Goal: Task Accomplishment & Management: Manage account settings

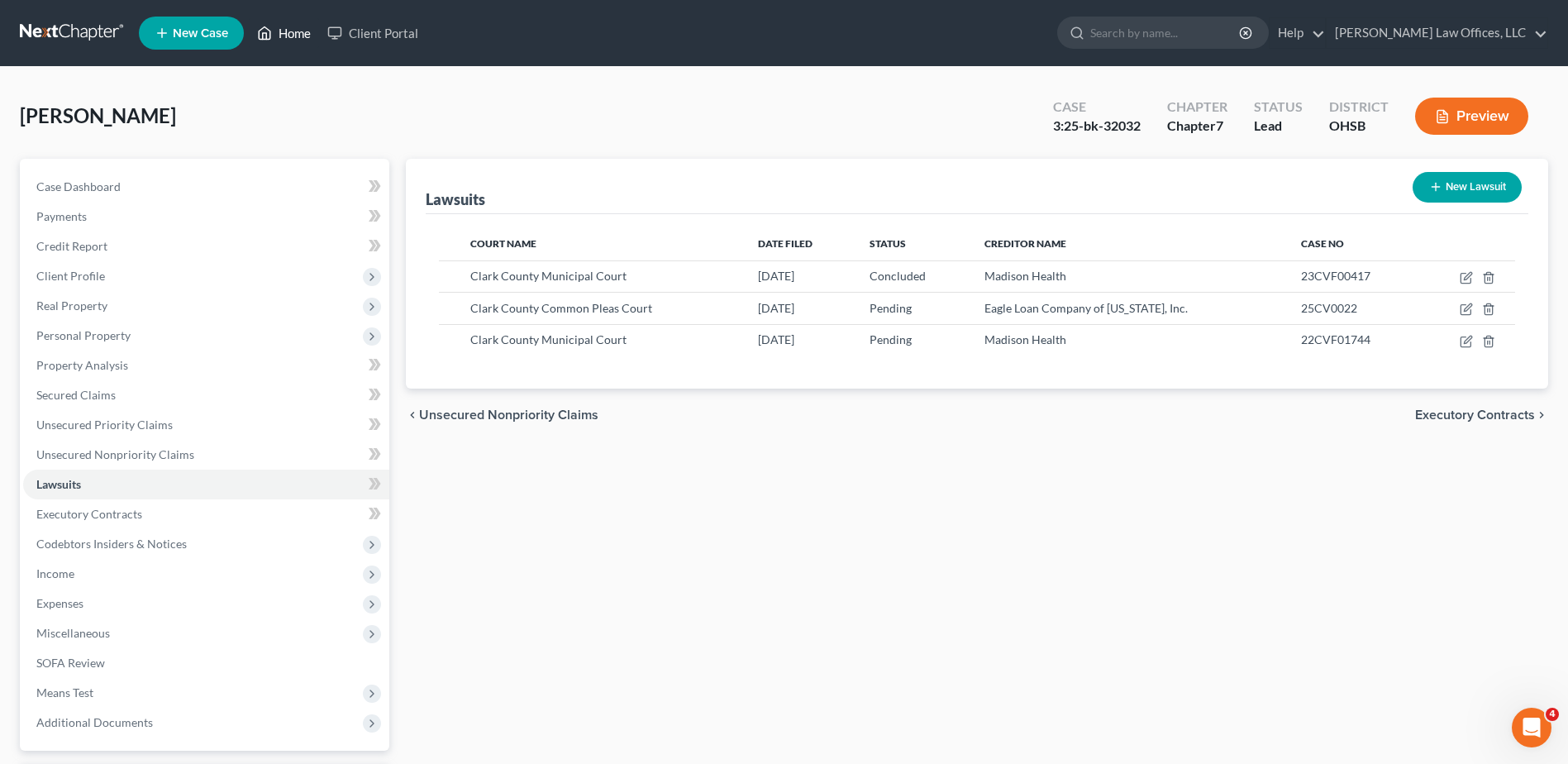
click at [291, 30] on link "Home" at bounding box center [284, 33] width 70 height 30
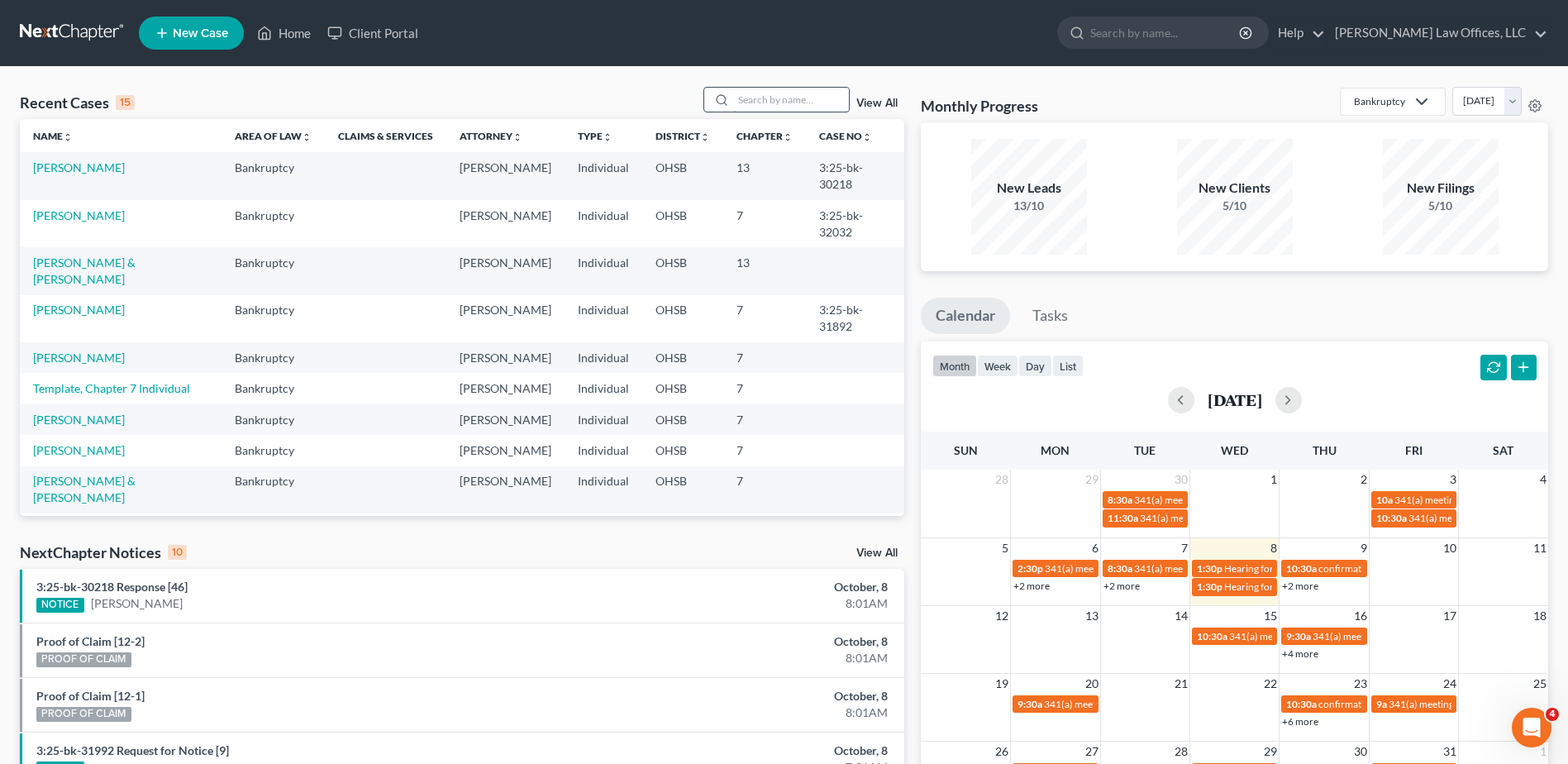
click at [769, 95] on input "search" at bounding box center [790, 99] width 115 height 24
type input "[PERSON_NAME]"
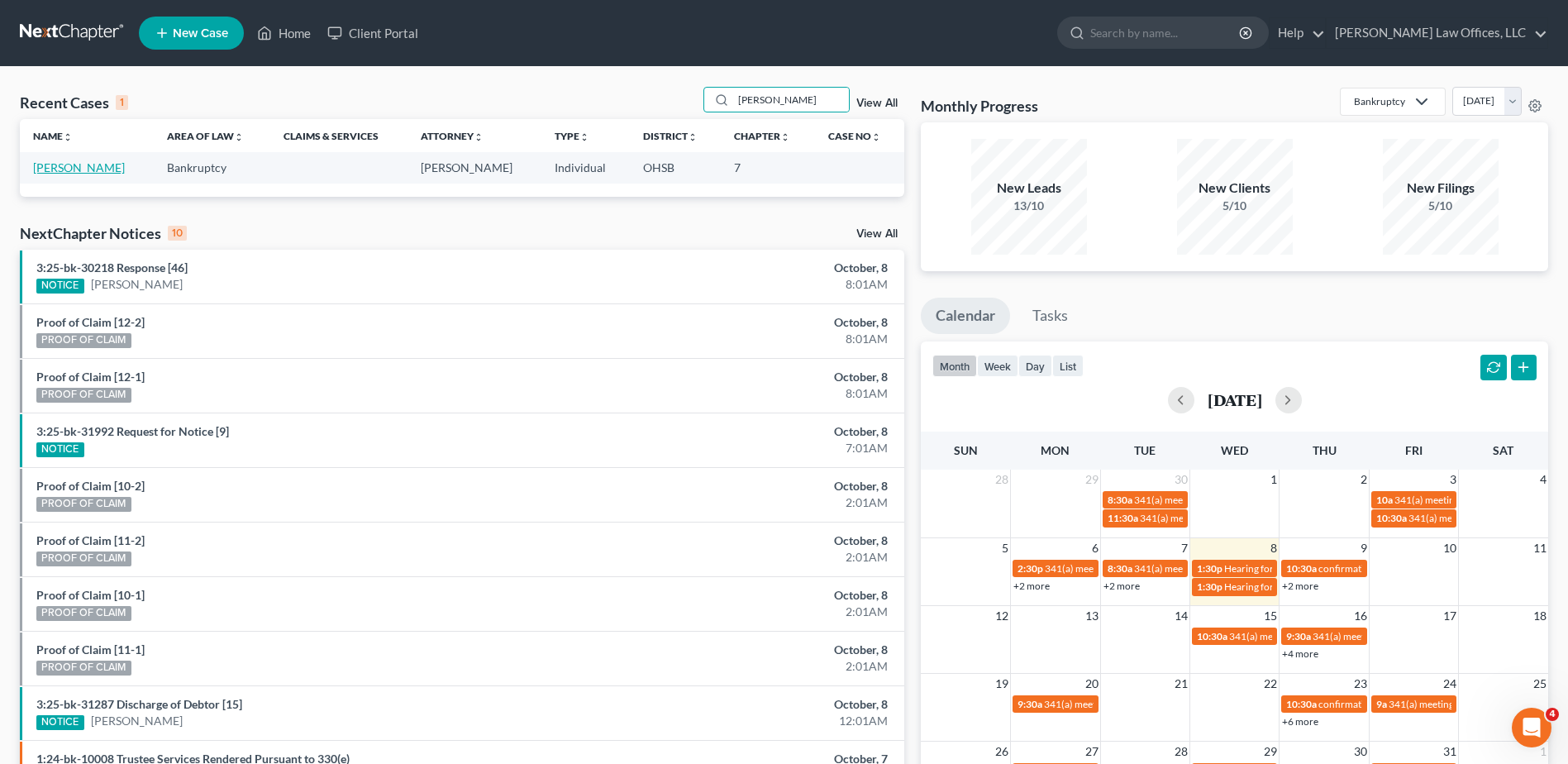
click at [58, 167] on link "[PERSON_NAME]" at bounding box center [79, 167] width 92 height 14
select select "4"
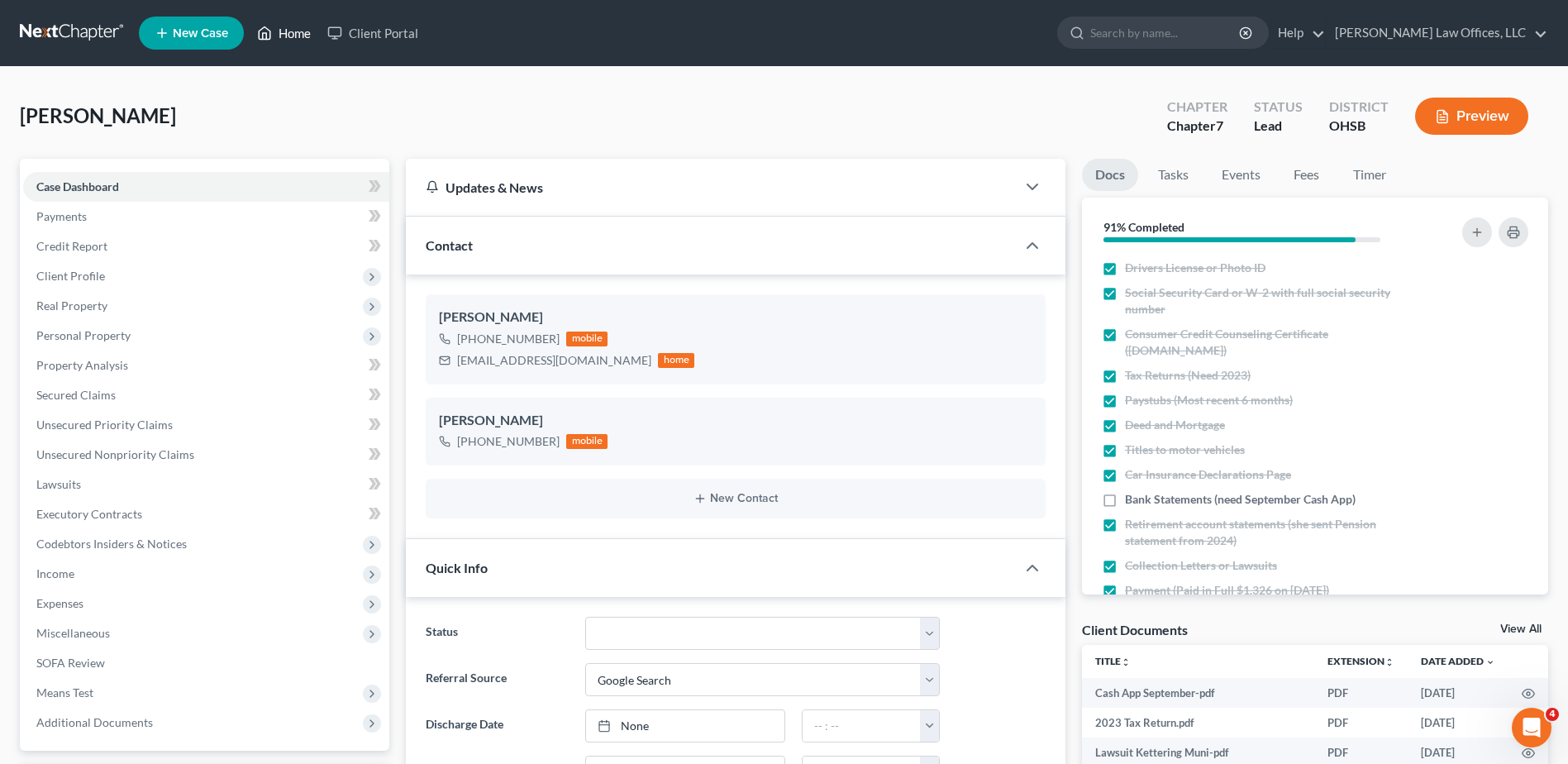
click at [285, 29] on link "Home" at bounding box center [284, 33] width 70 height 30
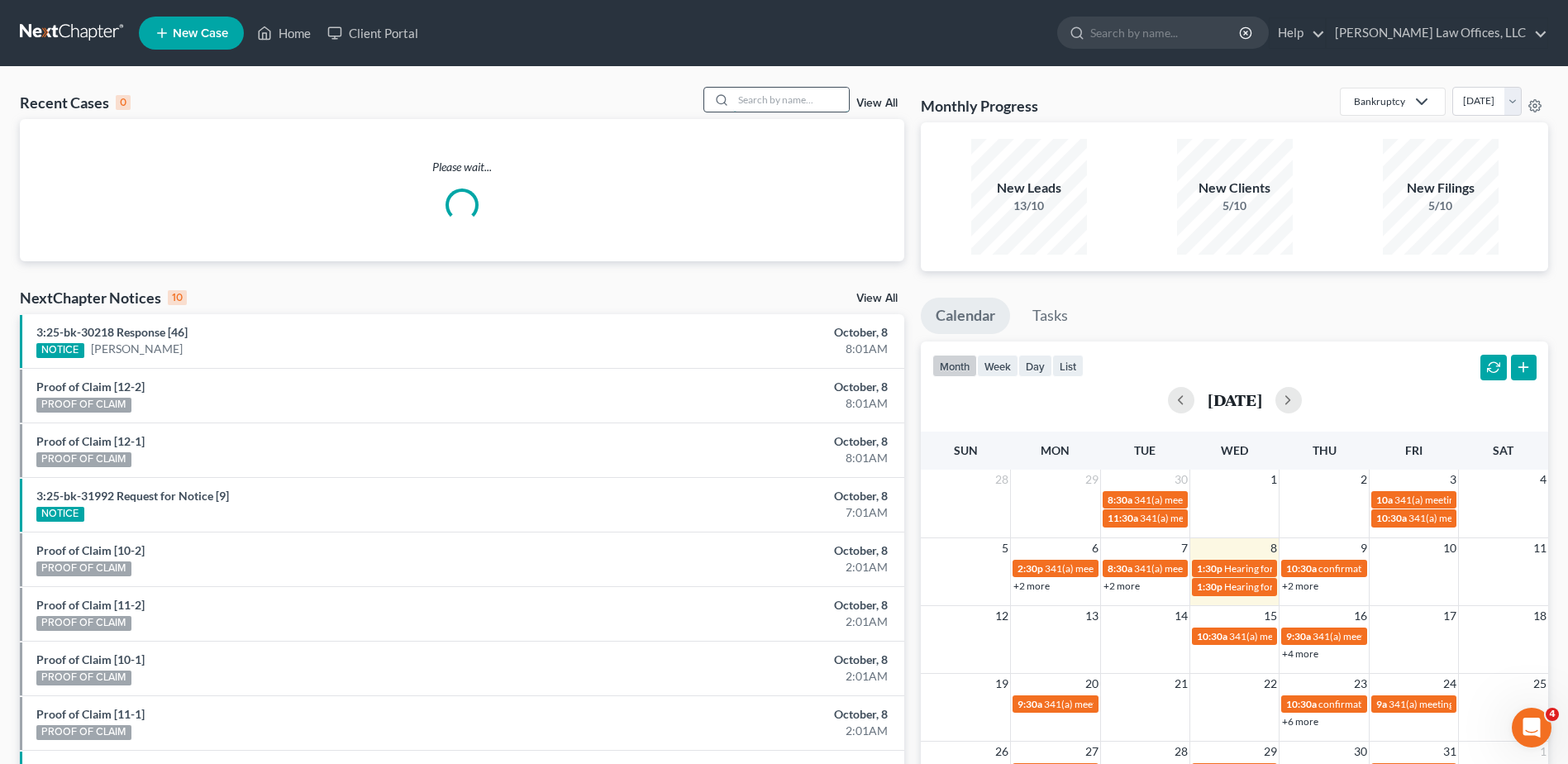
click at [817, 93] on input "search" at bounding box center [790, 99] width 115 height 24
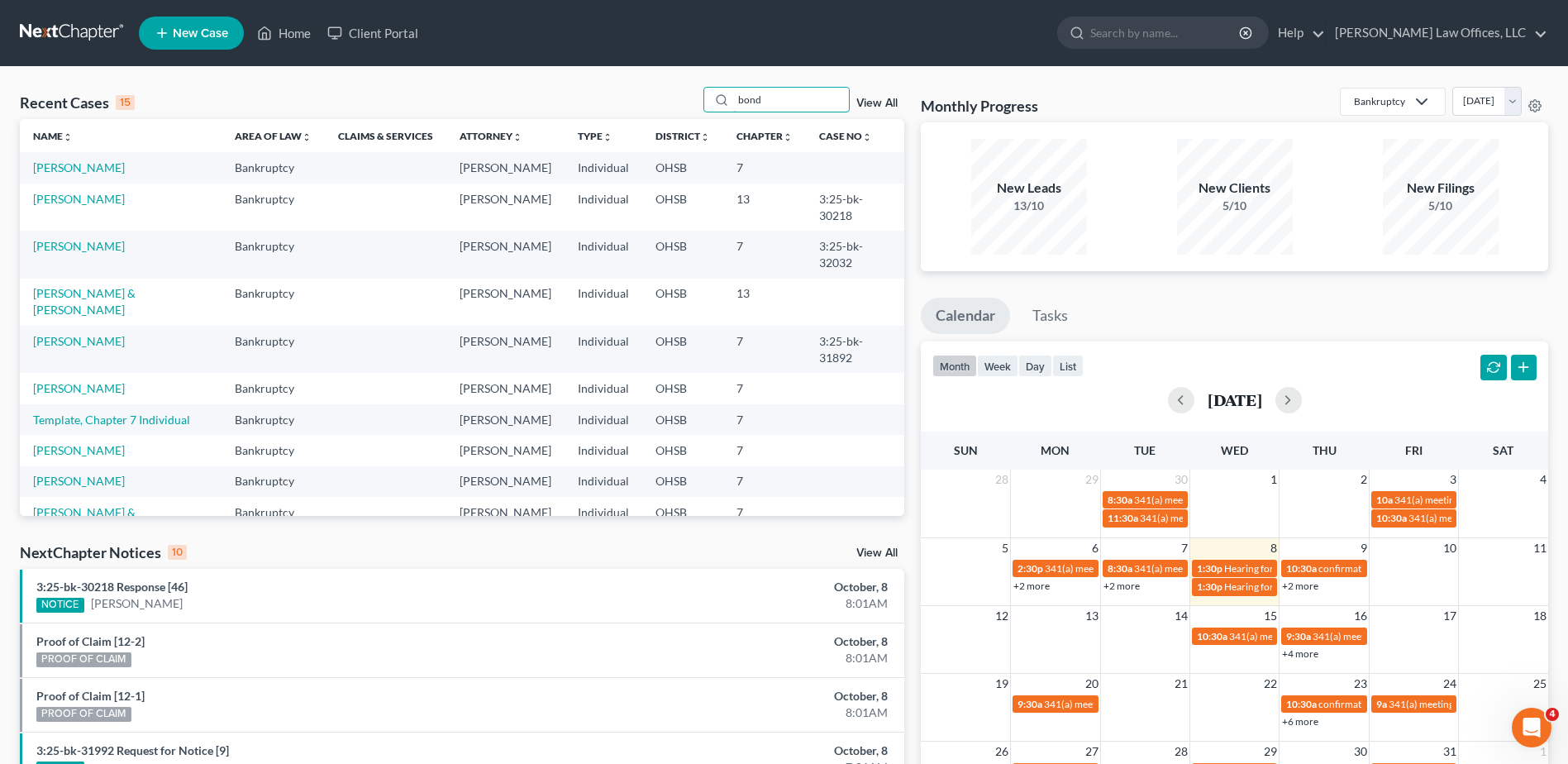
type input "bond"
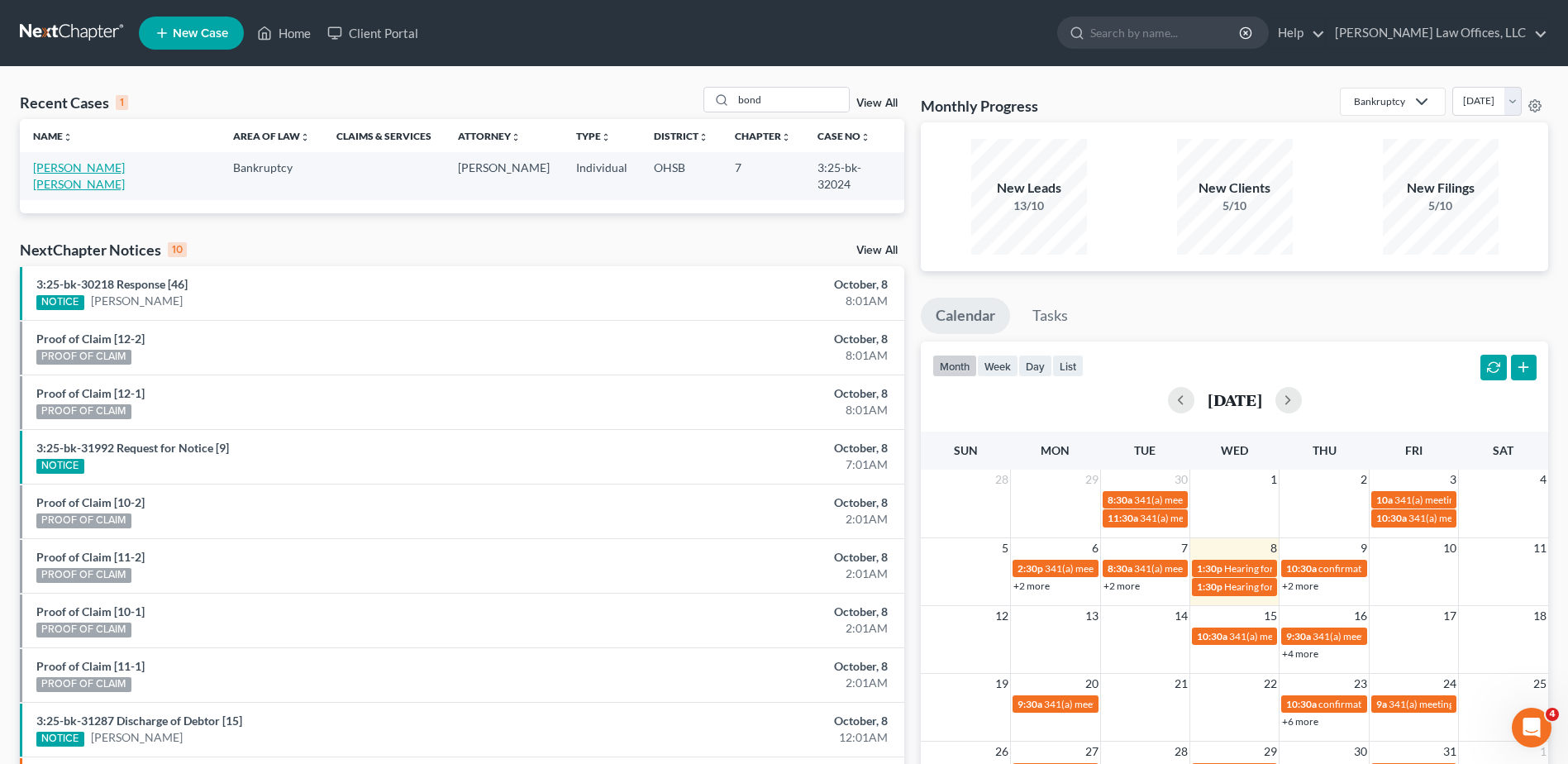
click at [118, 167] on link "[PERSON_NAME] [PERSON_NAME]" at bounding box center [79, 175] width 92 height 31
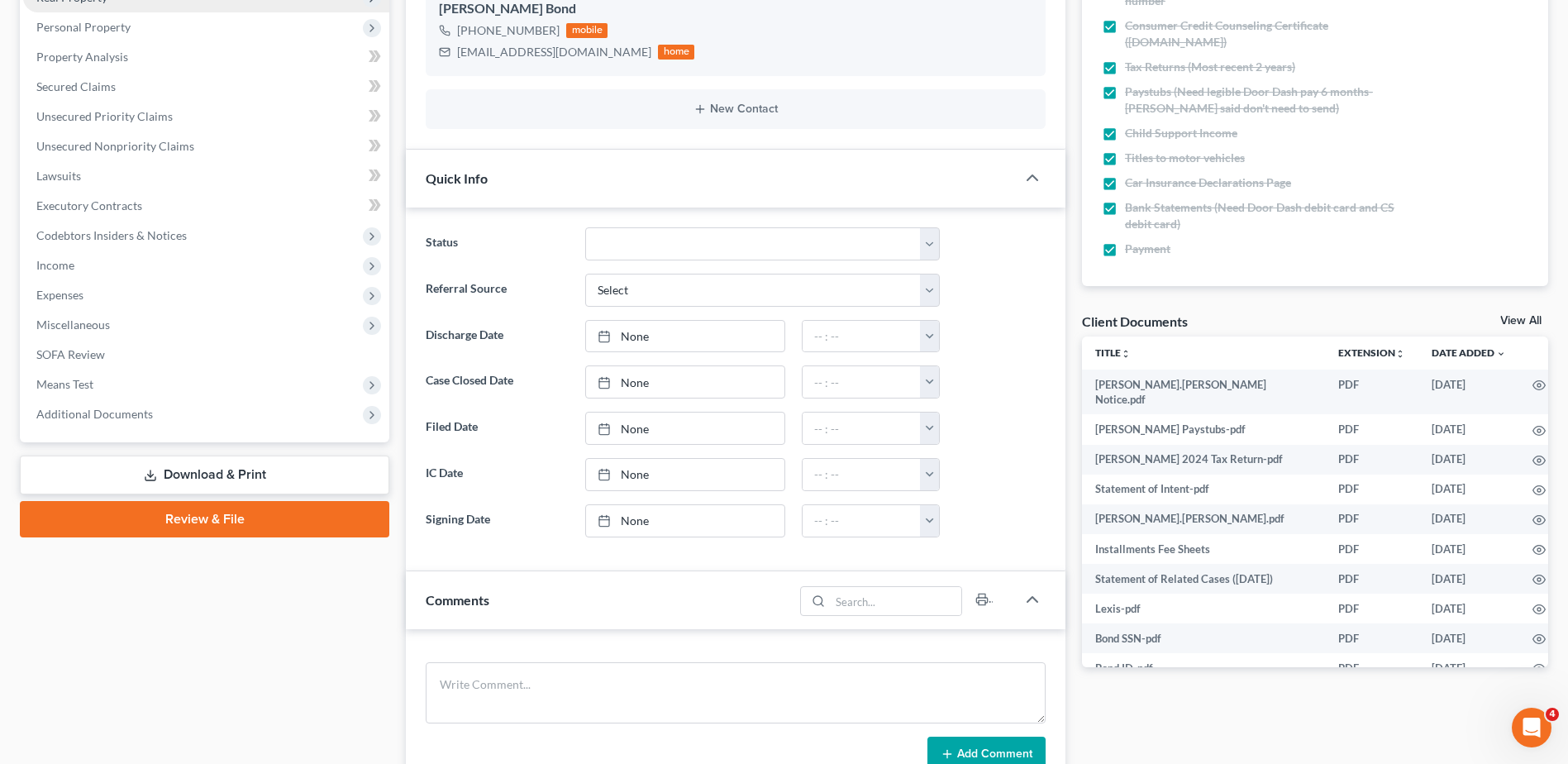
scroll to position [330, 0]
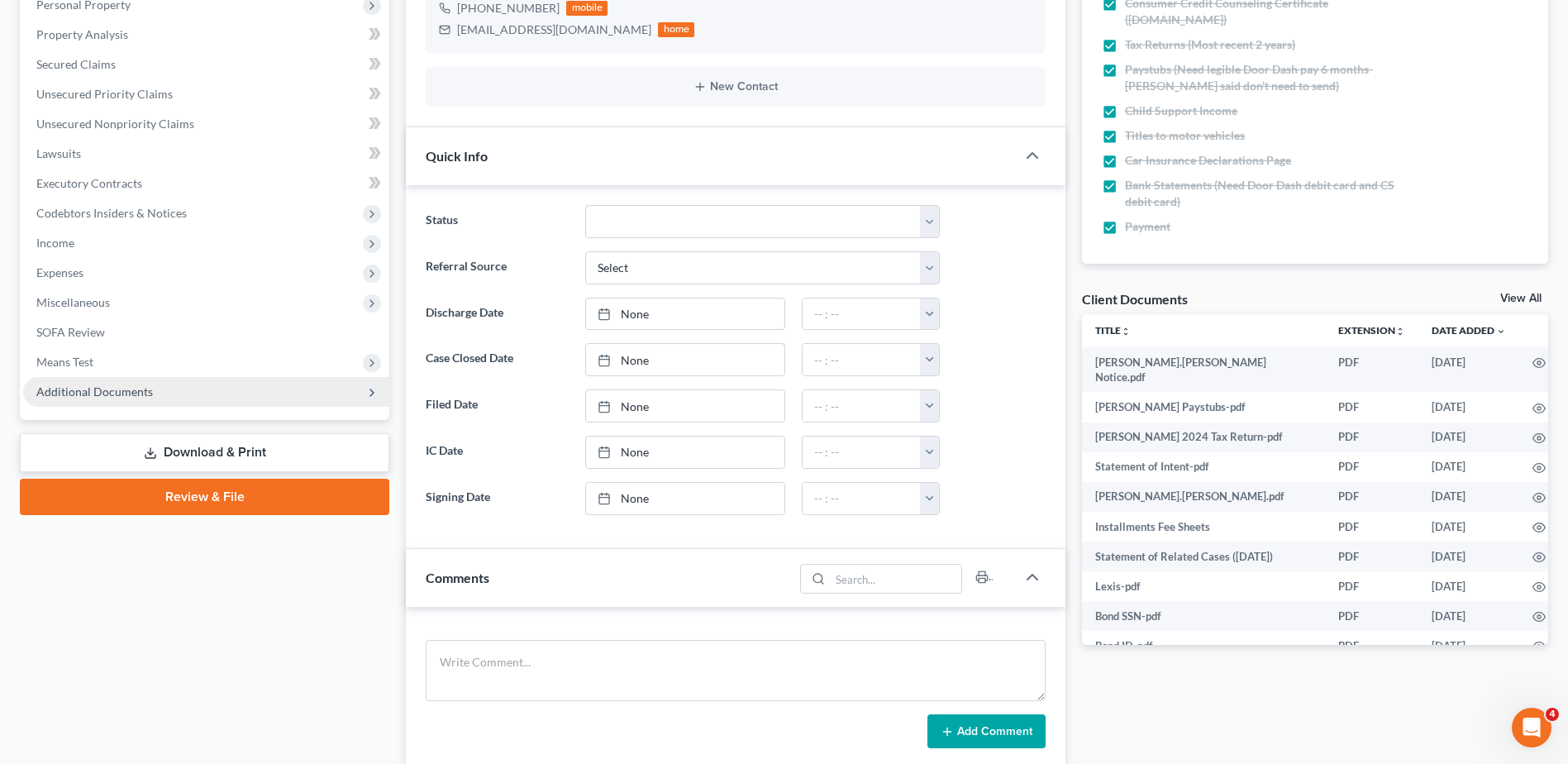
click at [95, 384] on span "Additional Documents" at bounding box center [94, 391] width 116 height 14
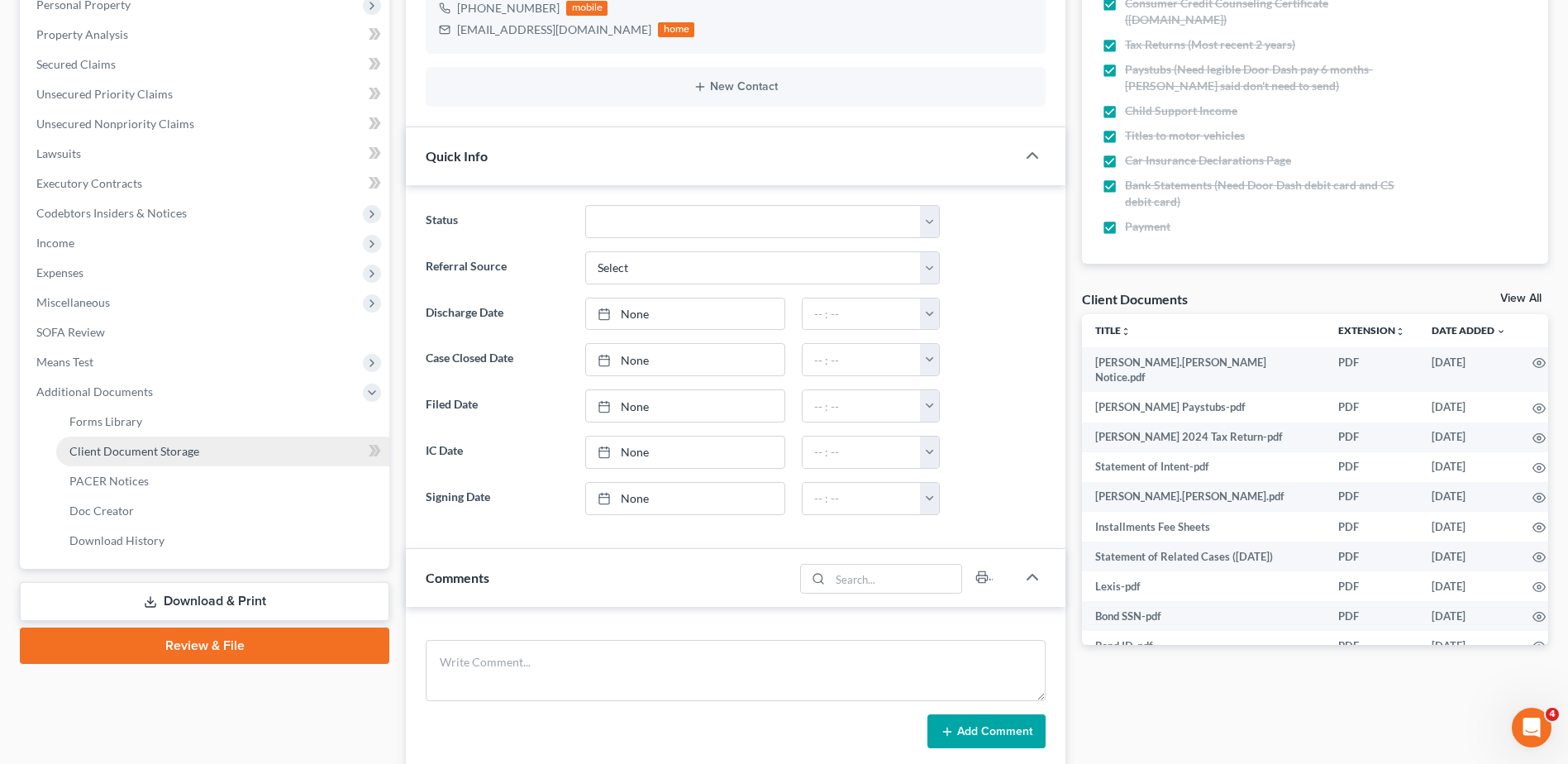
click at [83, 448] on span "Client Document Storage" at bounding box center [134, 451] width 129 height 14
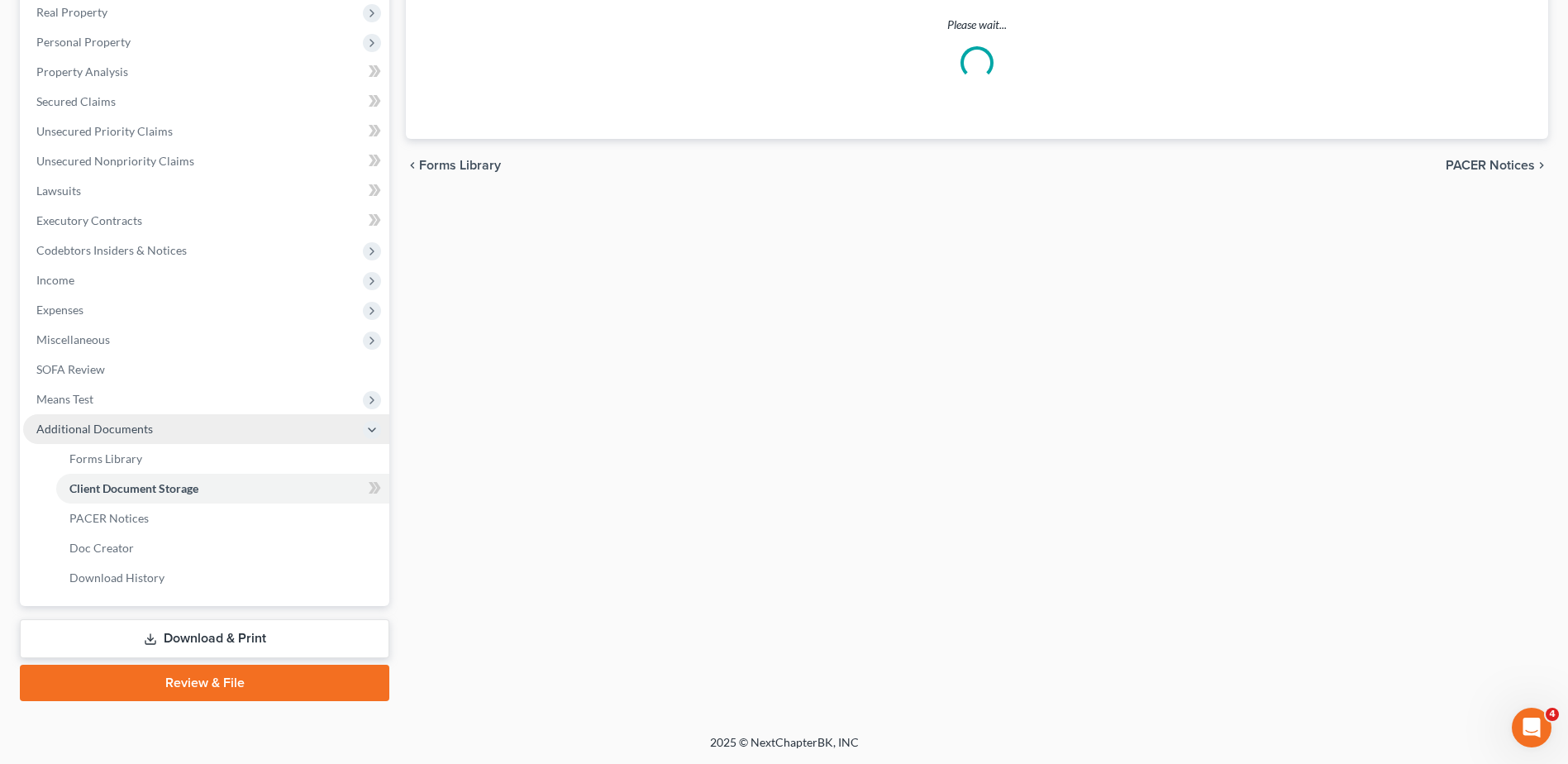
scroll to position [293, 0]
select select "7"
select select "52"
select select "37"
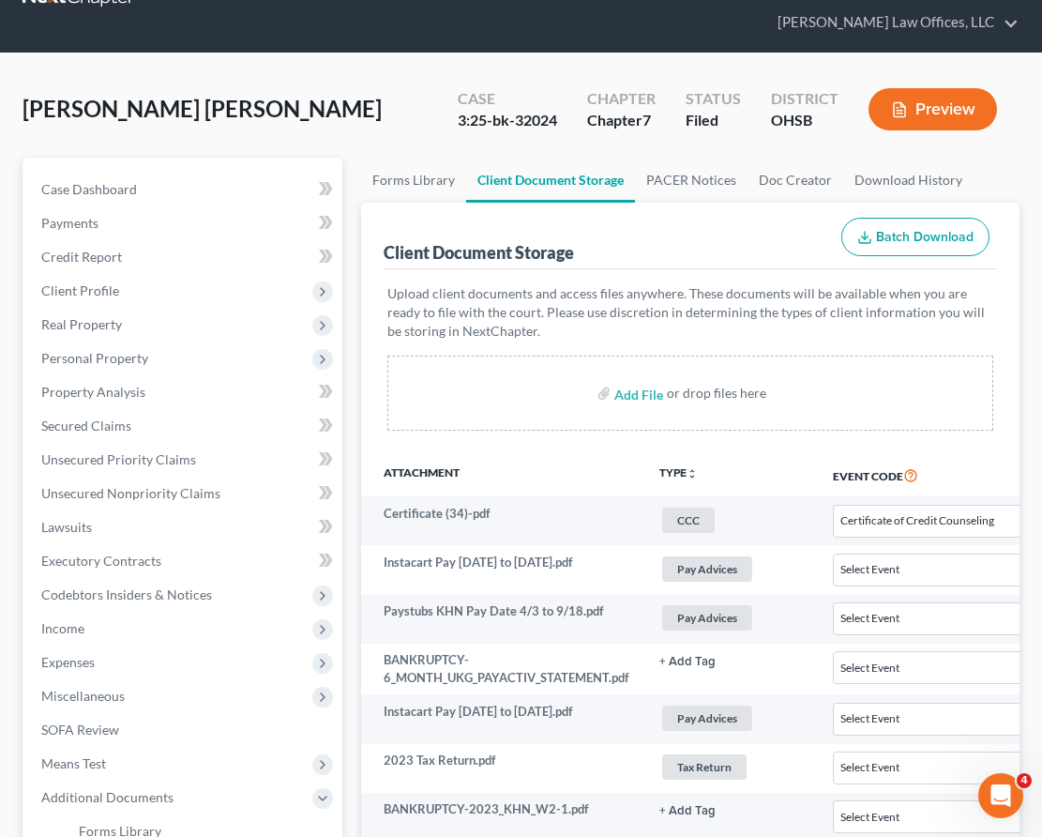
scroll to position [0, 0]
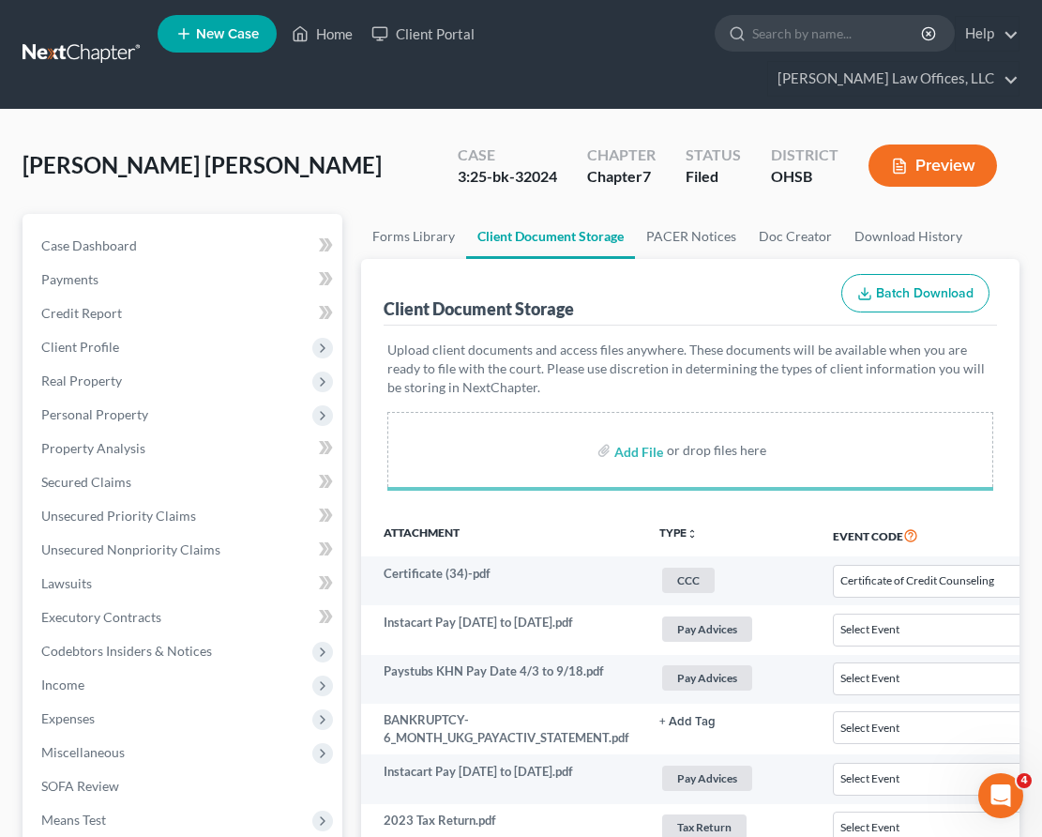
select select "7"
select select "52"
select select "37"
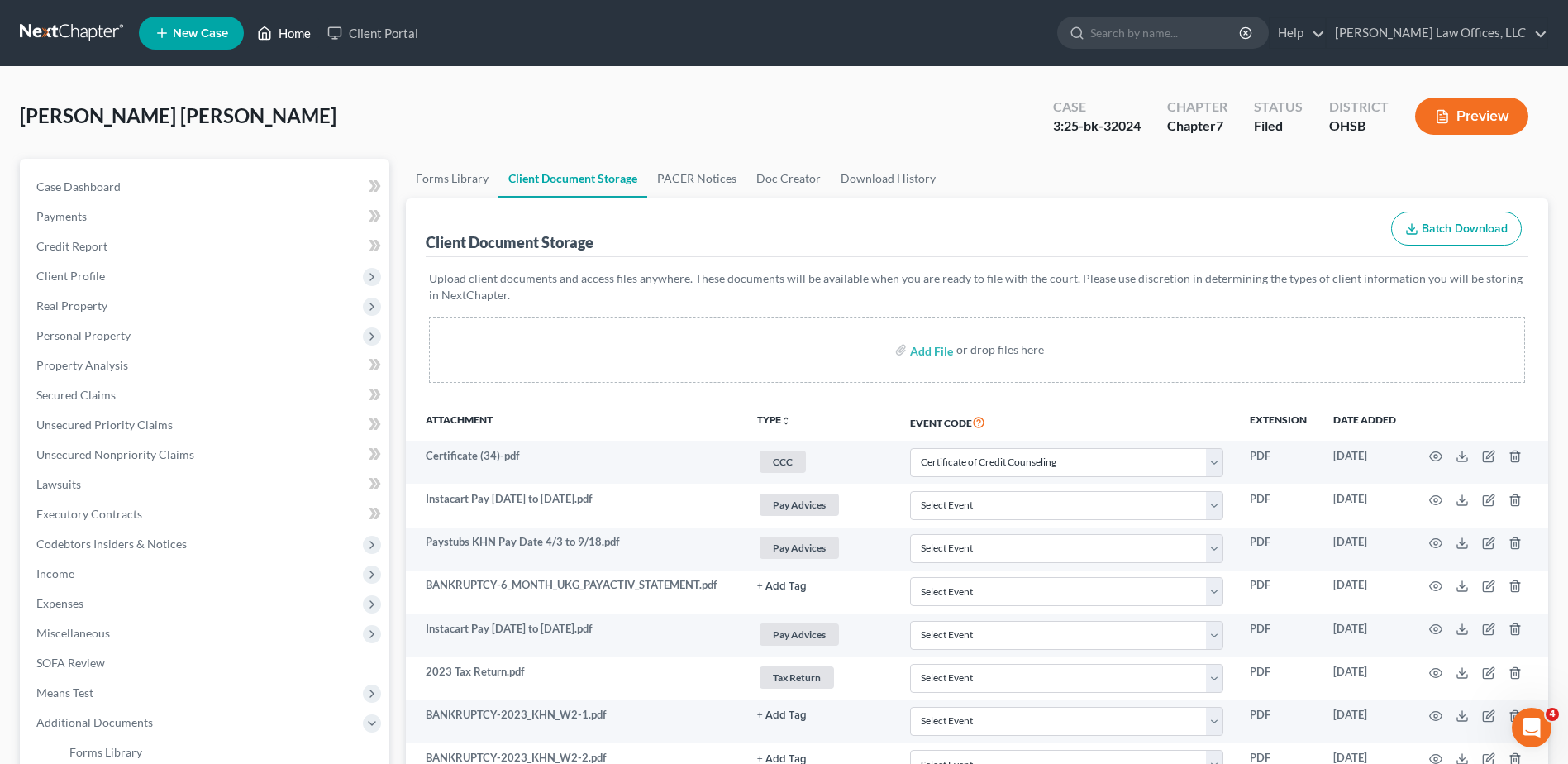
click at [298, 34] on link "Home" at bounding box center [284, 33] width 70 height 30
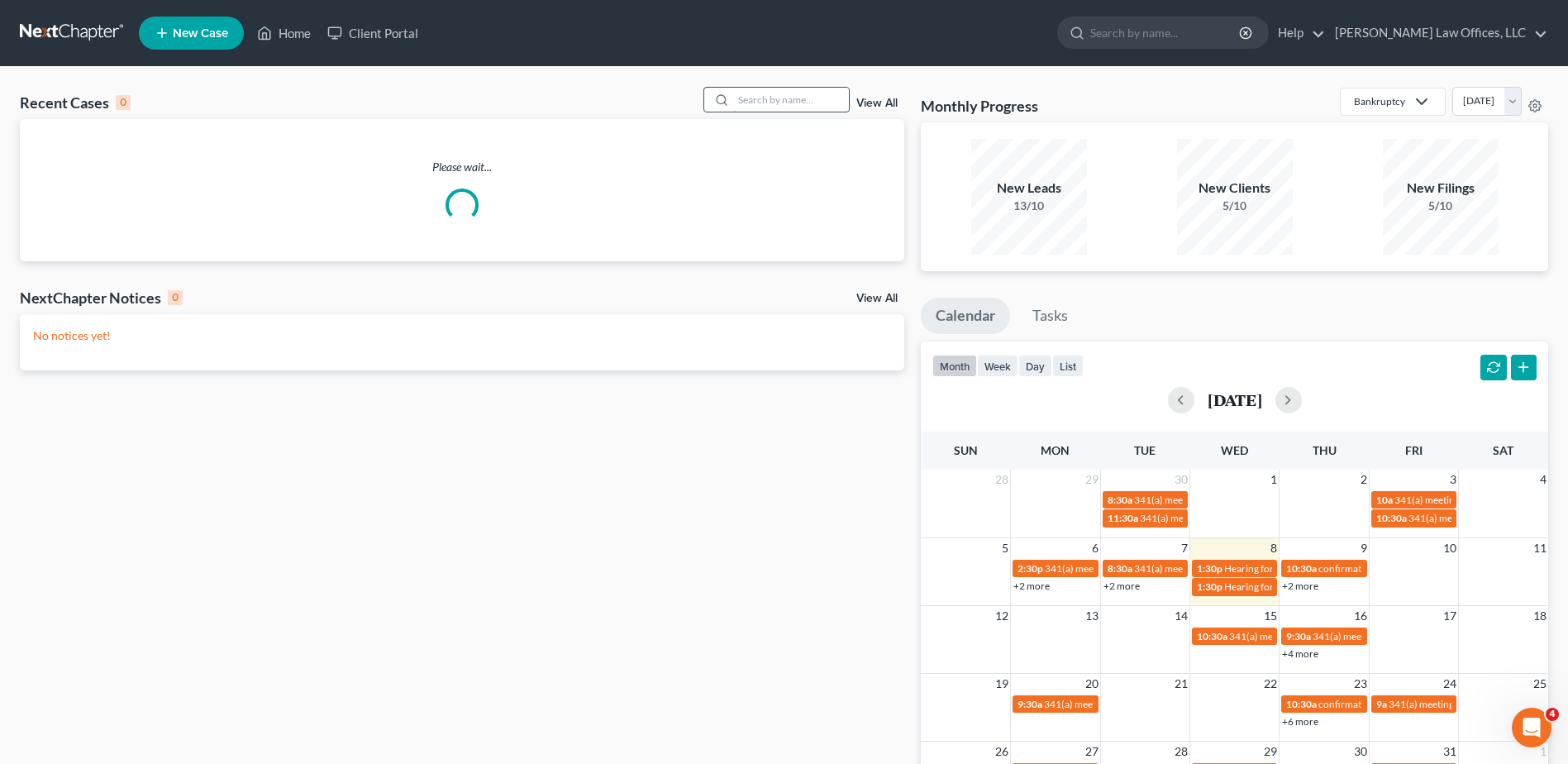
click at [752, 101] on input "search" at bounding box center [790, 99] width 115 height 24
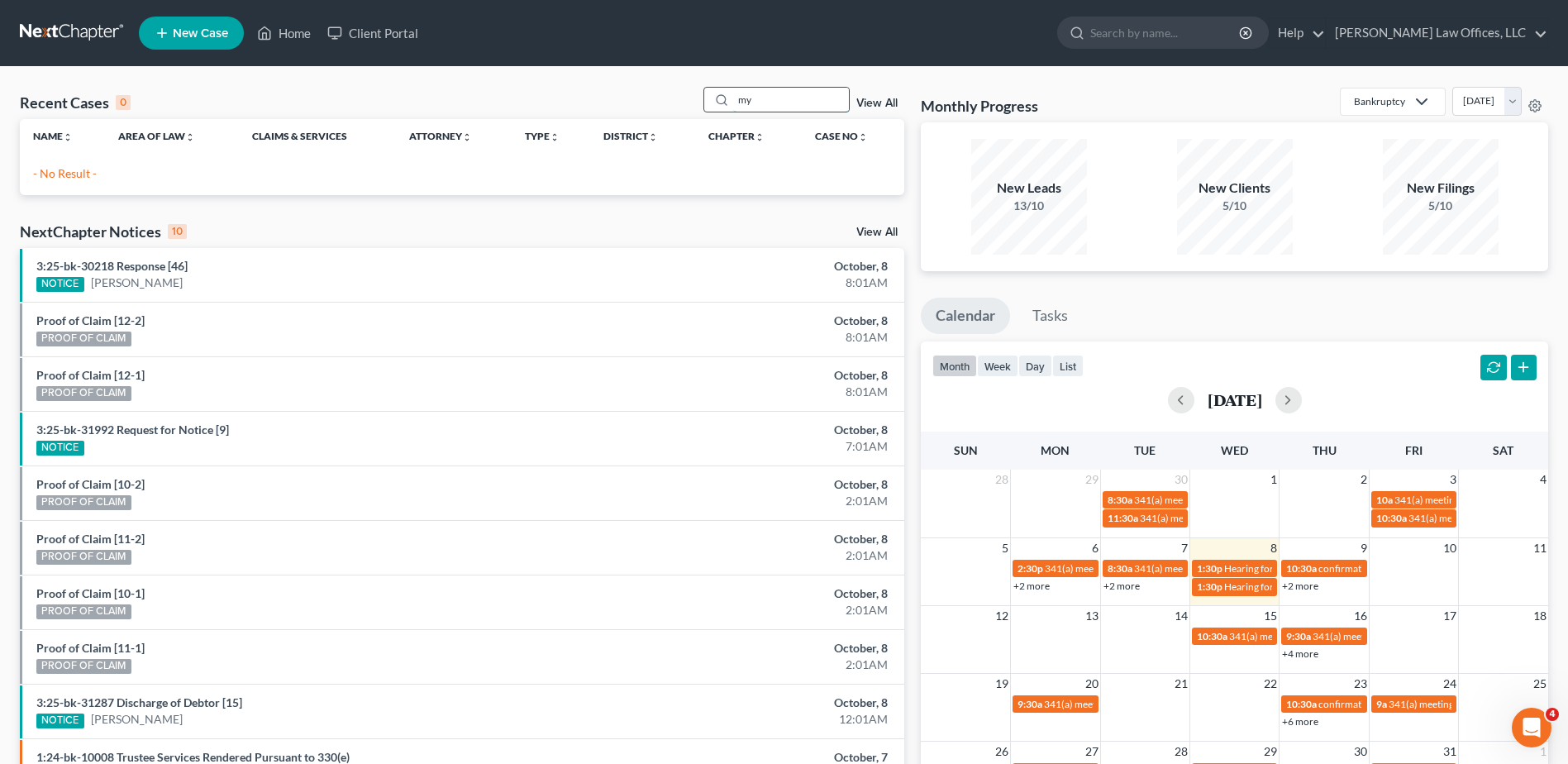
type input "m"
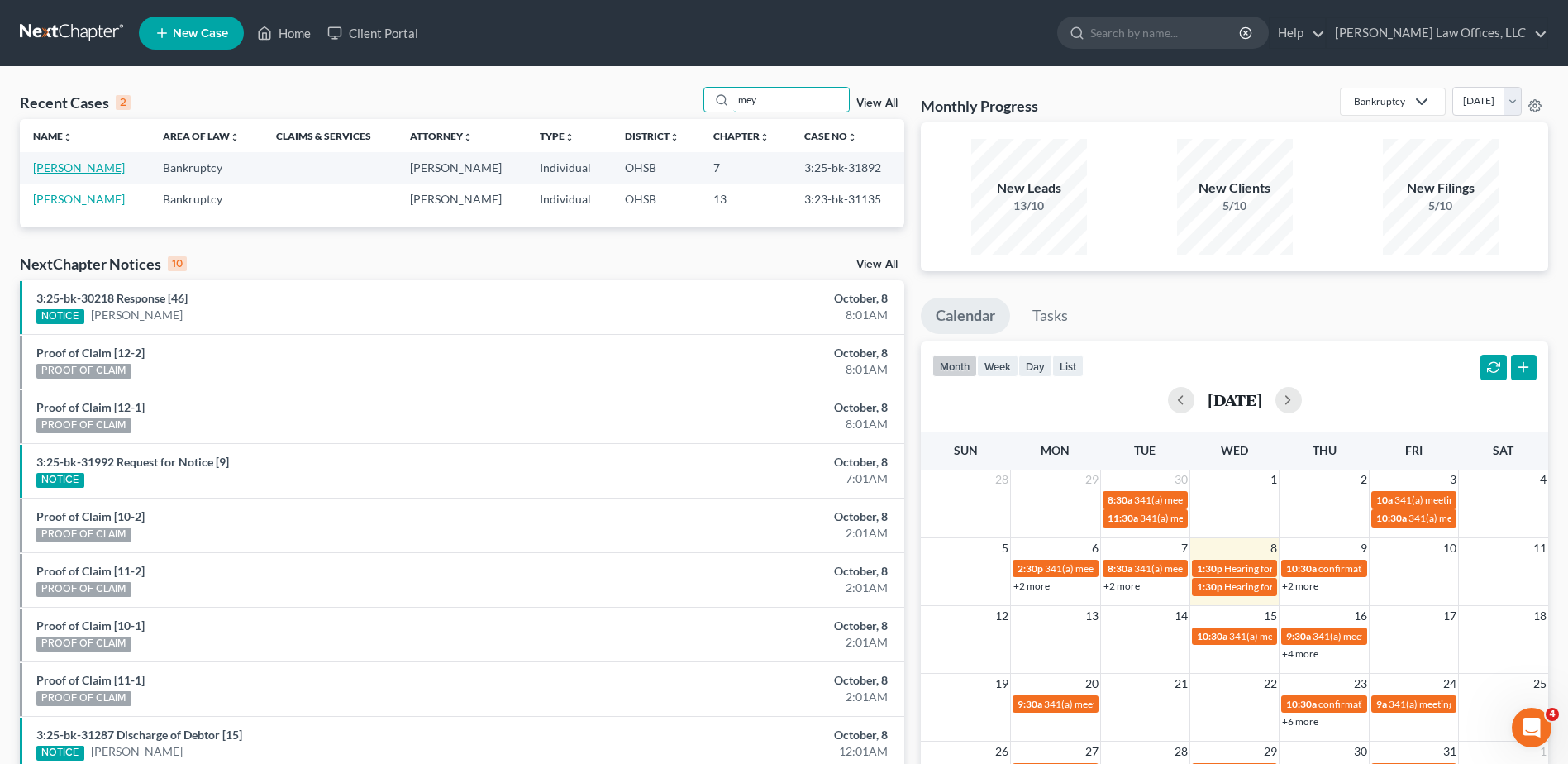
type input "mey"
click at [100, 167] on link "[PERSON_NAME]" at bounding box center [79, 167] width 92 height 14
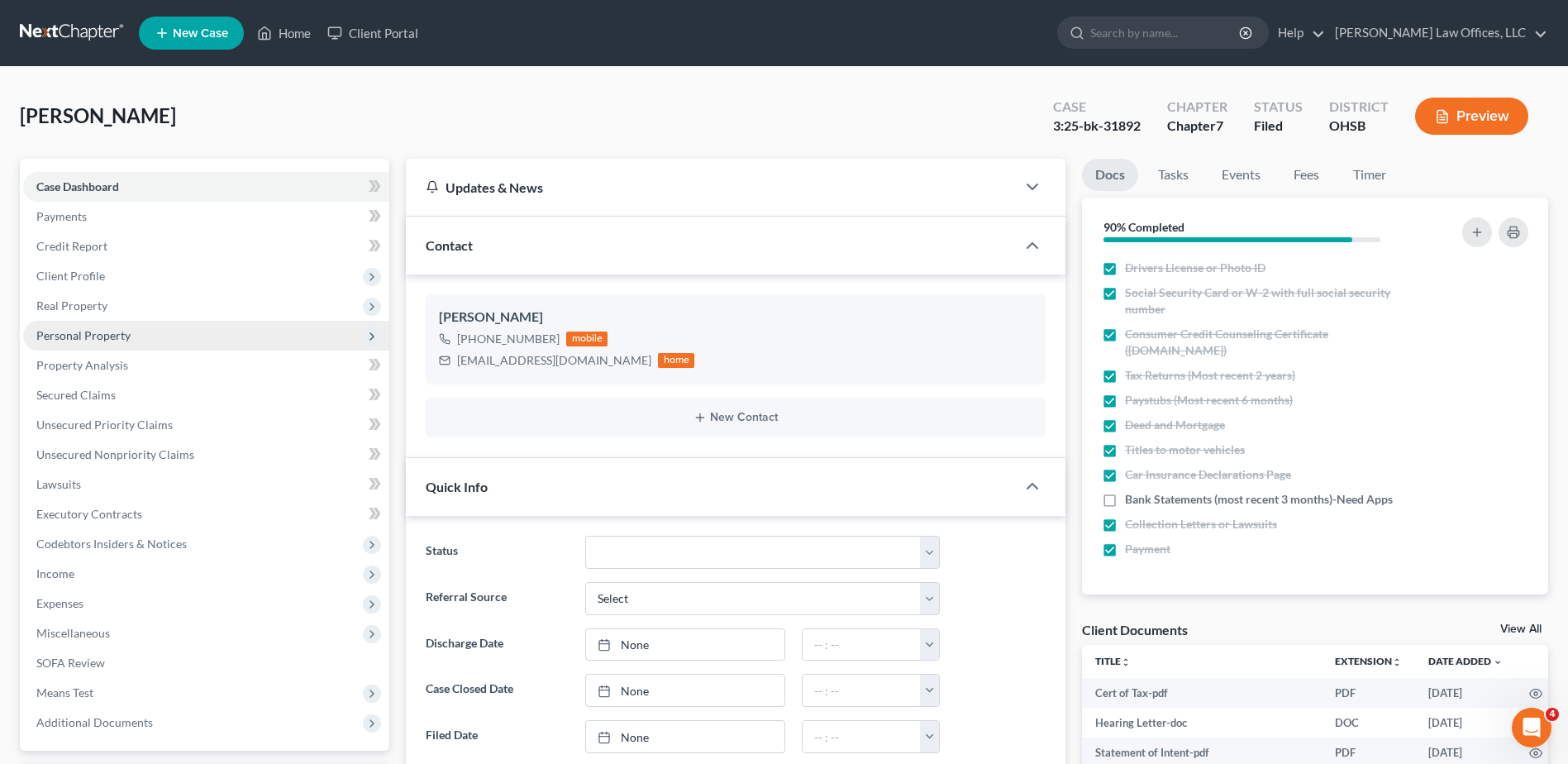
click at [108, 335] on span "Personal Property" at bounding box center [83, 335] width 94 height 14
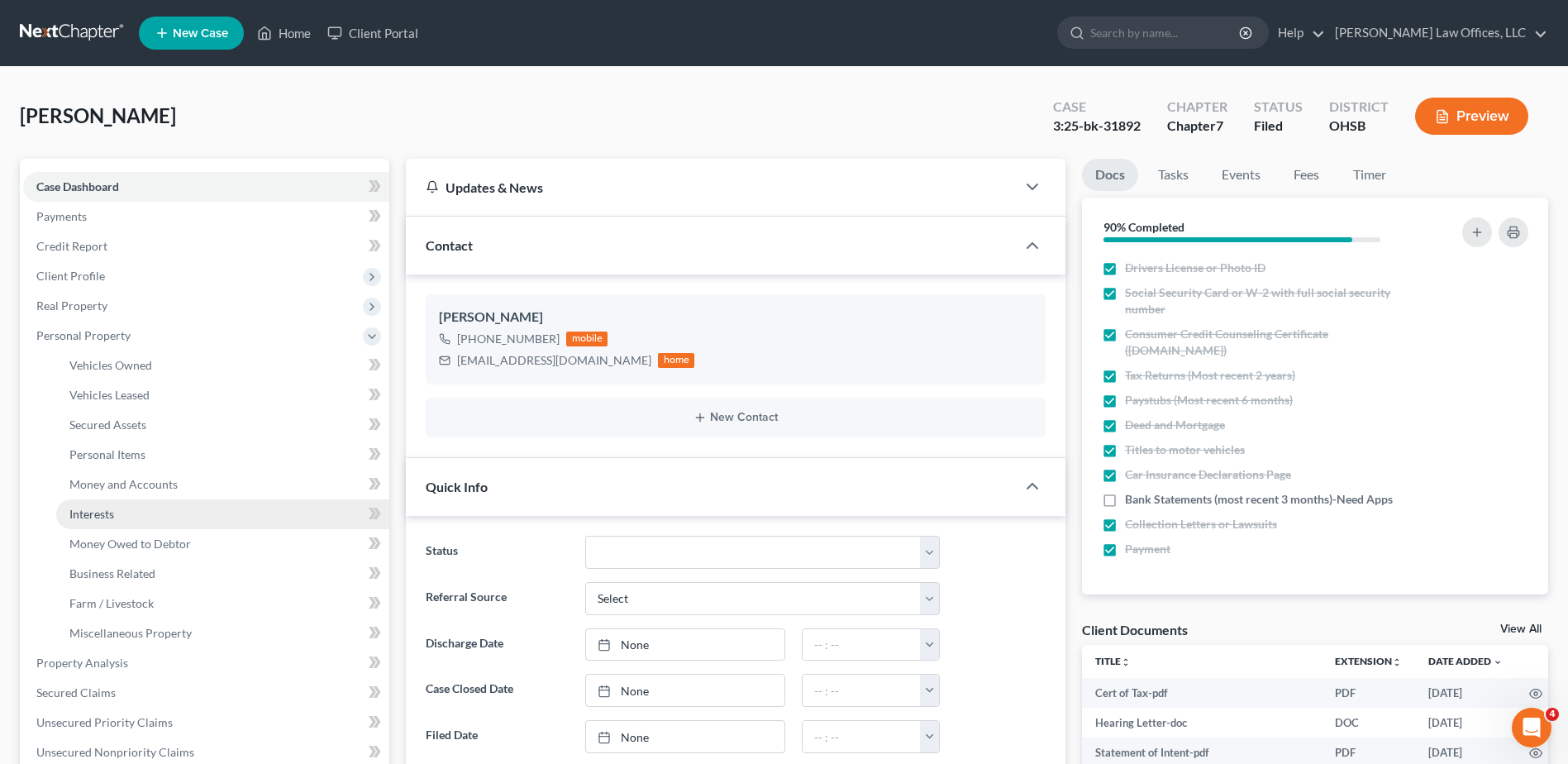
click at [95, 511] on span "Interests" at bounding box center [92, 514] width 45 height 14
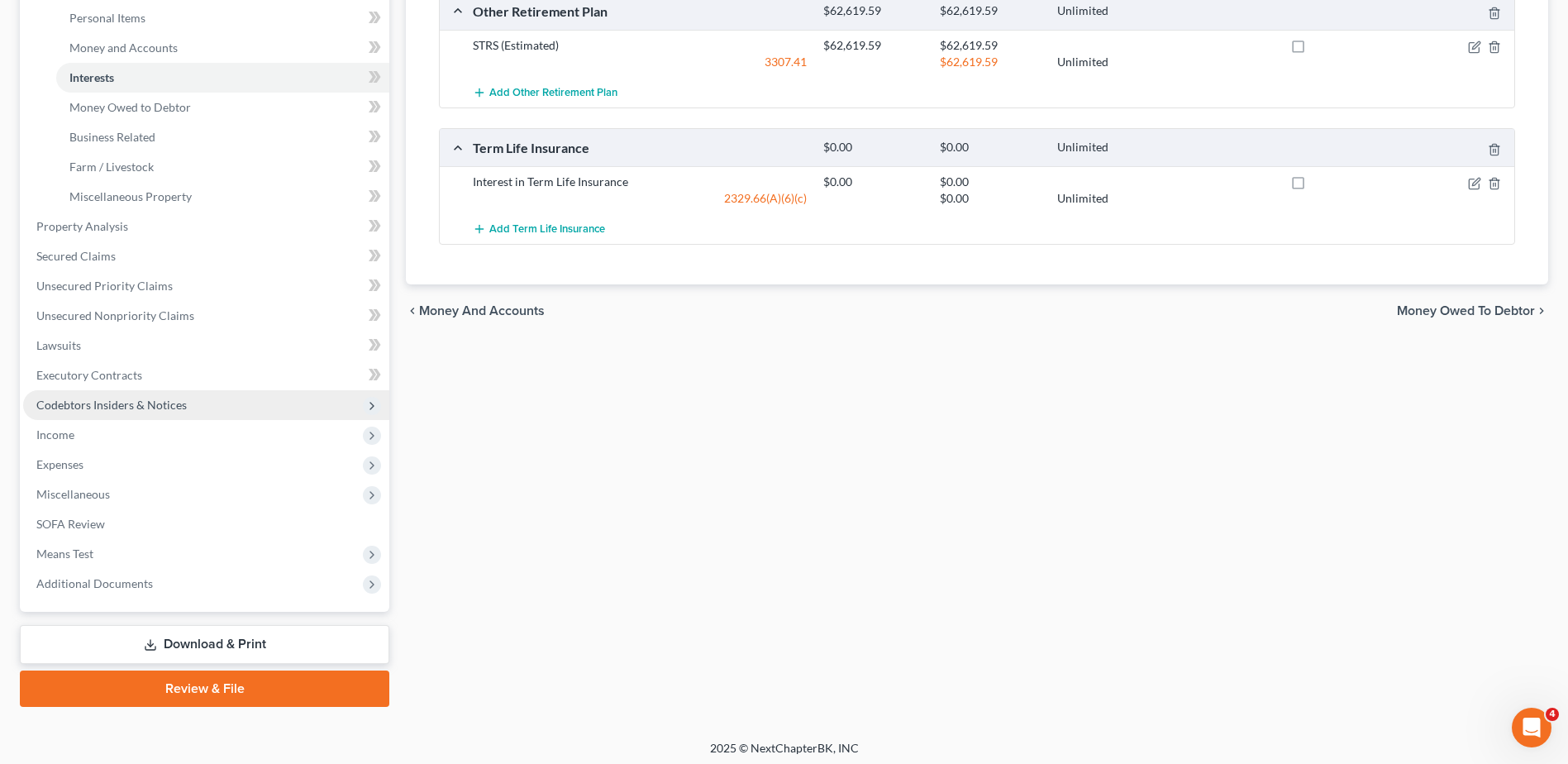
scroll to position [442, 0]
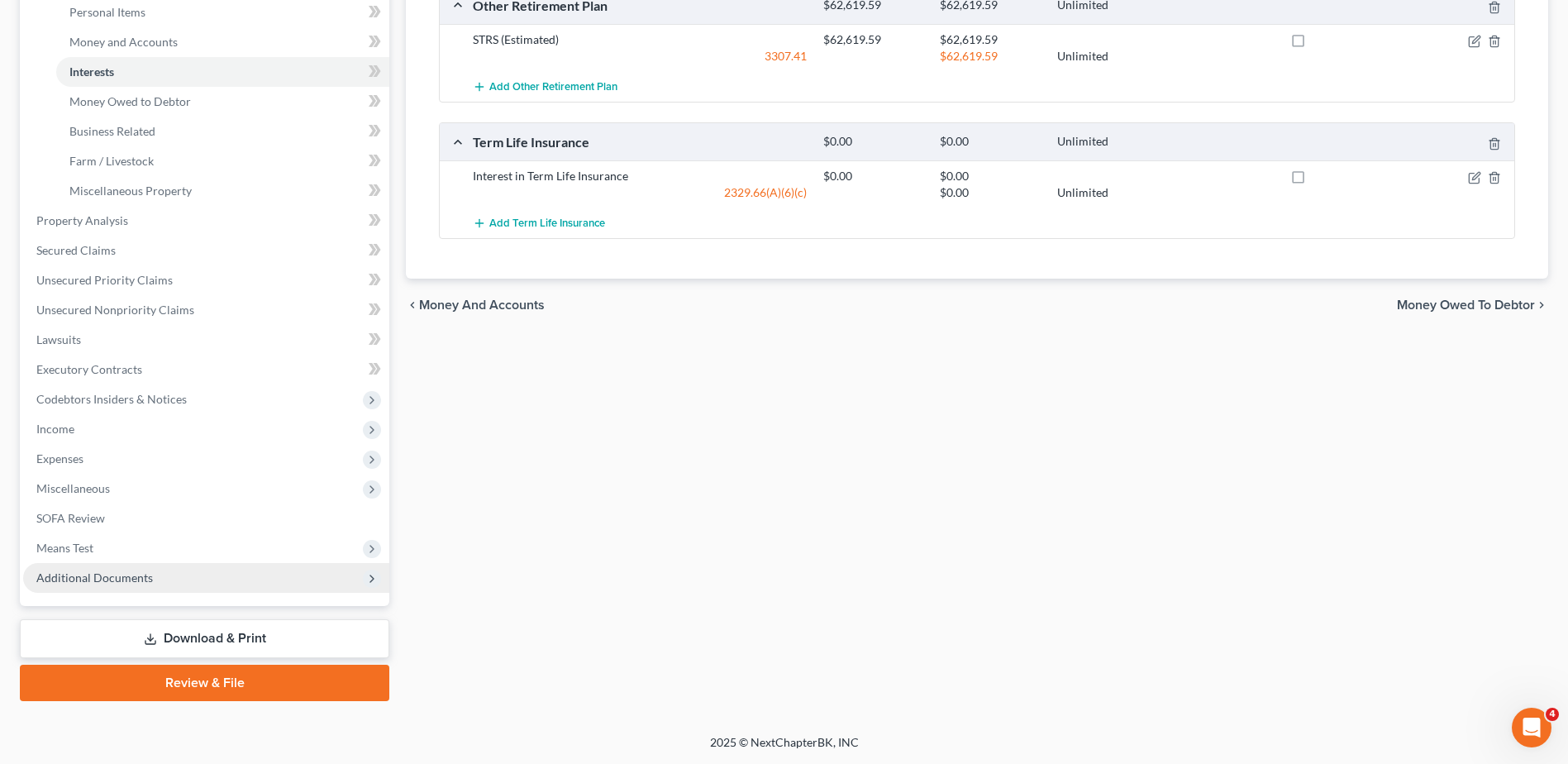
click at [78, 577] on span "Additional Documents" at bounding box center [94, 577] width 116 height 14
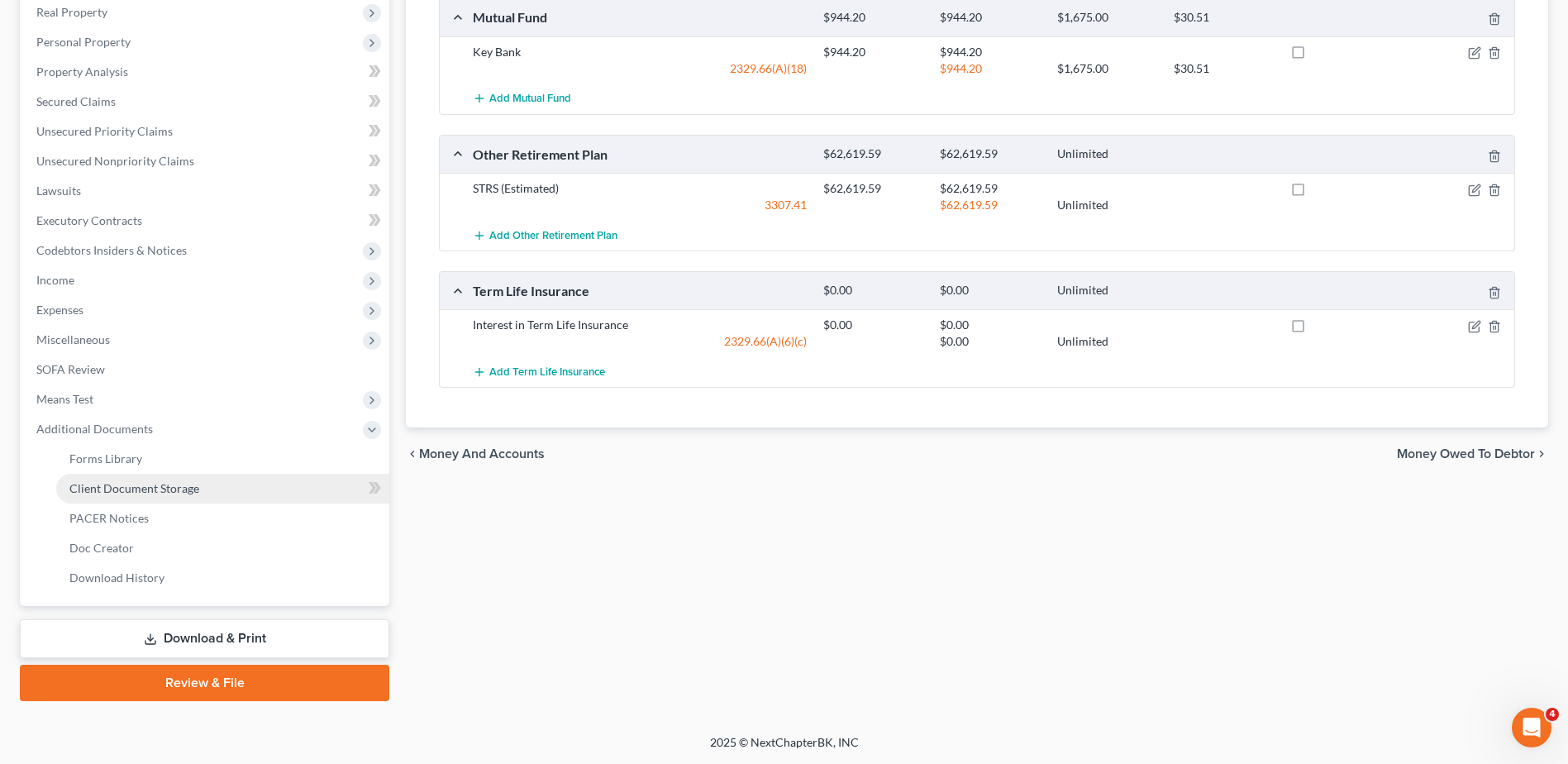
click at [132, 487] on span "Client Document Storage" at bounding box center [134, 488] width 129 height 14
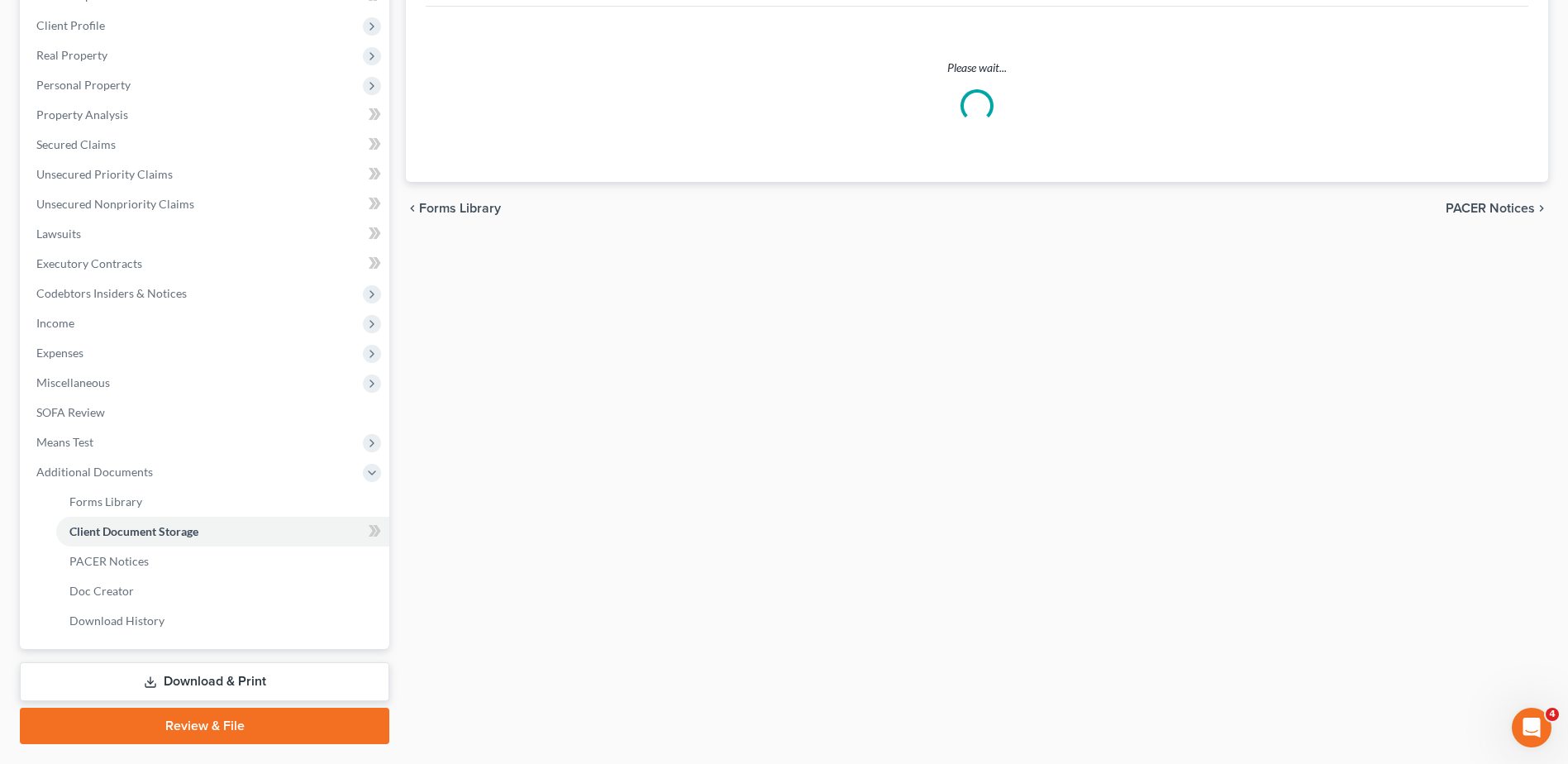
scroll to position [81, 0]
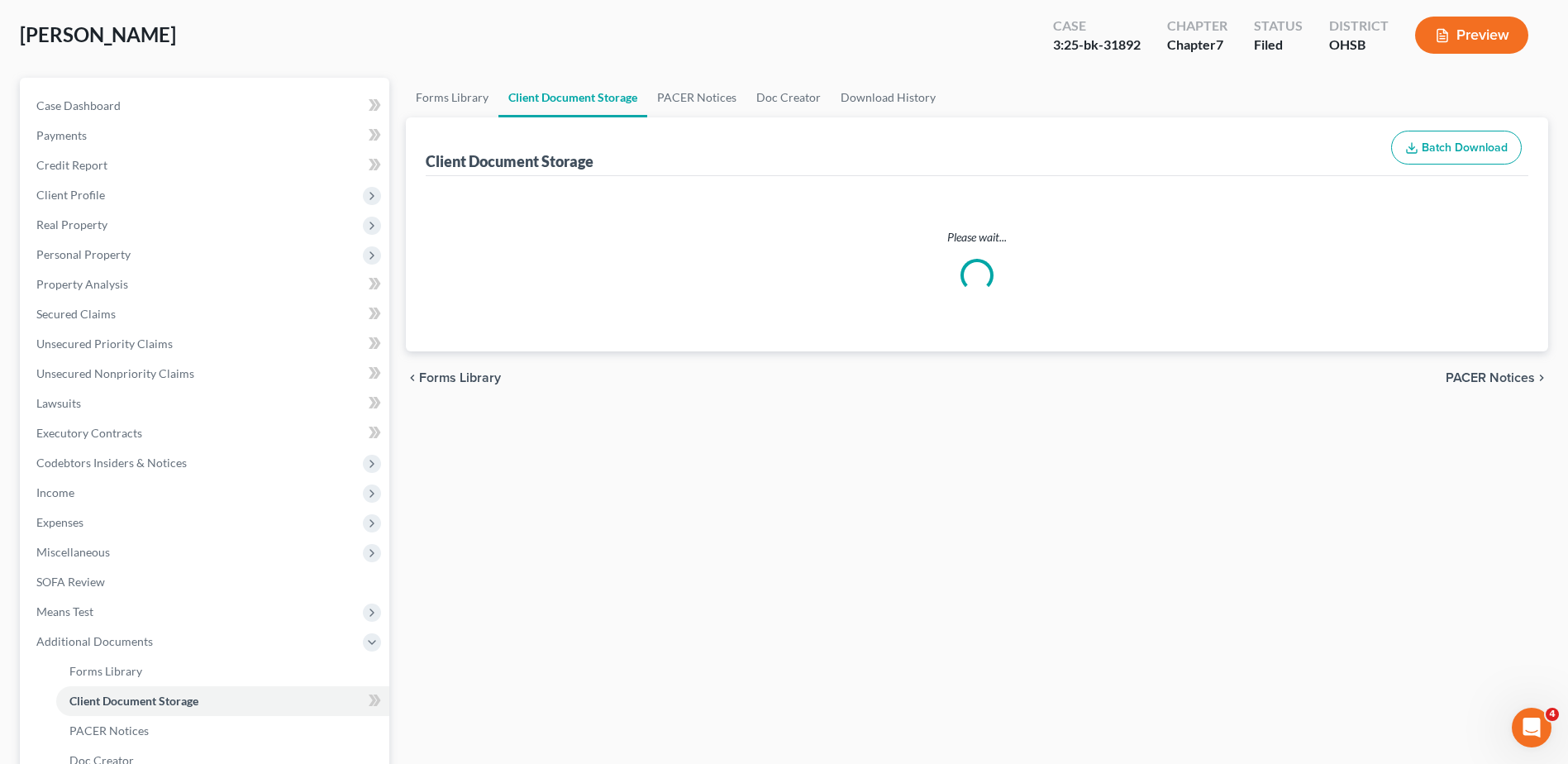
select select "7"
select select "37"
select select "52"
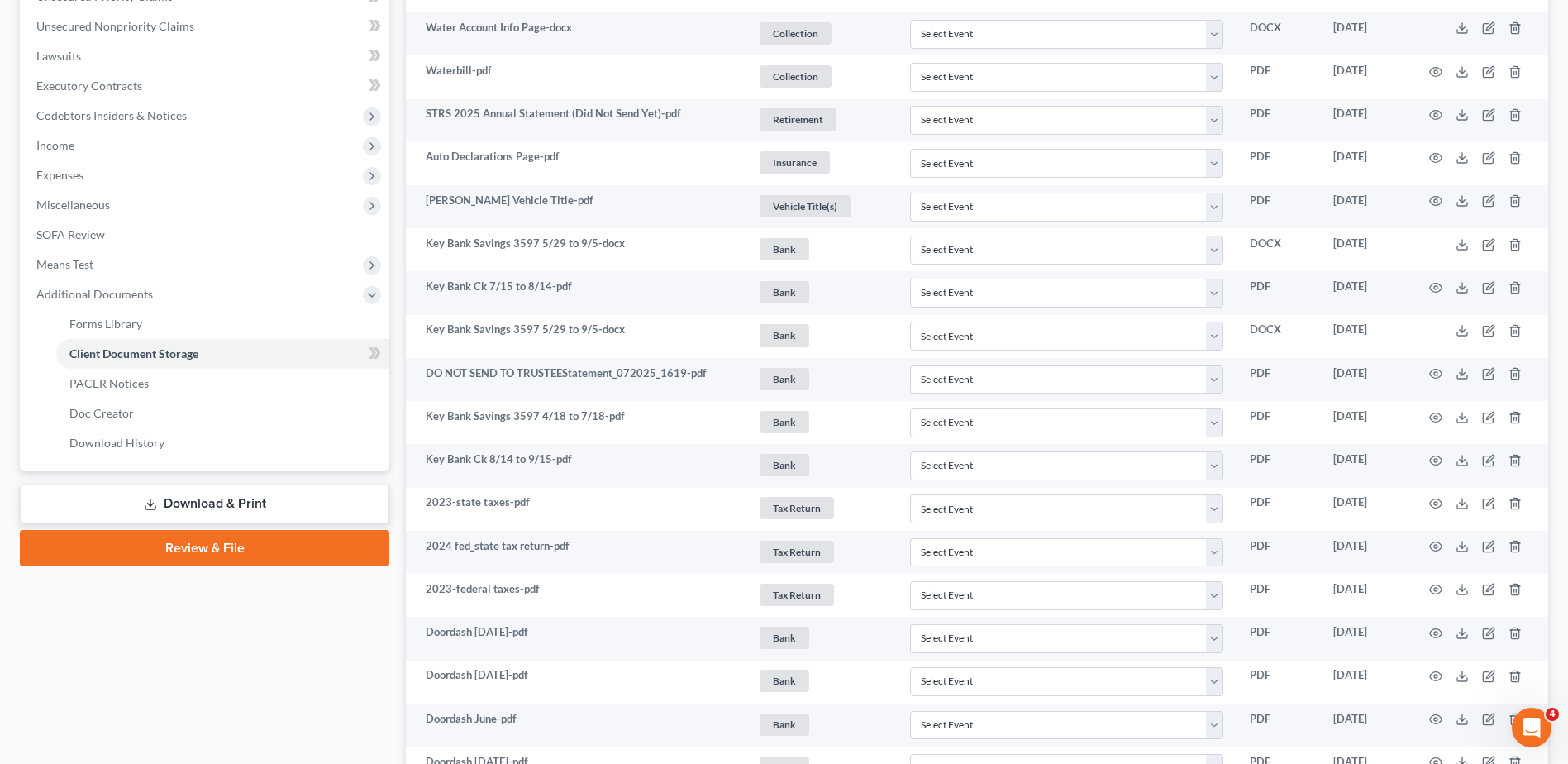
scroll to position [417, 0]
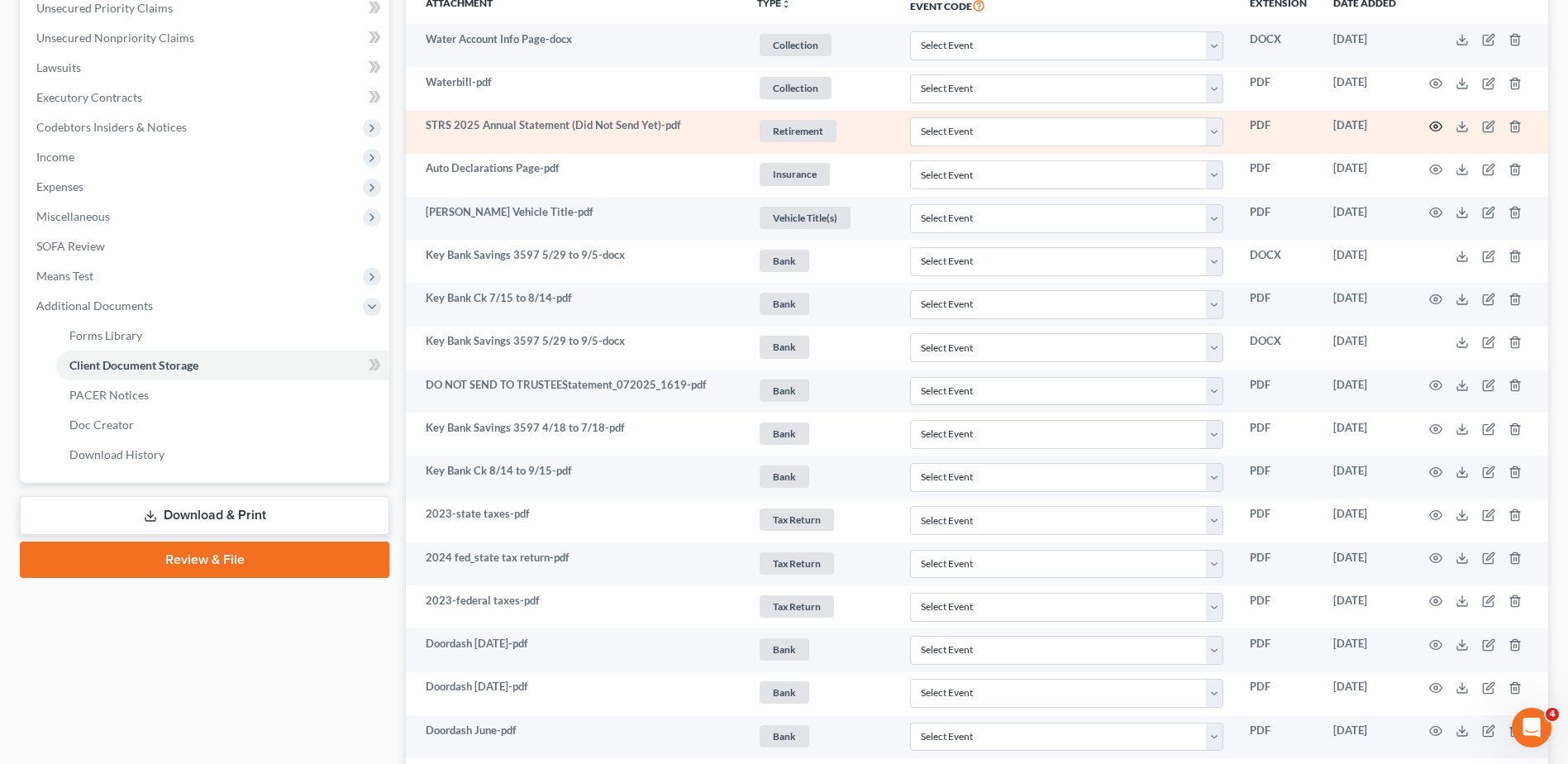
click at [1435, 127] on icon "button" at bounding box center [1435, 126] width 13 height 13
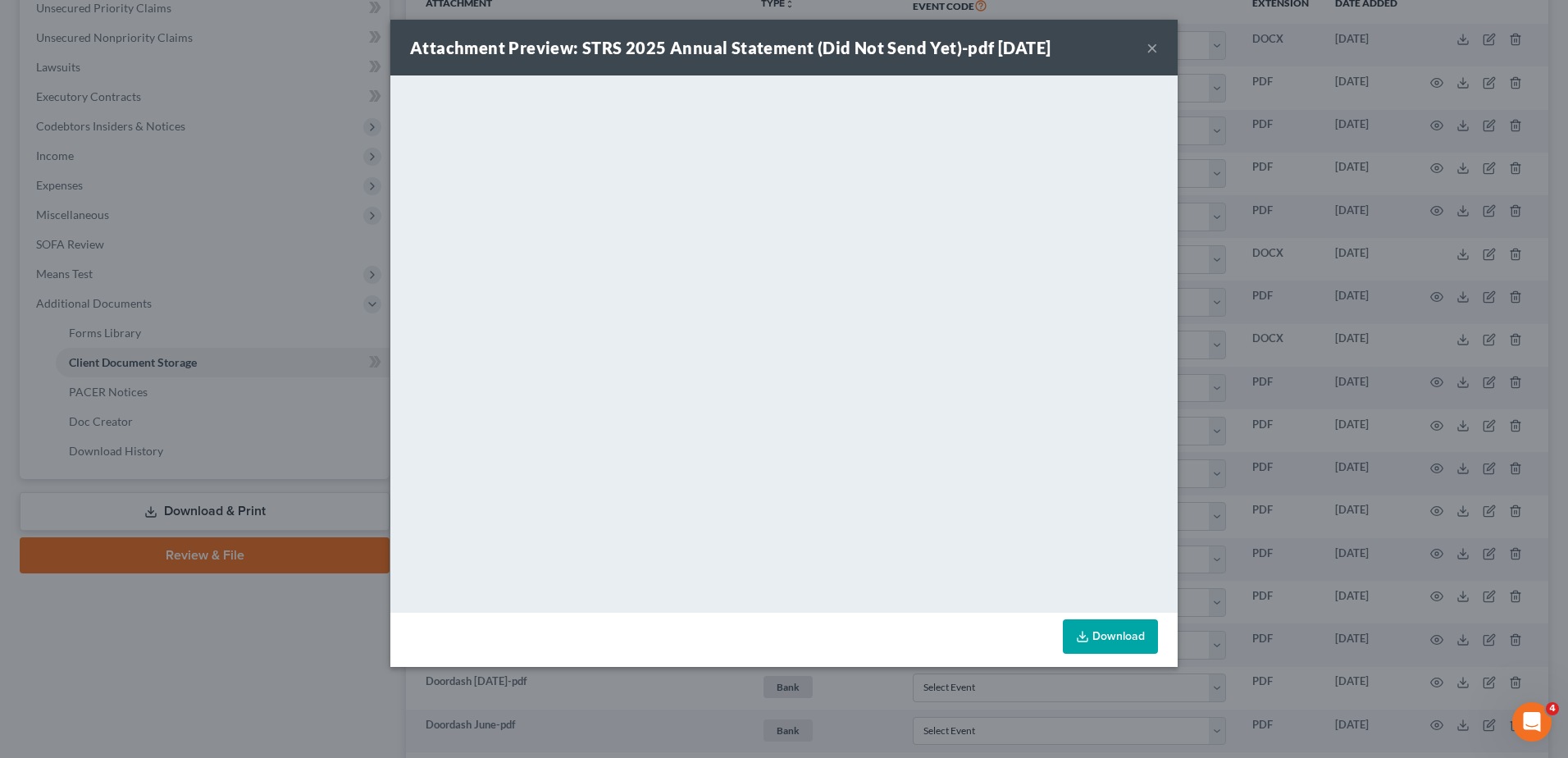
click at [1149, 47] on button "×" at bounding box center [1151, 47] width 11 height 20
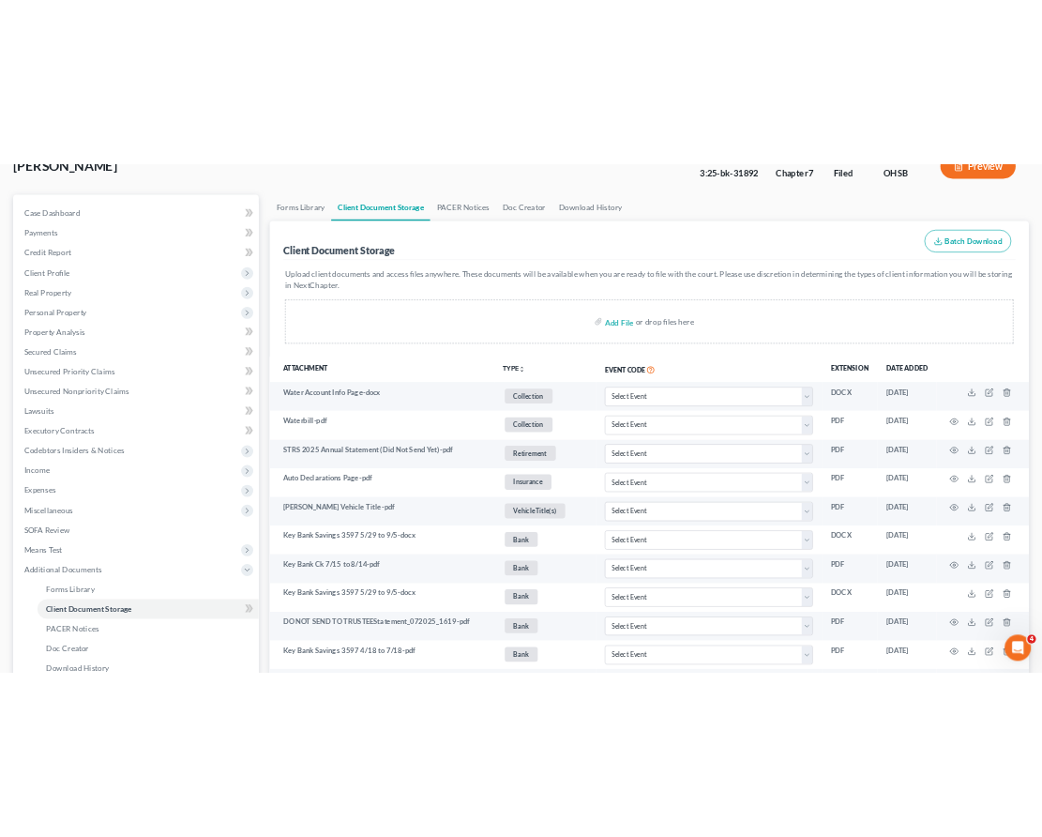
scroll to position [4, 0]
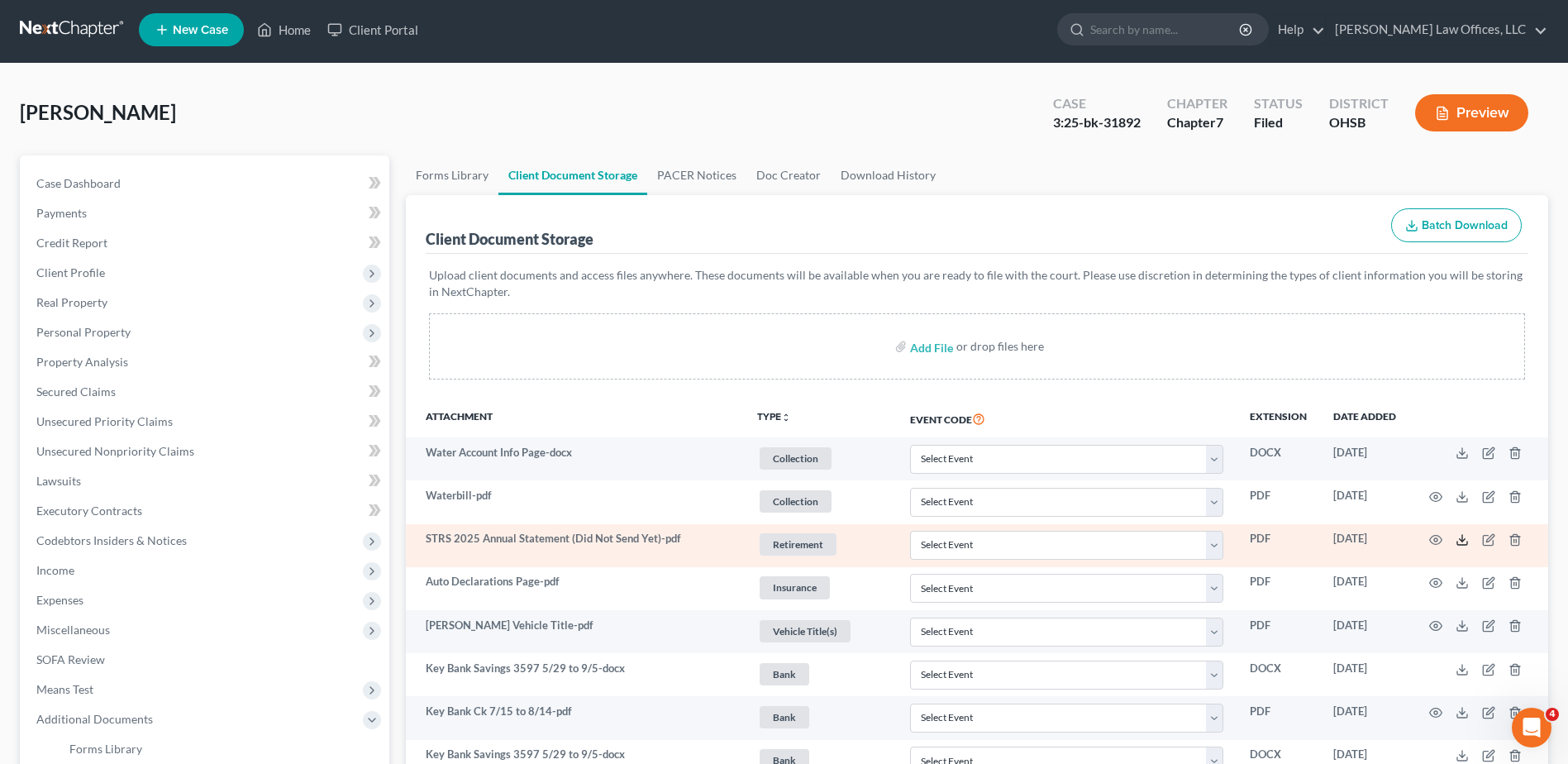
click at [1461, 537] on icon at bounding box center [1461, 539] width 13 height 13
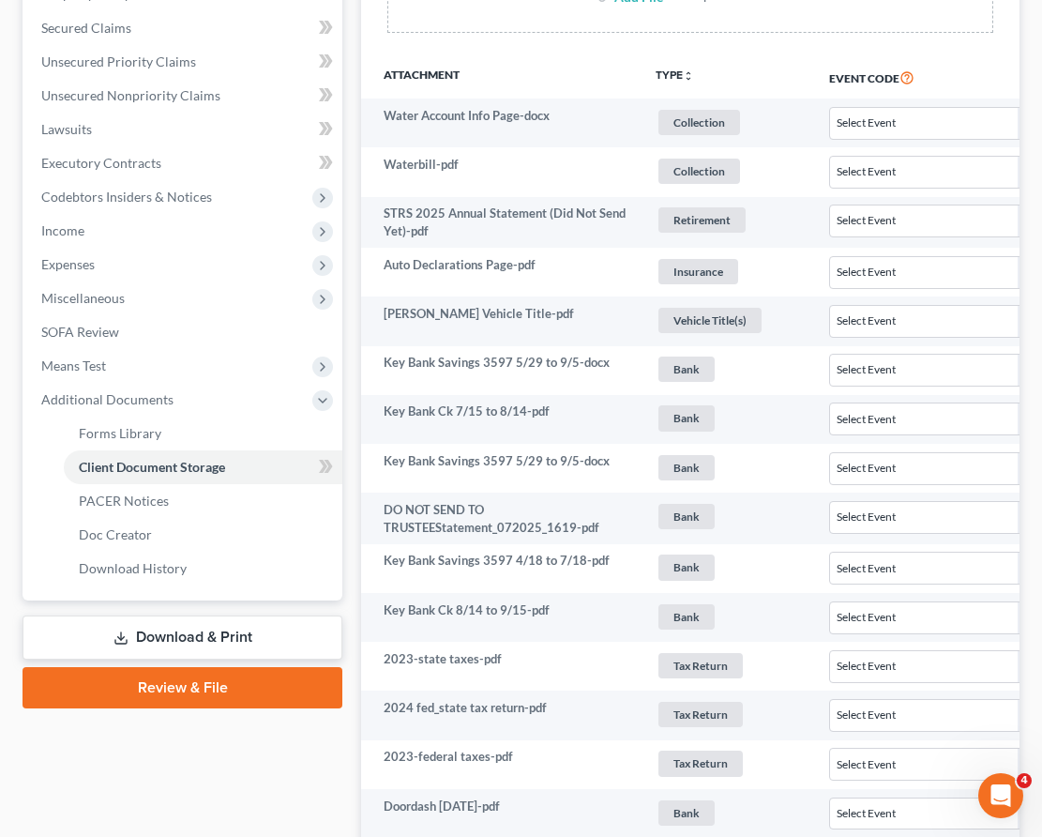
scroll to position [0, 0]
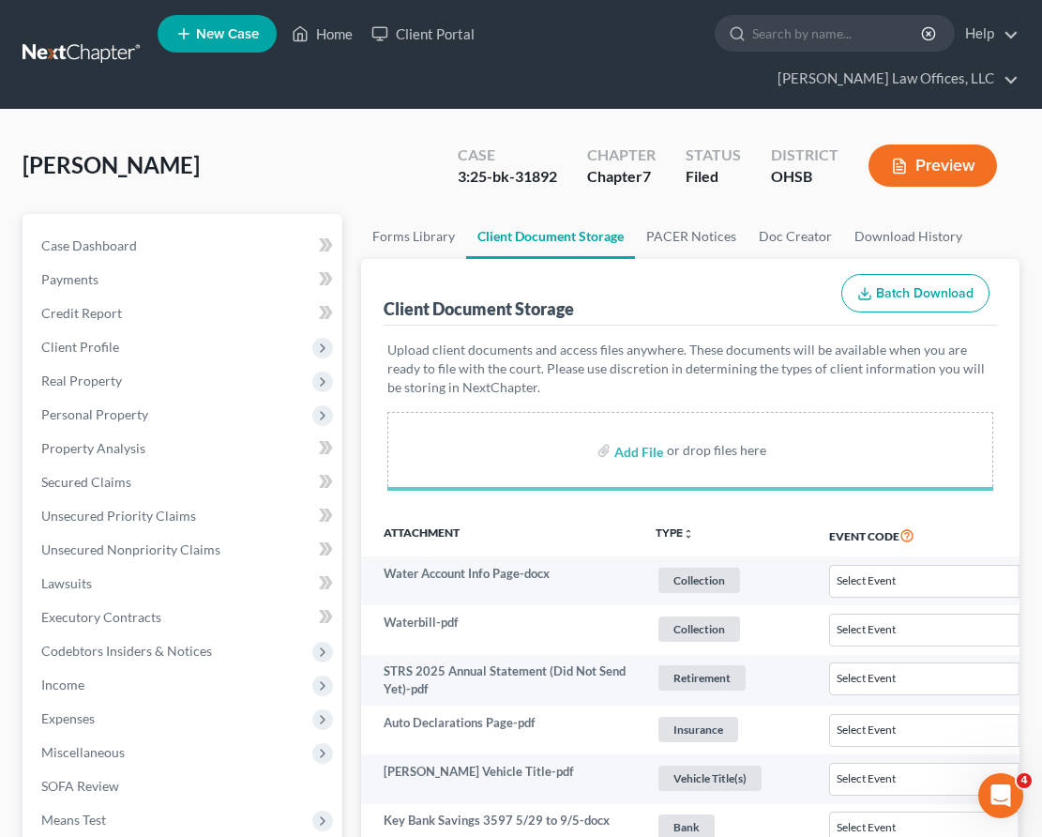
select select "7"
select select "37"
select select "52"
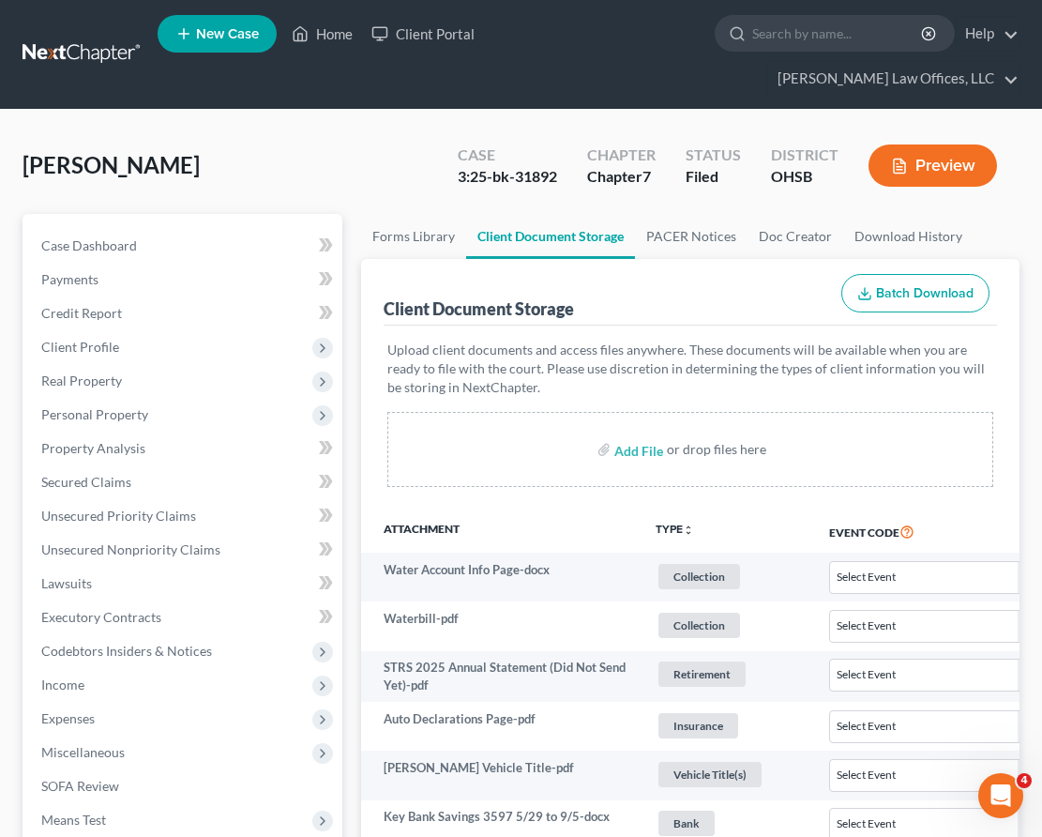
select select "7"
select select "37"
select select "52"
select select "7"
select select "37"
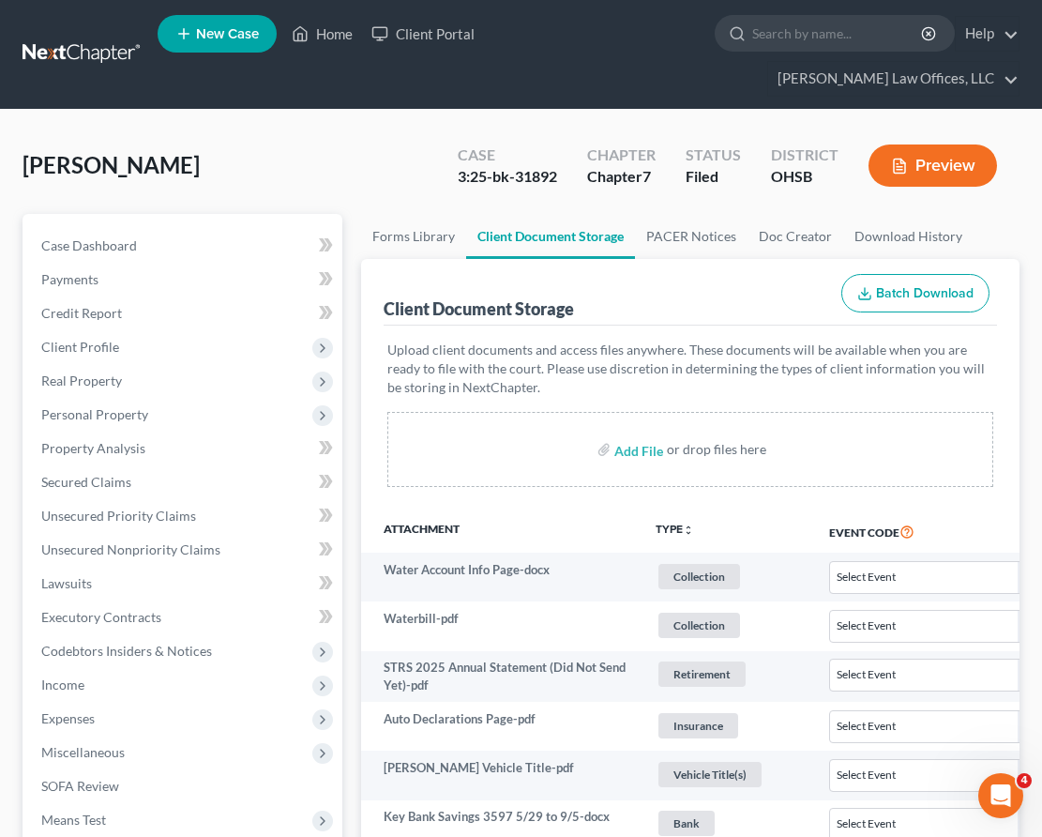
select select "52"
select select "7"
select select "37"
select select "52"
select select "7"
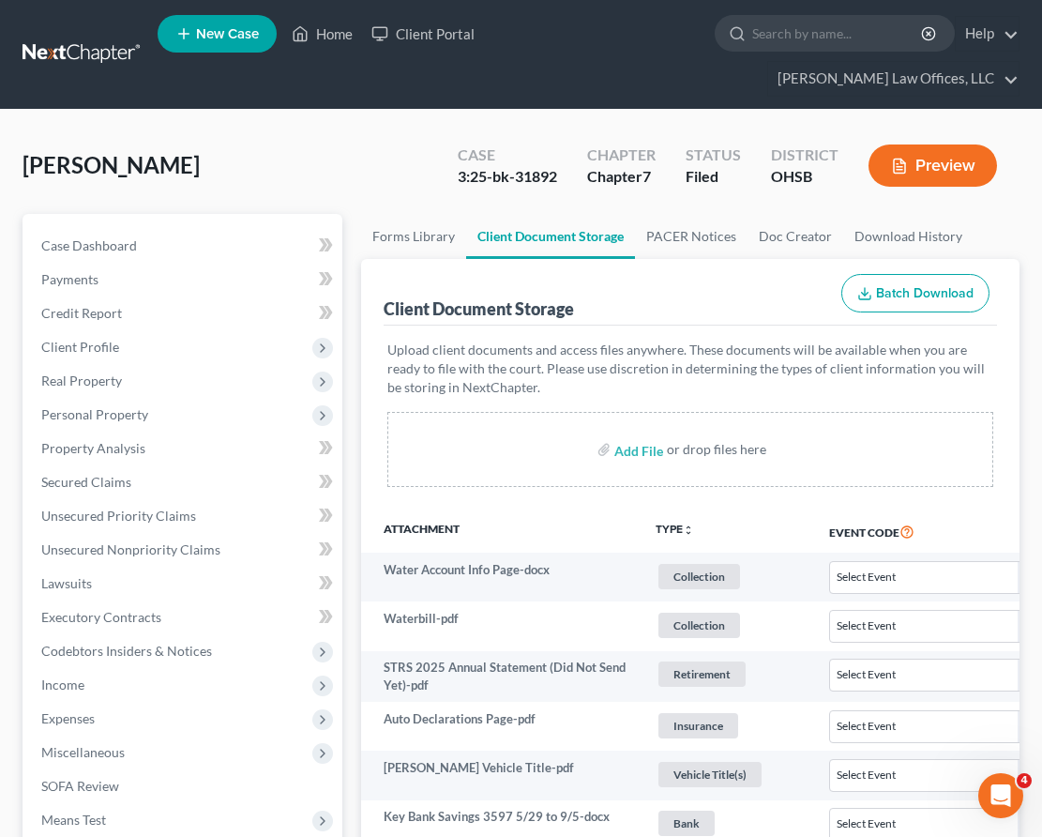
select select "37"
select select "52"
select select "7"
select select "37"
select select "52"
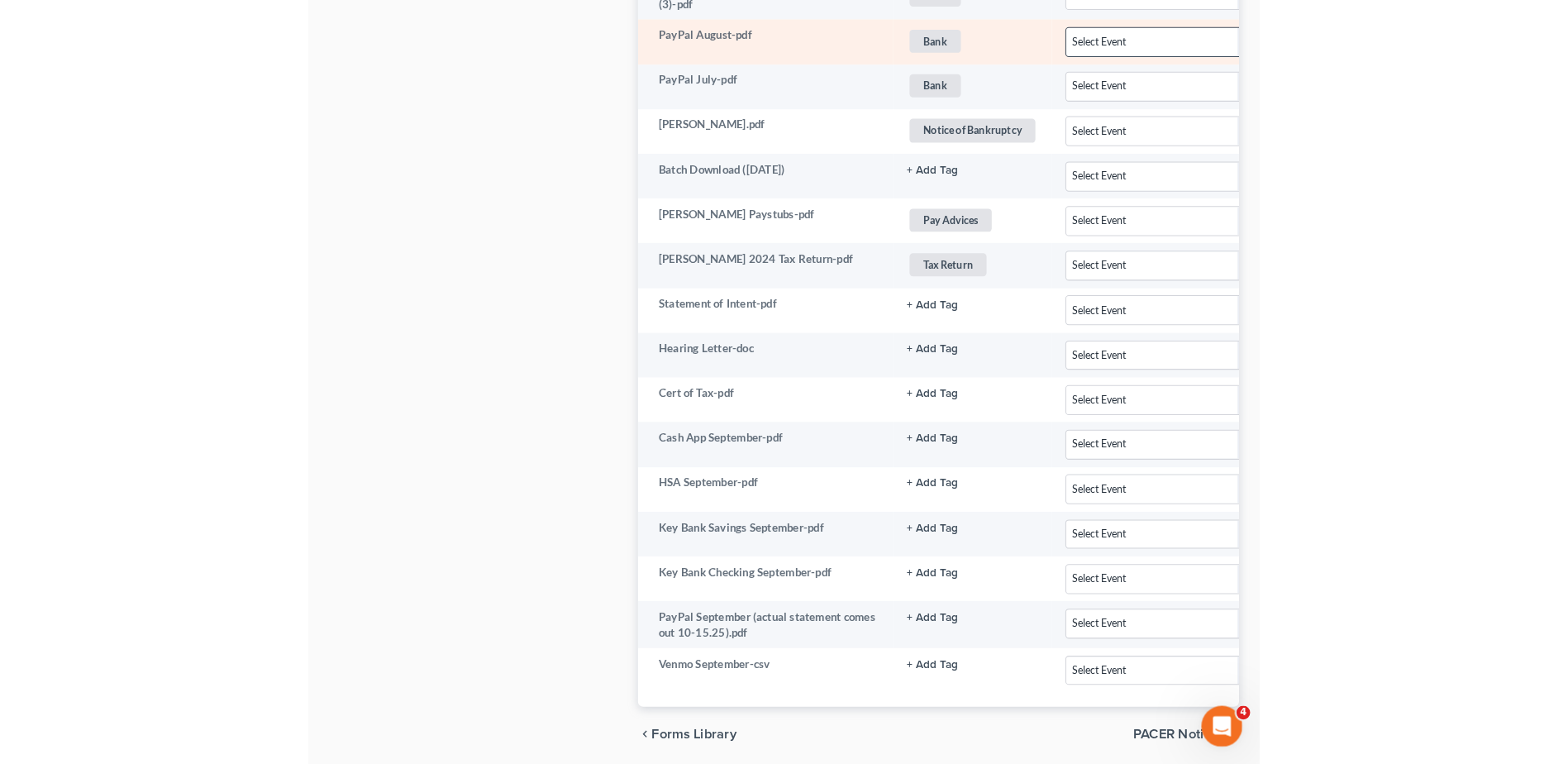
scroll to position [2742, 0]
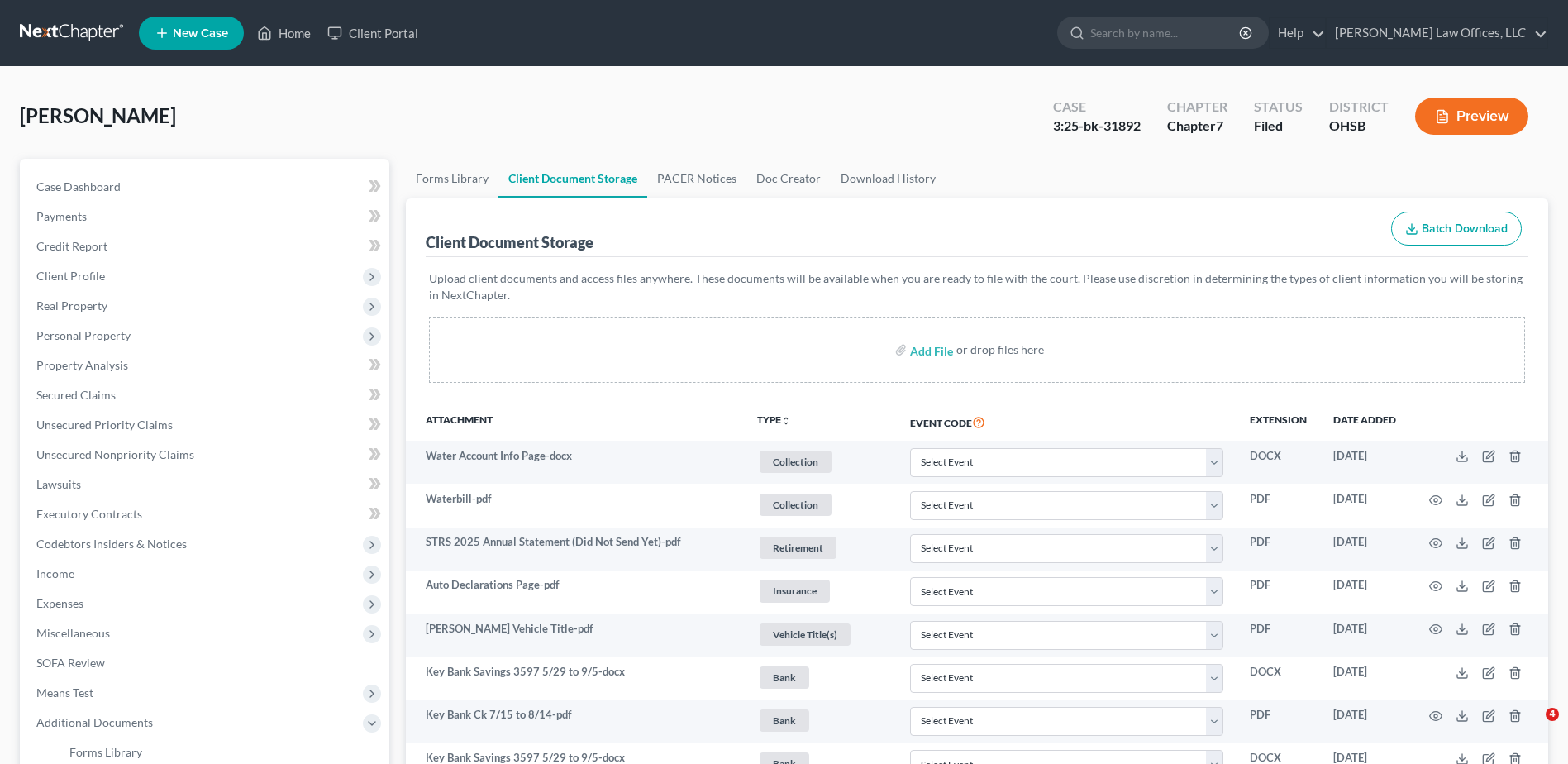
select select "7"
select select "37"
select select "52"
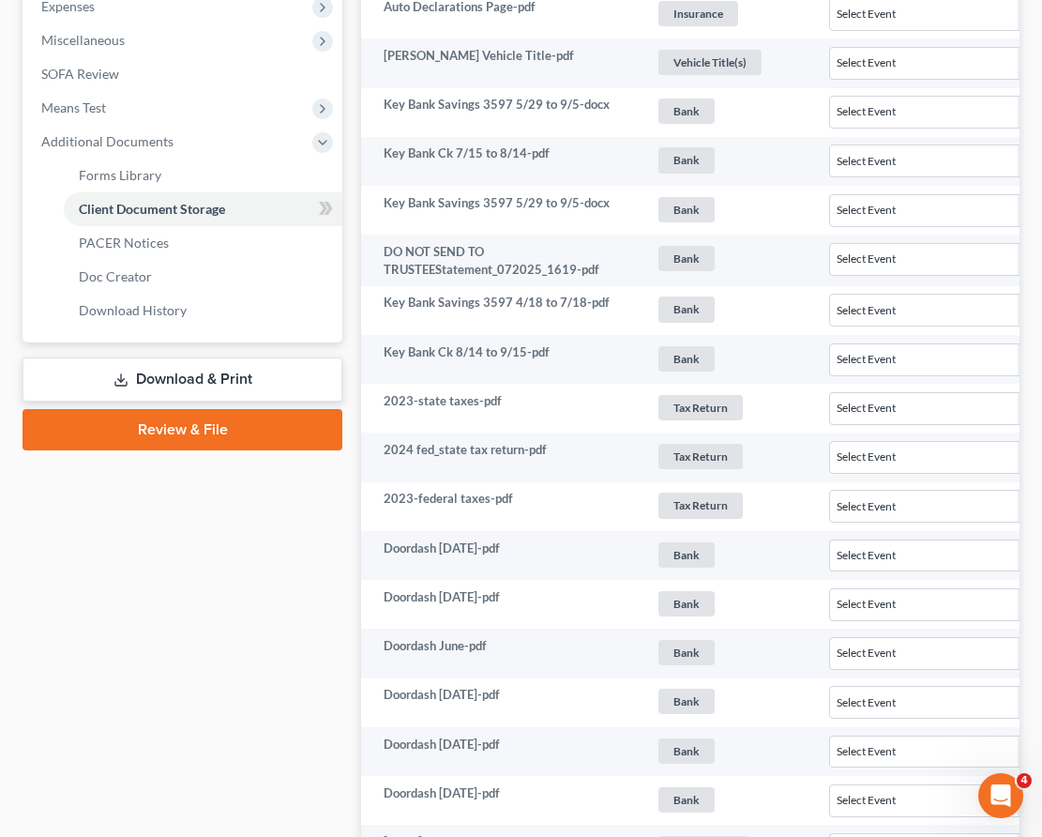
scroll to position [1735, 0]
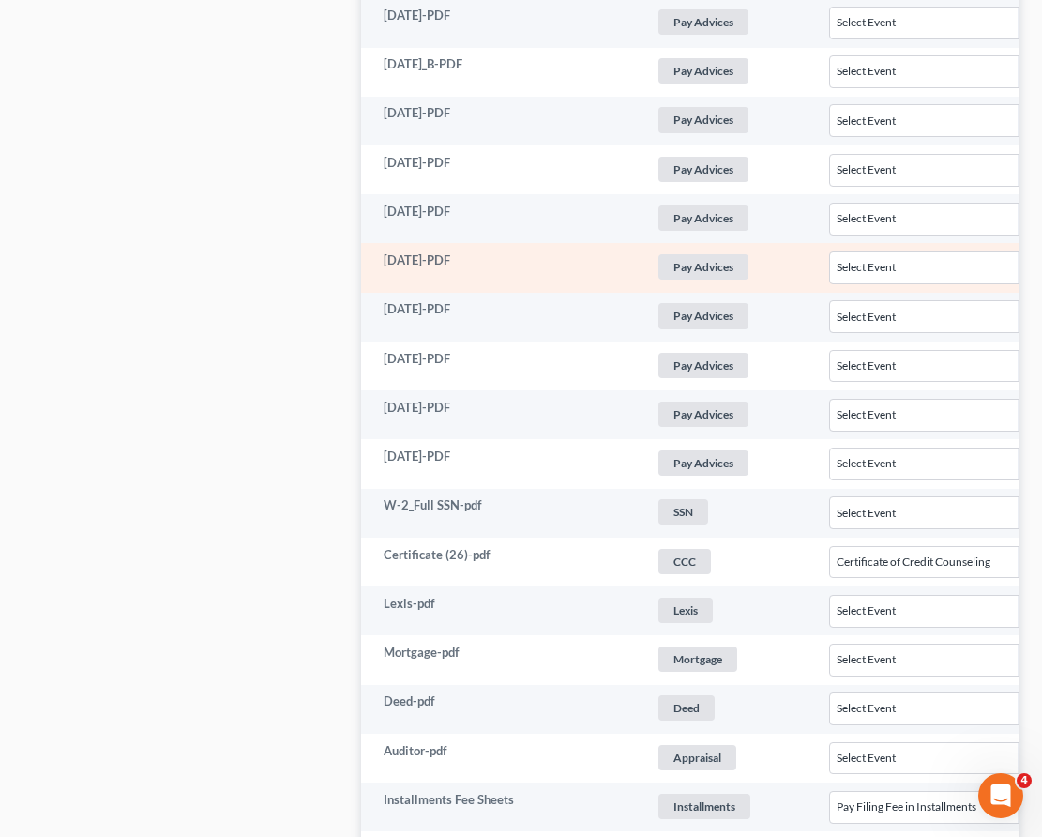
select select "7"
select select "37"
select select "52"
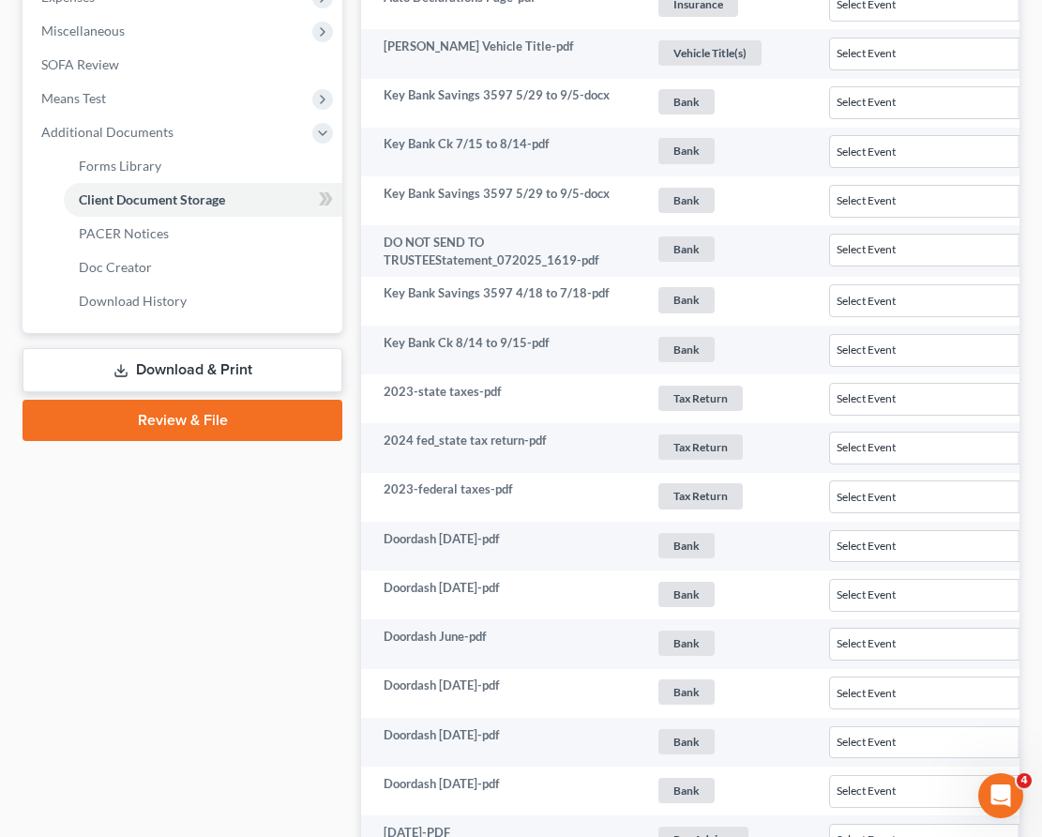
scroll to position [0, 0]
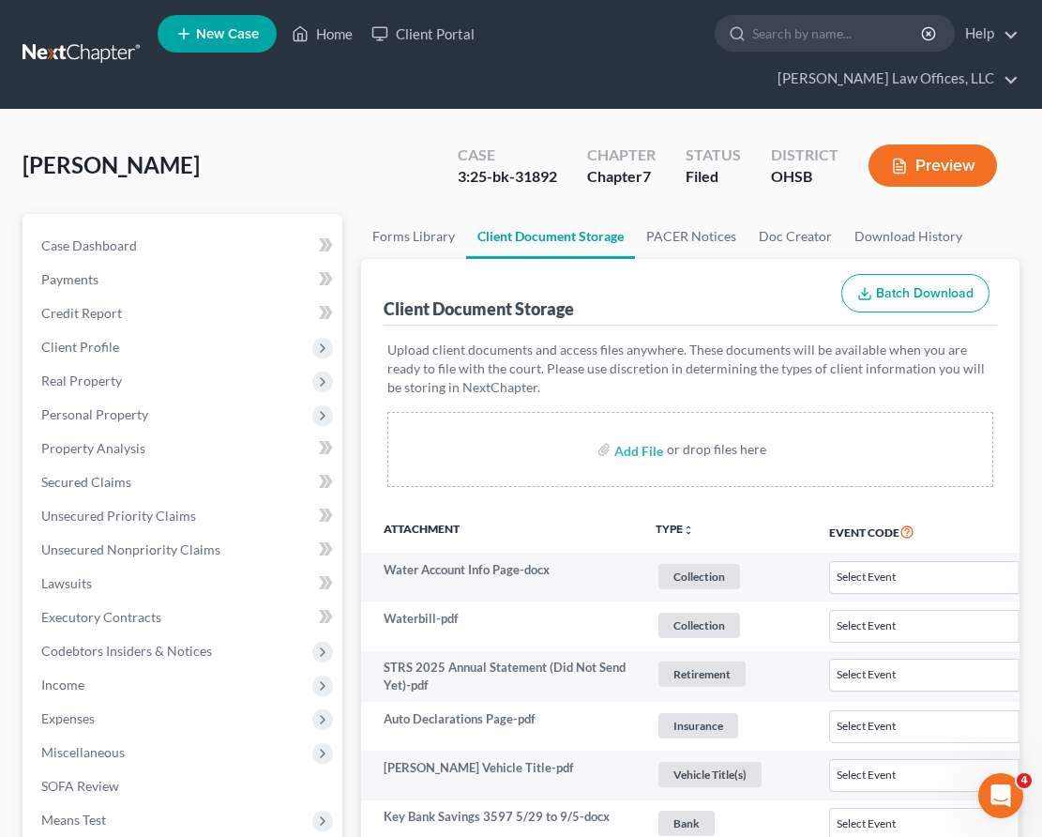
select select "7"
select select "37"
select select "52"
select select "7"
select select "37"
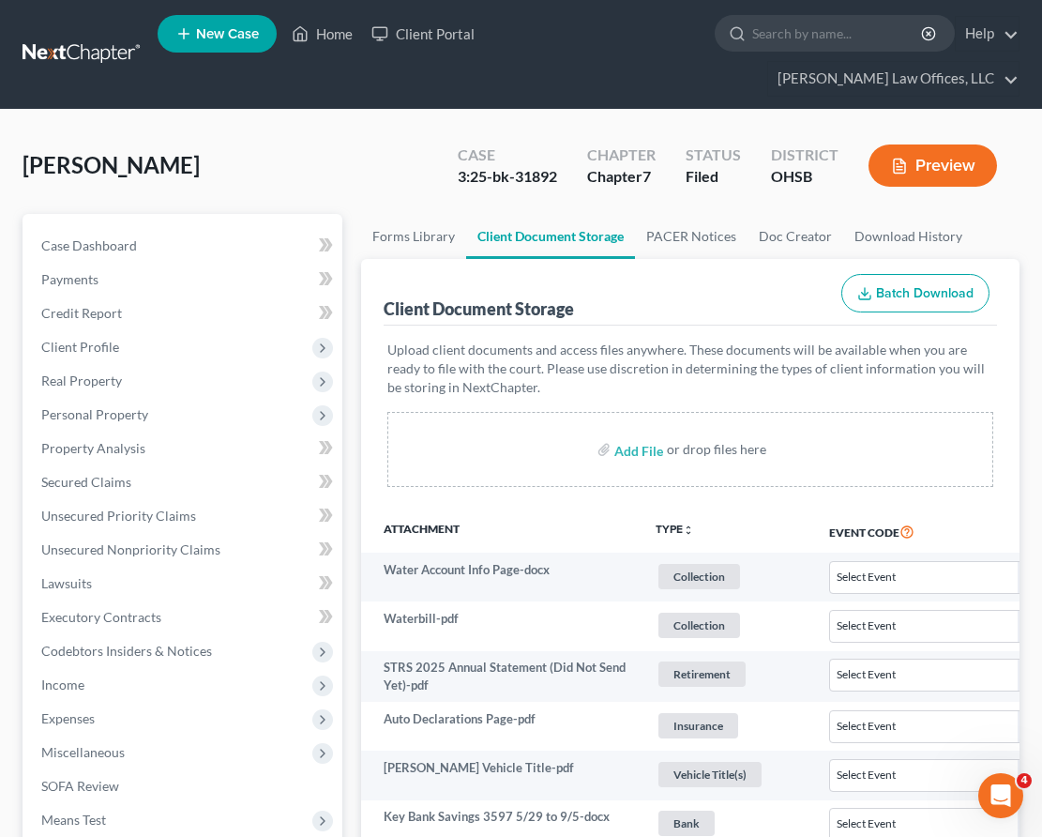
select select "52"
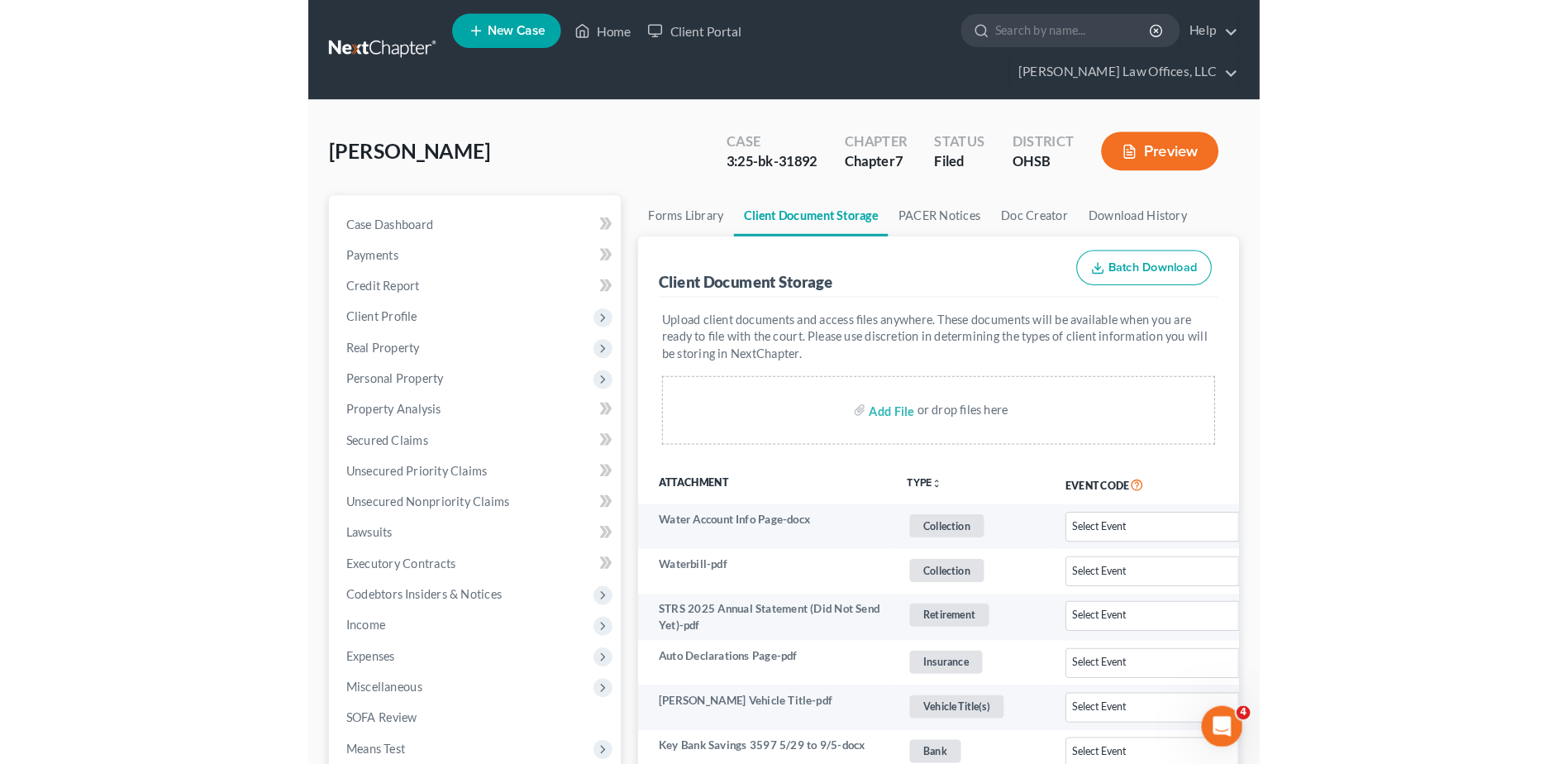
scroll to position [2872, 0]
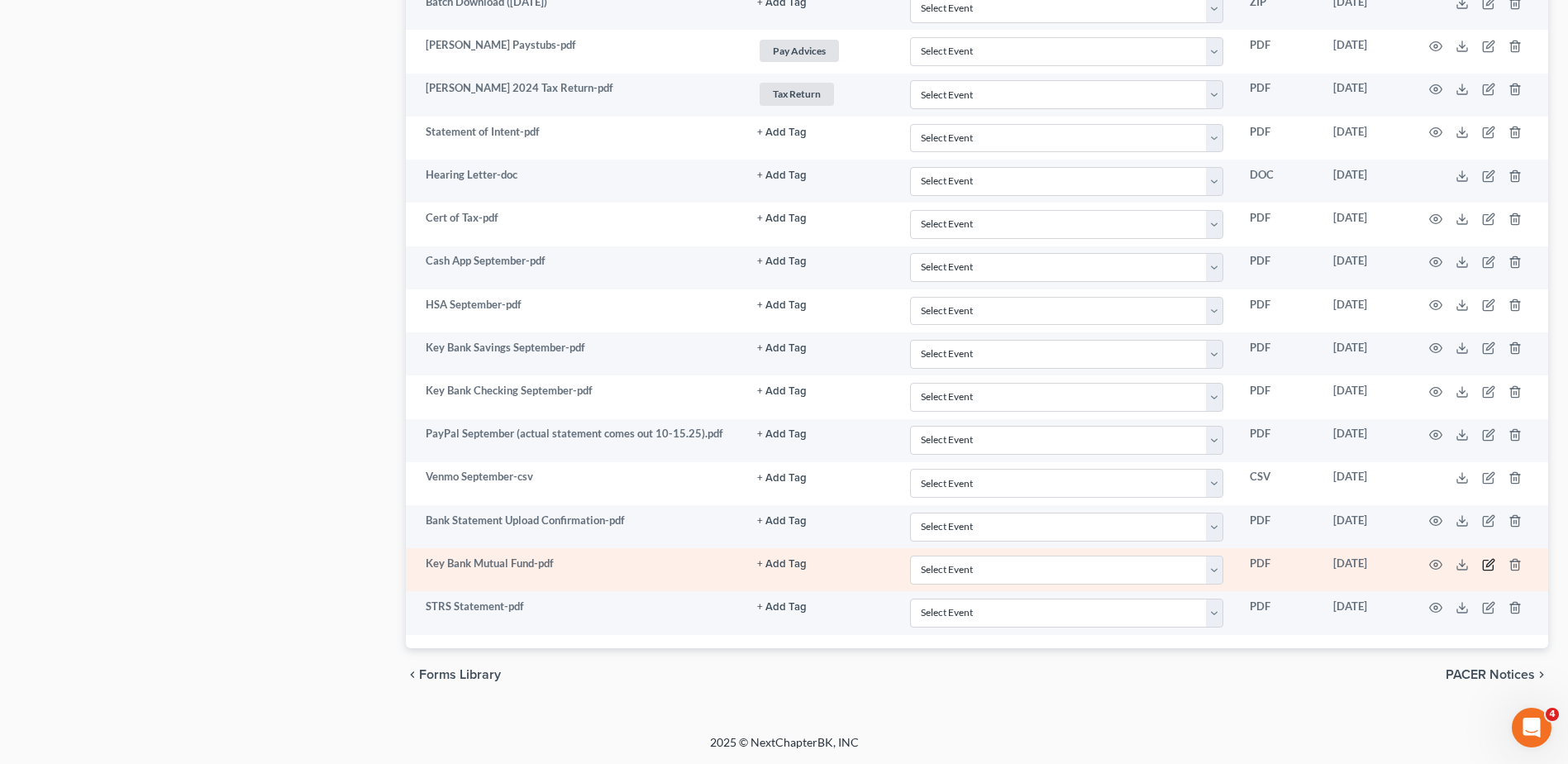
click at [1490, 563] on icon "button" at bounding box center [1490, 562] width 7 height 7
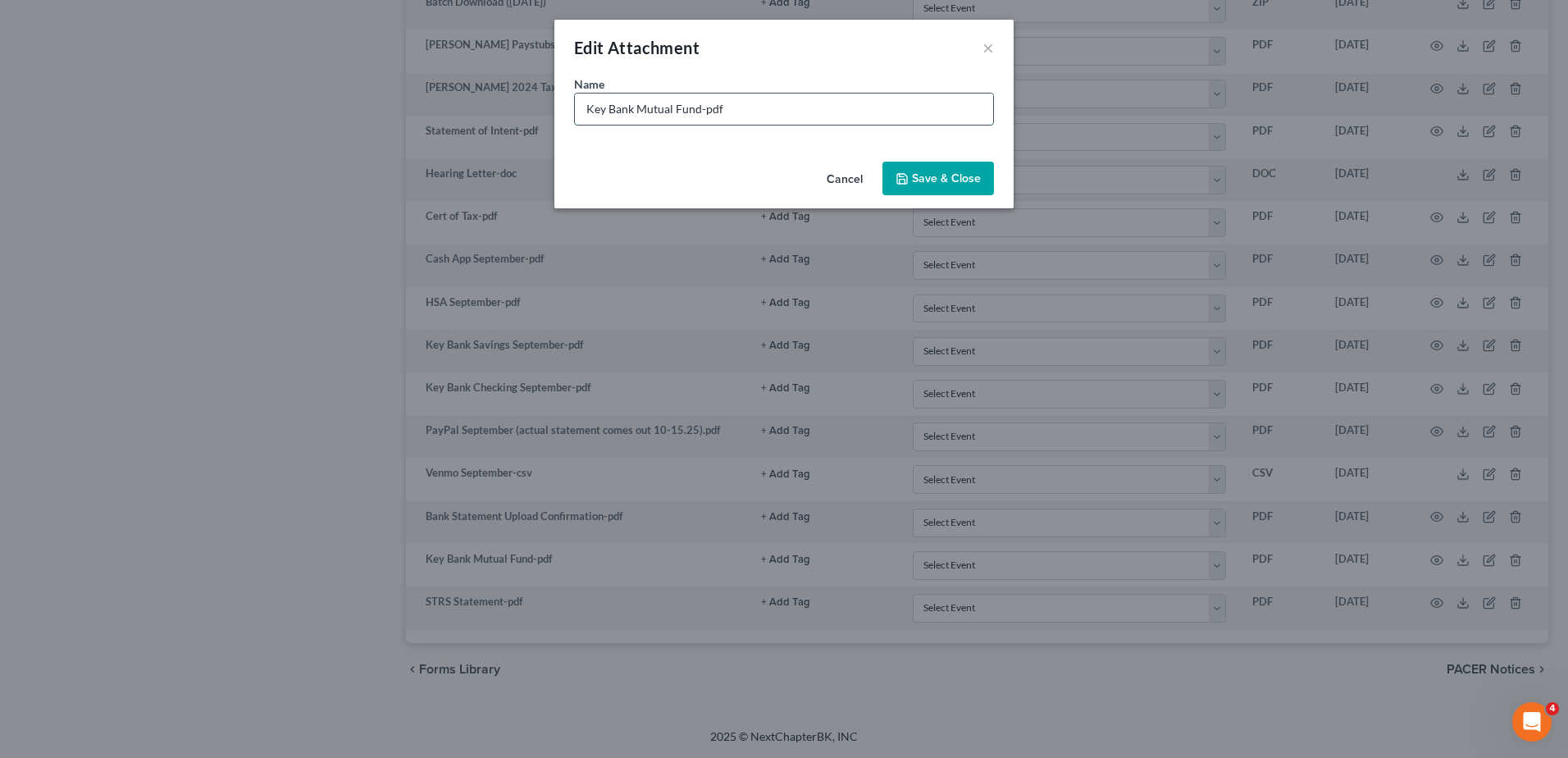
click at [701, 112] on input "Key Bank Mutual Fund-pdf" at bounding box center [784, 109] width 418 height 31
type input "Key Bank Mutual Fund (did not send yet)-pdf"
click at [957, 177] on span "Save & Close" at bounding box center [946, 178] width 69 height 14
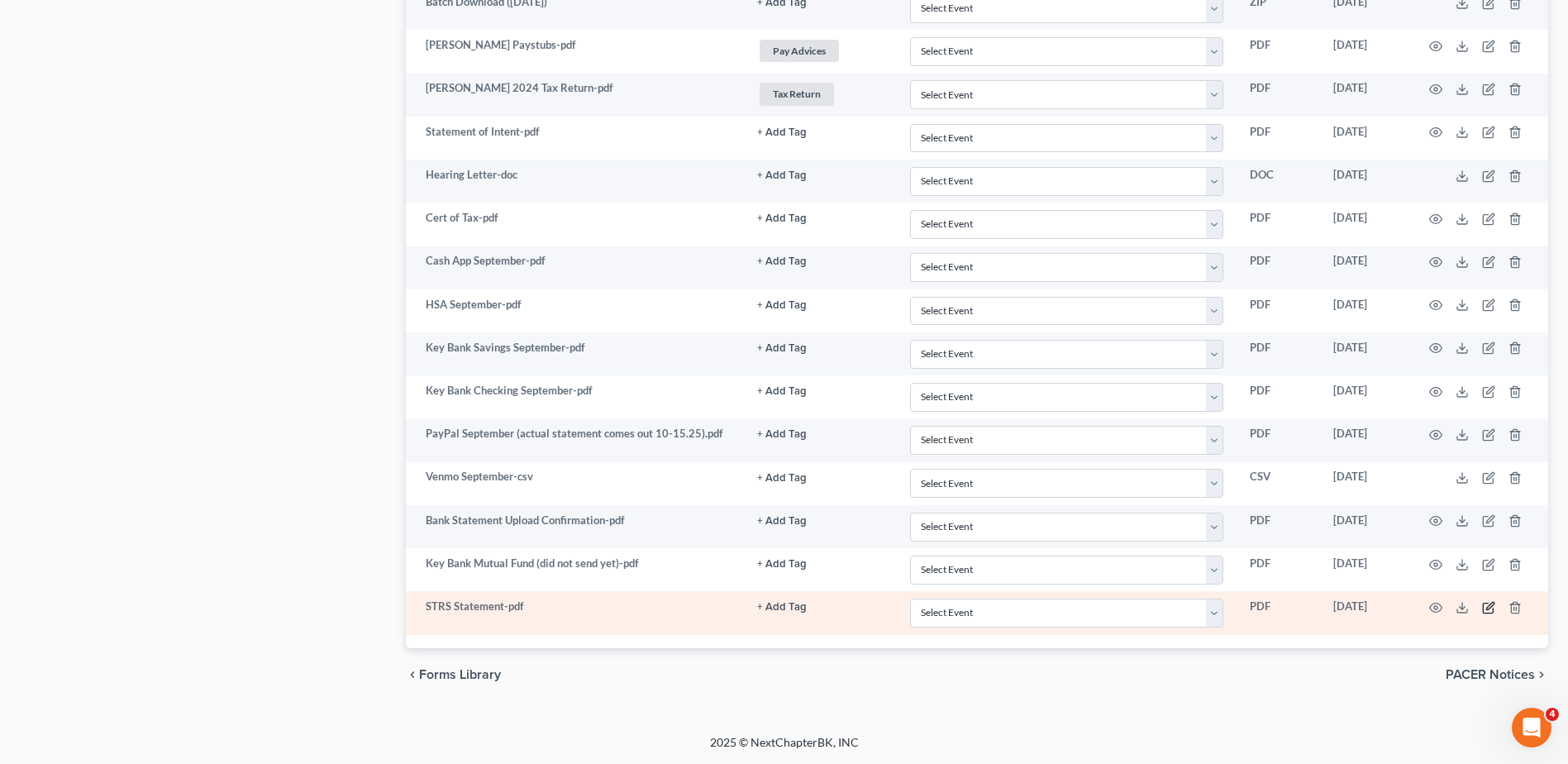
click at [1488, 608] on icon "button" at bounding box center [1488, 607] width 13 height 13
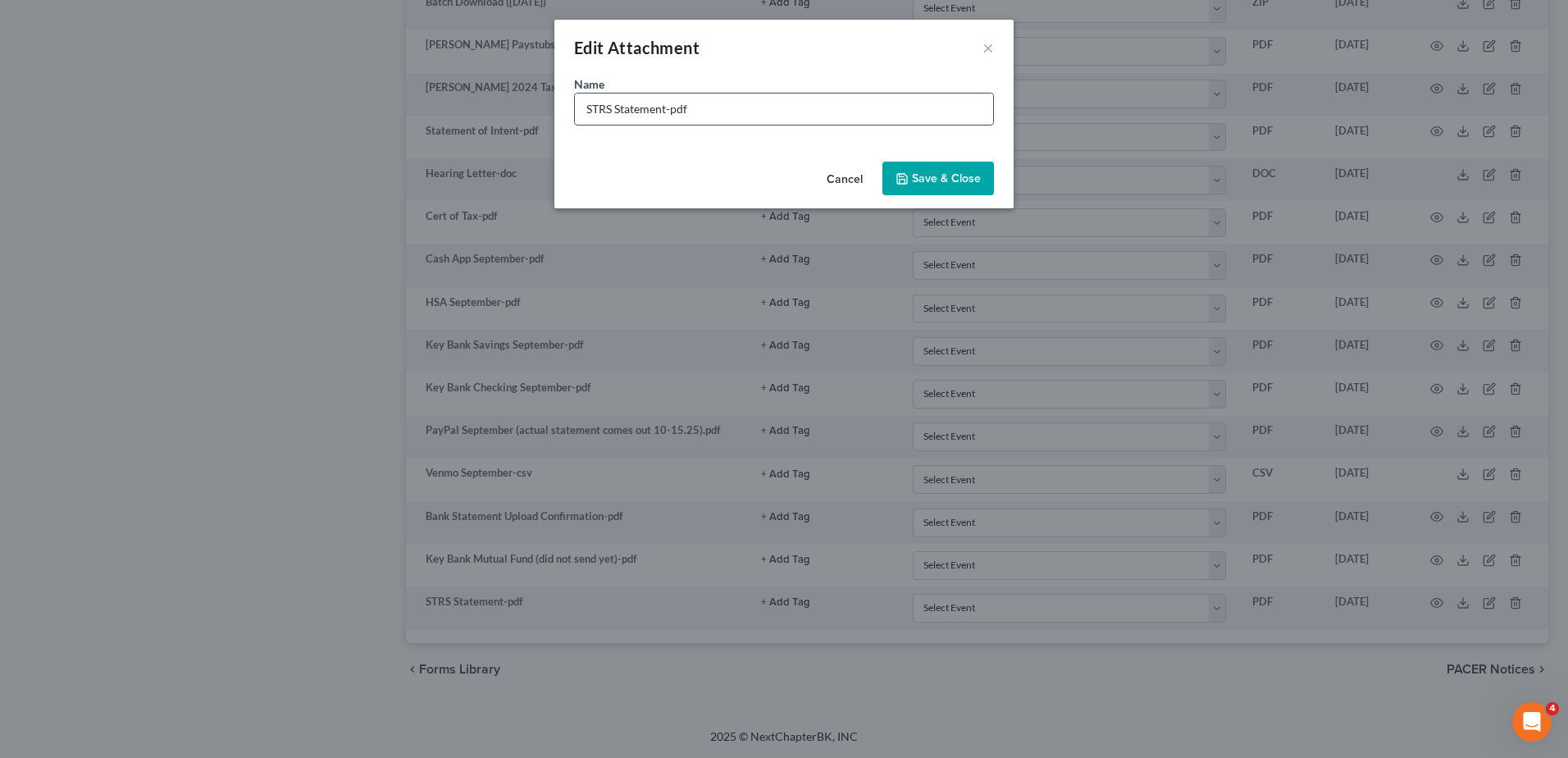
click at [668, 111] on input "STRS Statement-pdf" at bounding box center [784, 109] width 418 height 31
type input "STRS Statement (did not send yet)-pdf"
click at [934, 184] on span "Save & Close" at bounding box center [946, 178] width 69 height 14
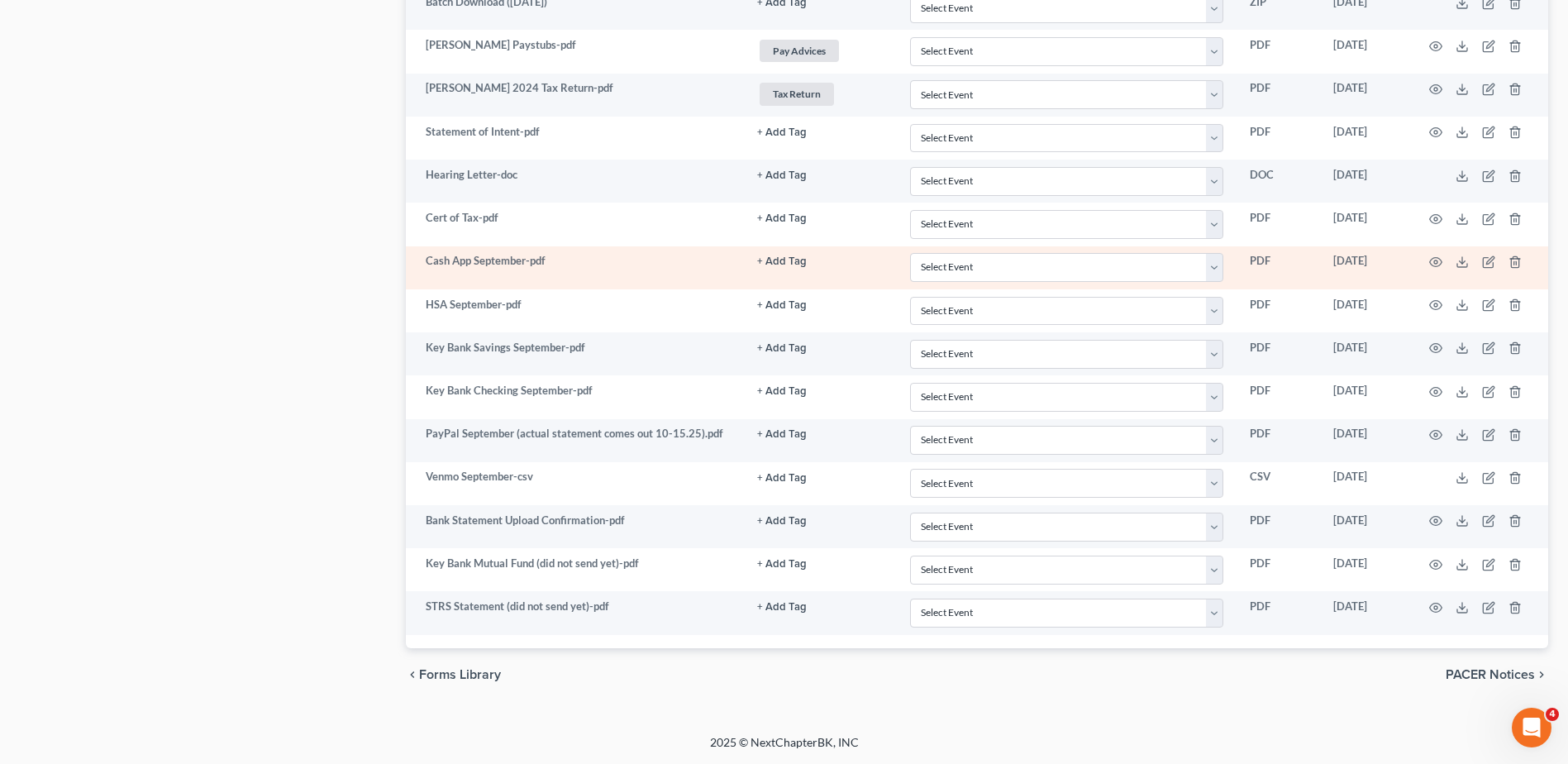
click at [775, 263] on button "+ Add Tag" at bounding box center [781, 262] width 49 height 11
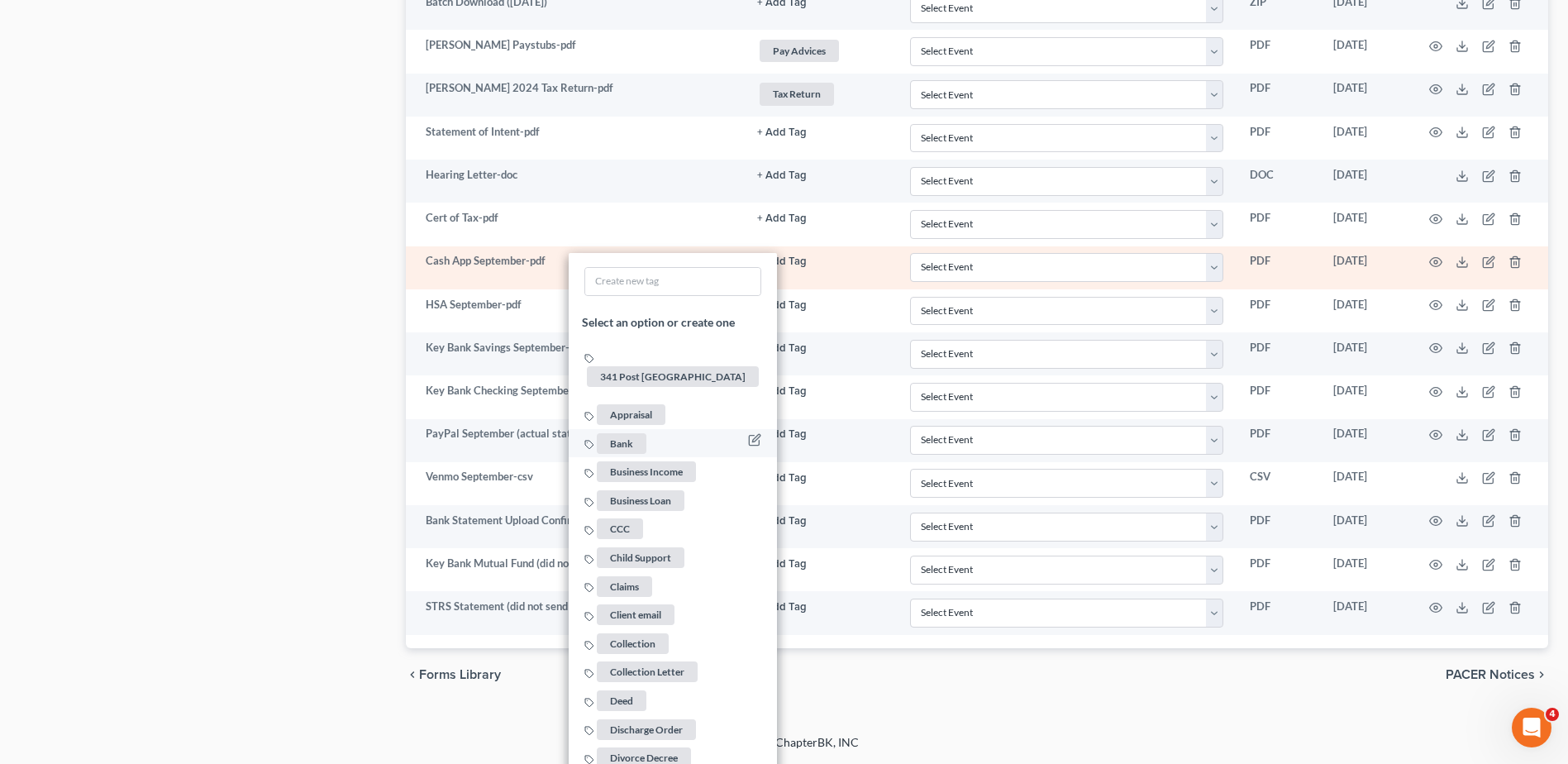
click at [613, 434] on span "Bank" at bounding box center [621, 443] width 49 height 20
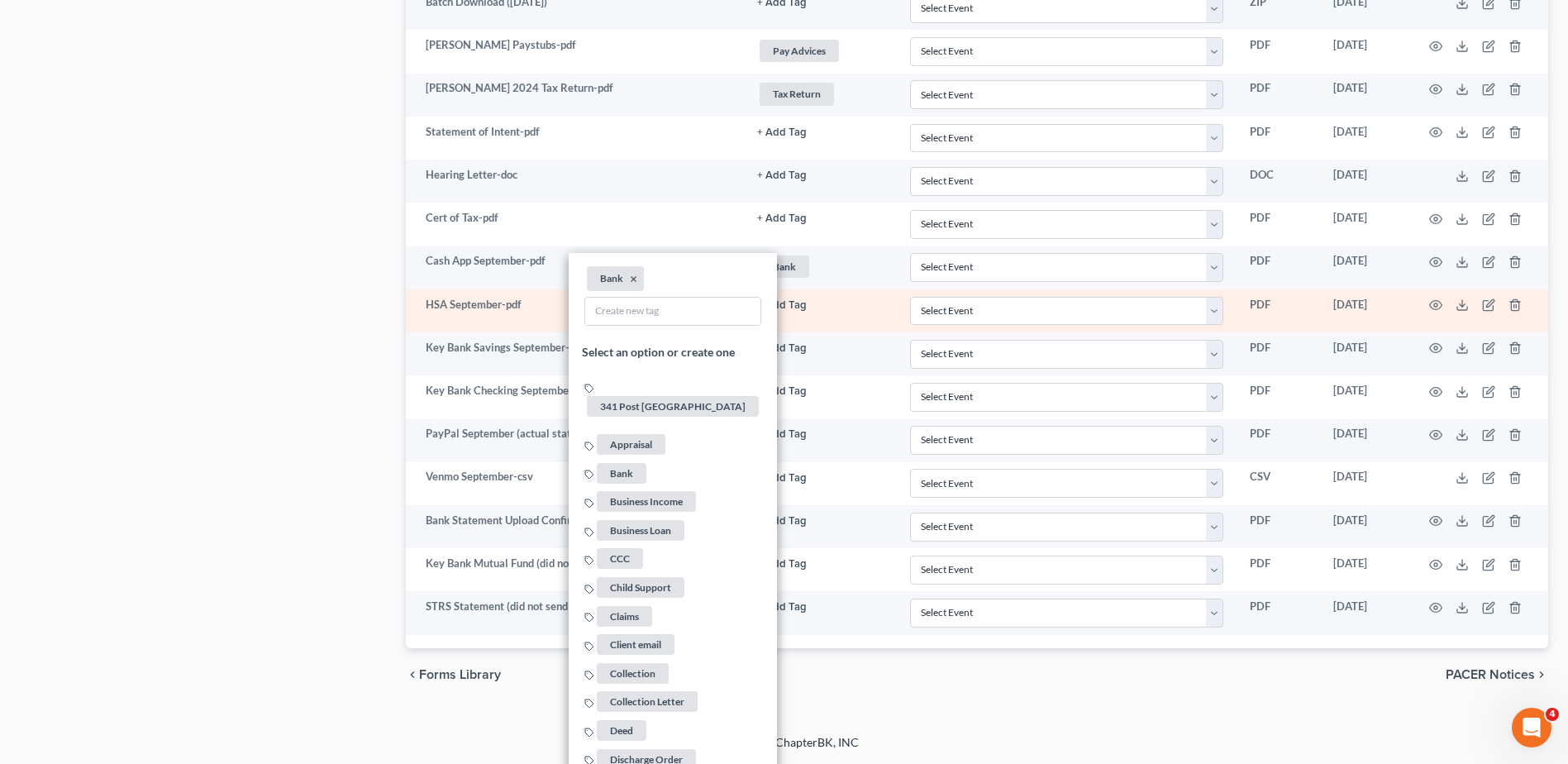
click at [785, 307] on button "+ Add Tag" at bounding box center [781, 306] width 49 height 11
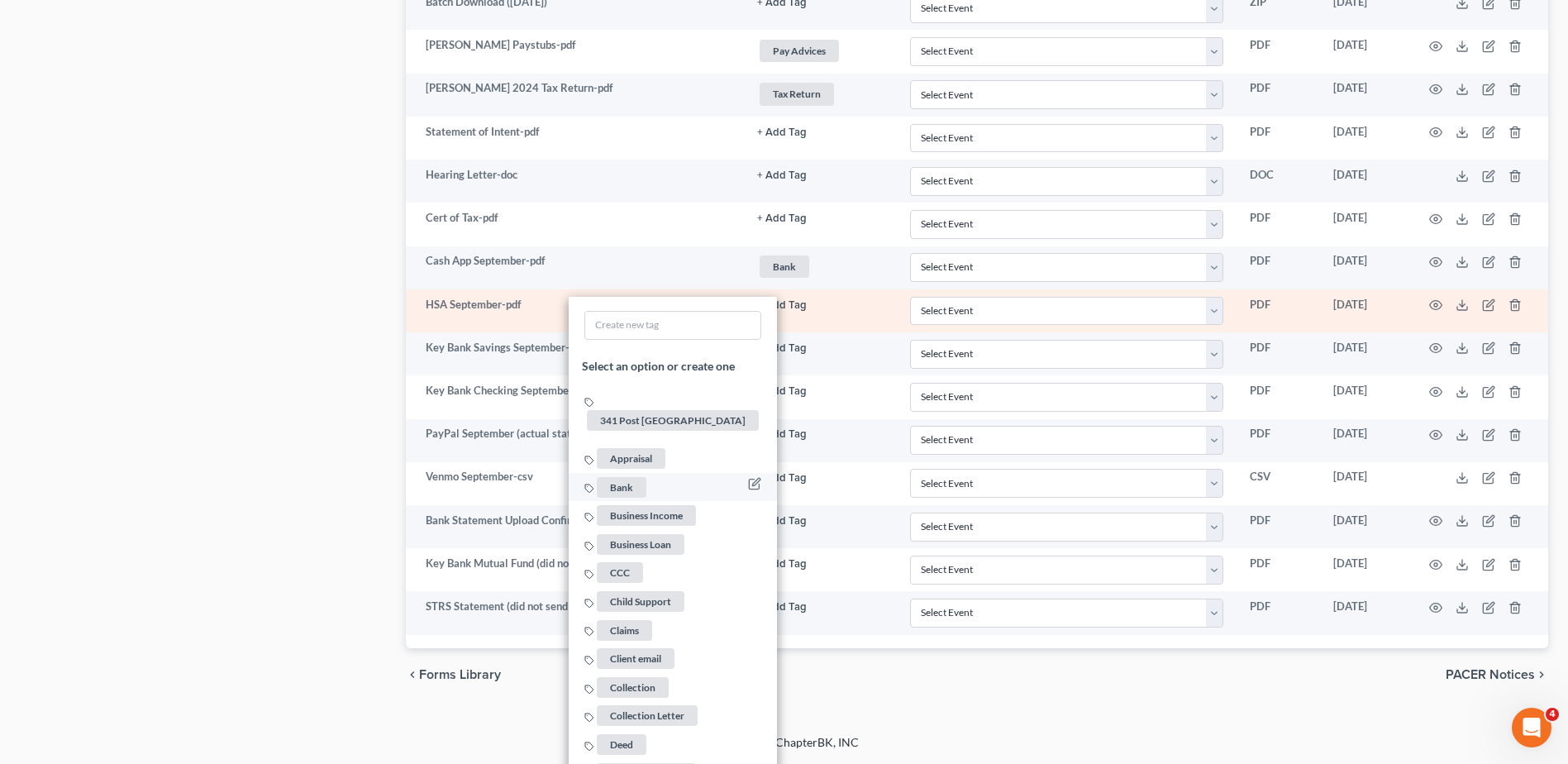
click at [629, 476] on span "Bank" at bounding box center [621, 486] width 49 height 20
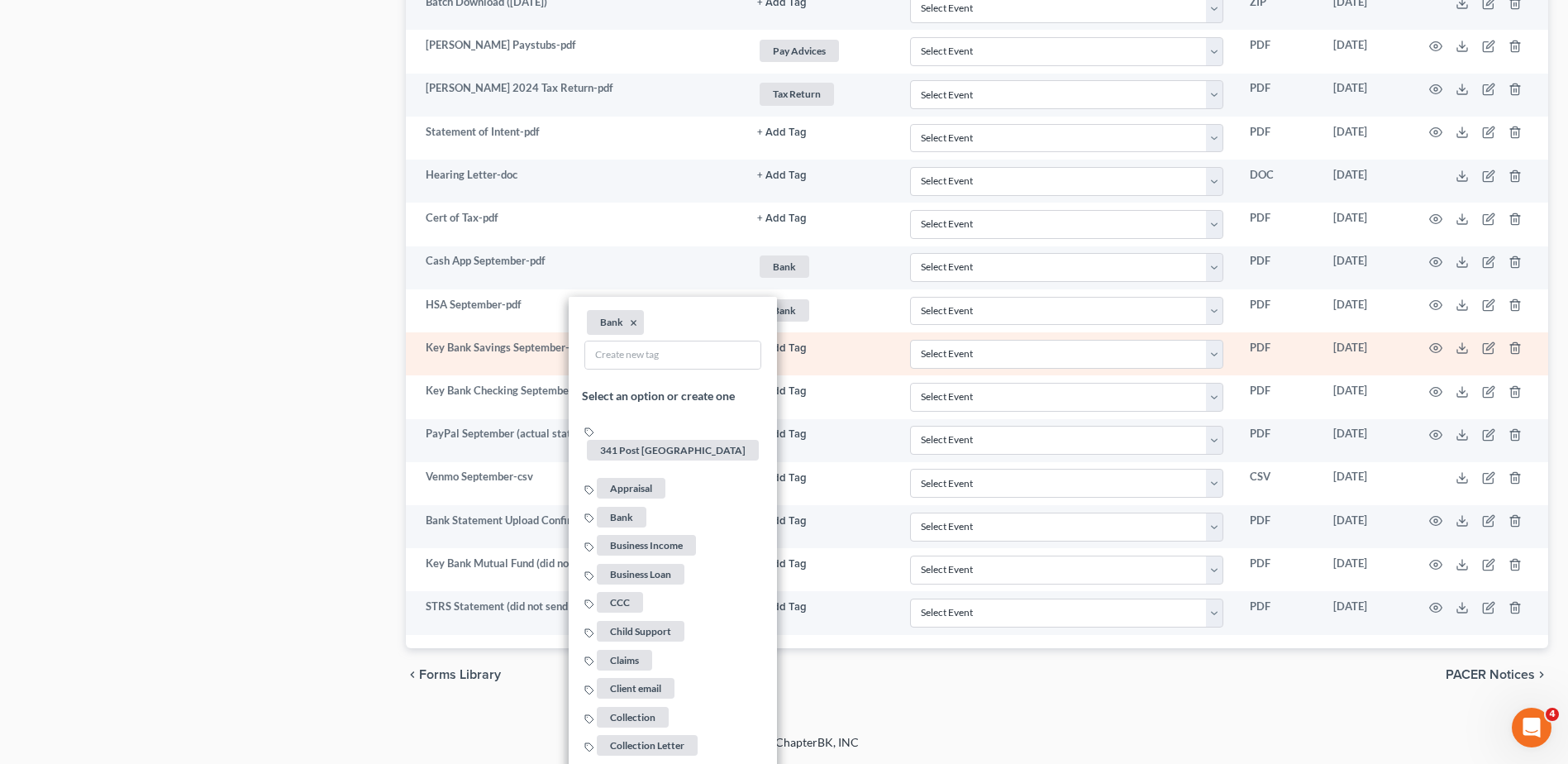
click at [782, 344] on button "+ Add Tag" at bounding box center [781, 348] width 49 height 11
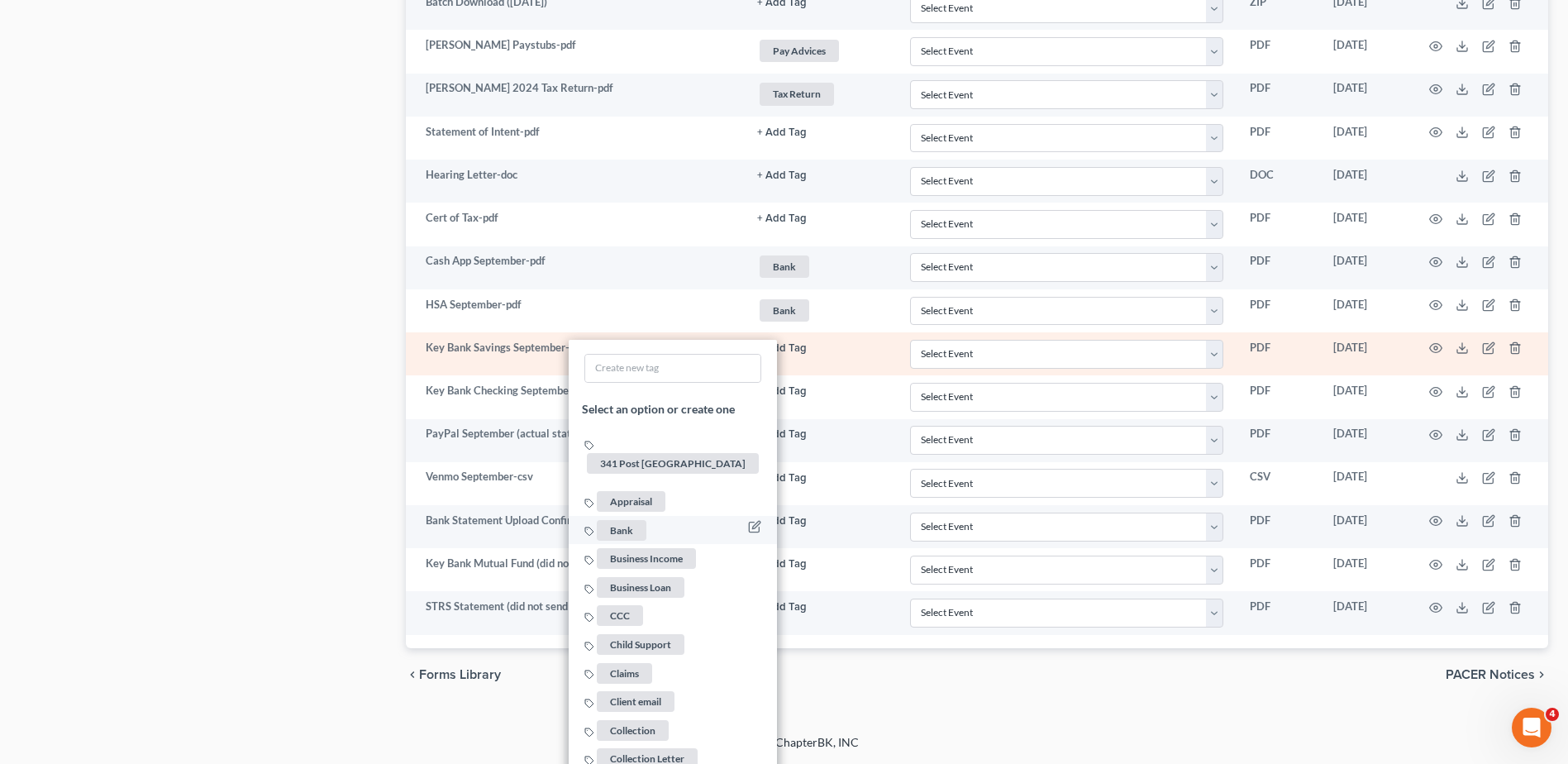
click at [632, 519] on span "Bank" at bounding box center [621, 529] width 49 height 20
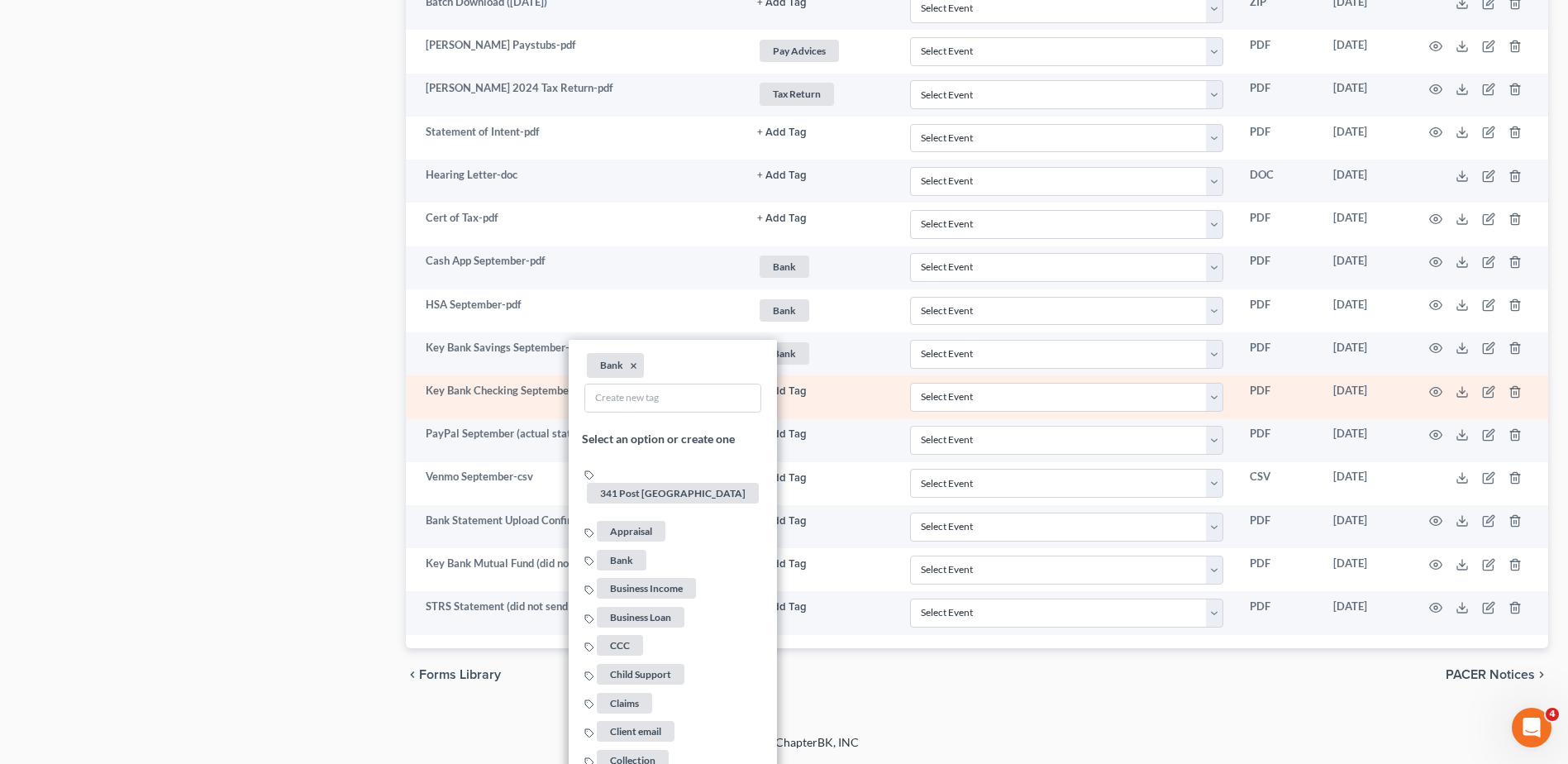
click at [792, 389] on button "+ Add Tag" at bounding box center [781, 391] width 49 height 11
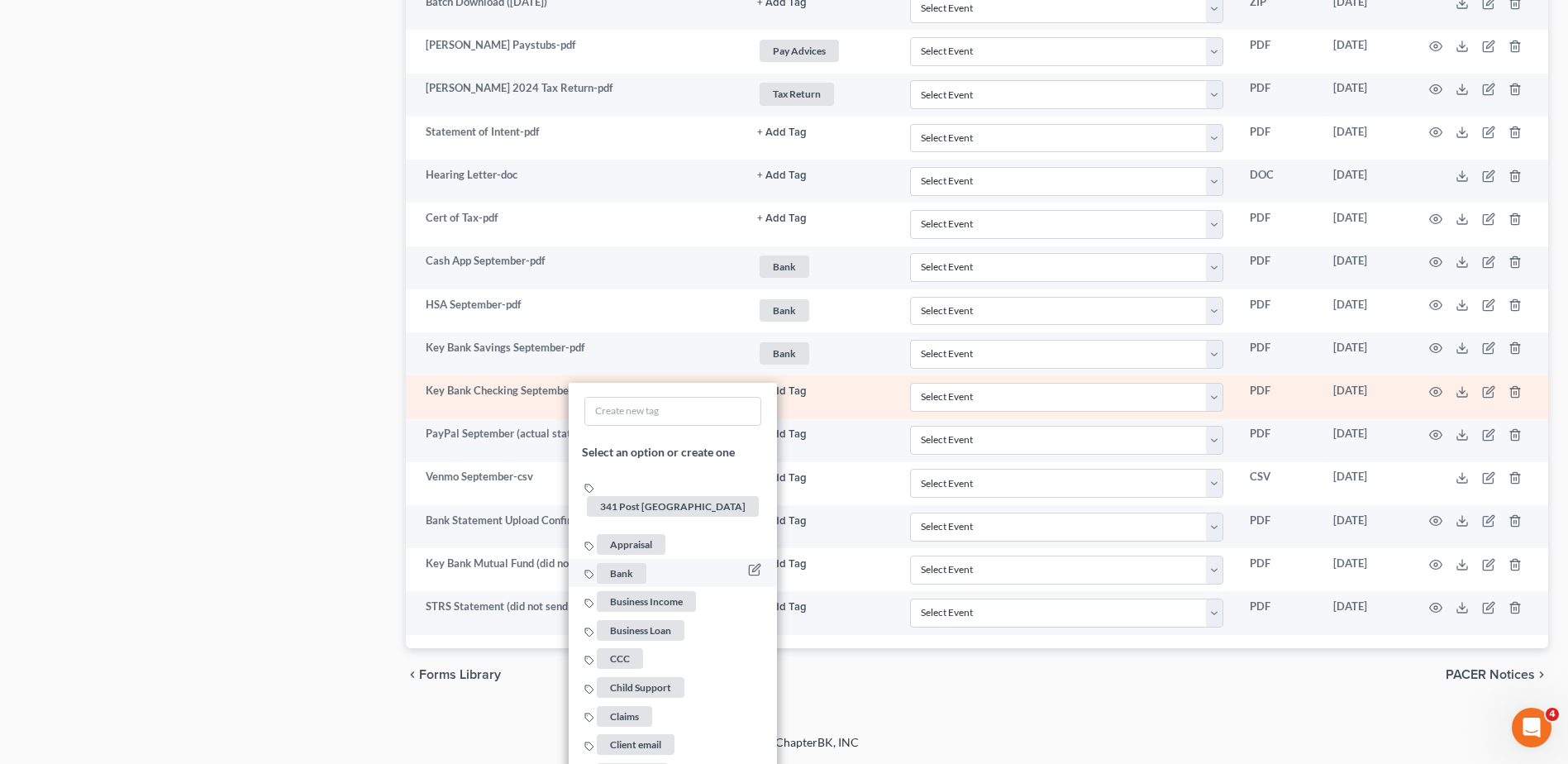
click at [618, 563] on span "Bank" at bounding box center [621, 573] width 49 height 20
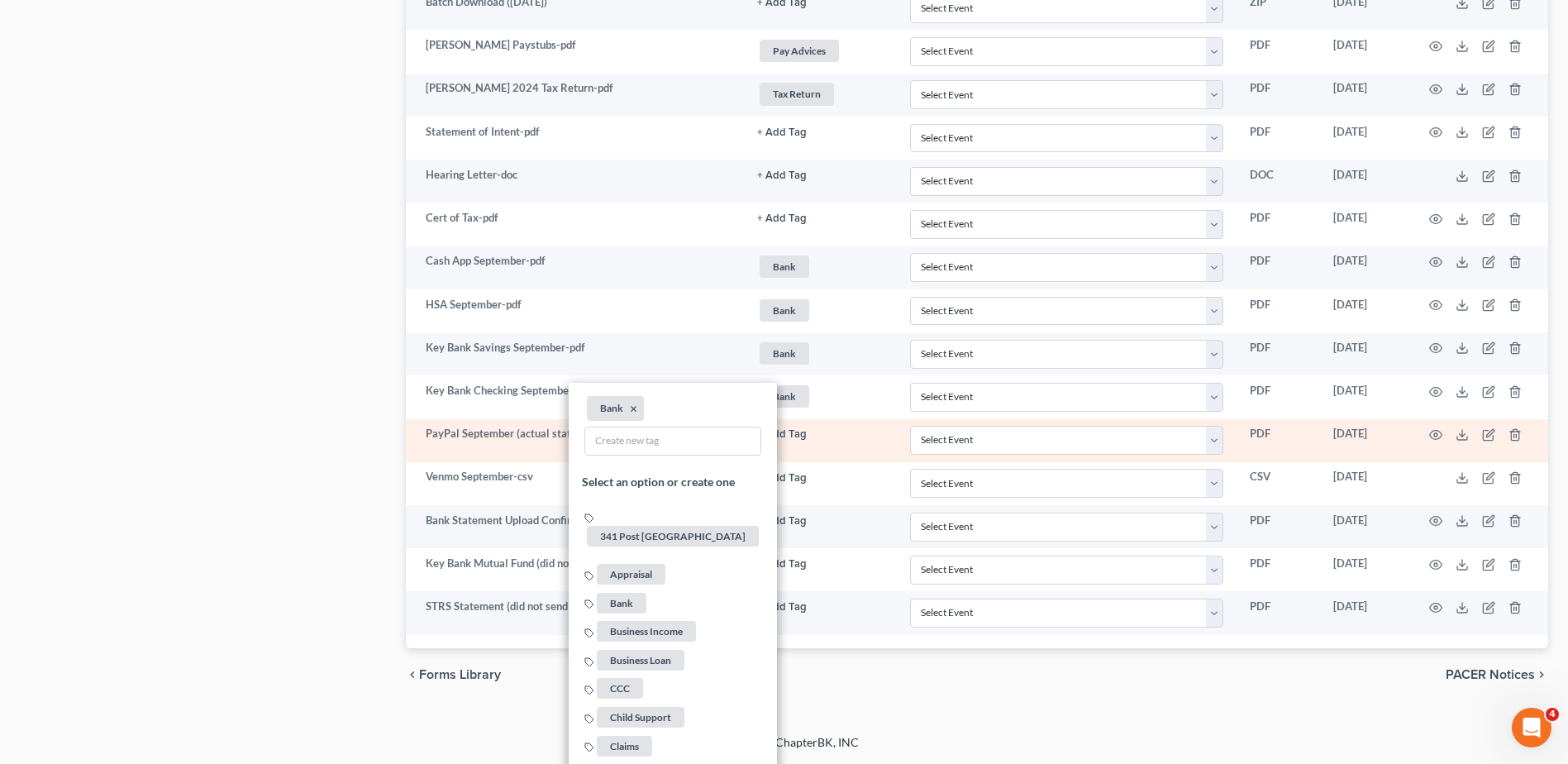
click at [795, 431] on button "+ Add Tag" at bounding box center [781, 434] width 49 height 11
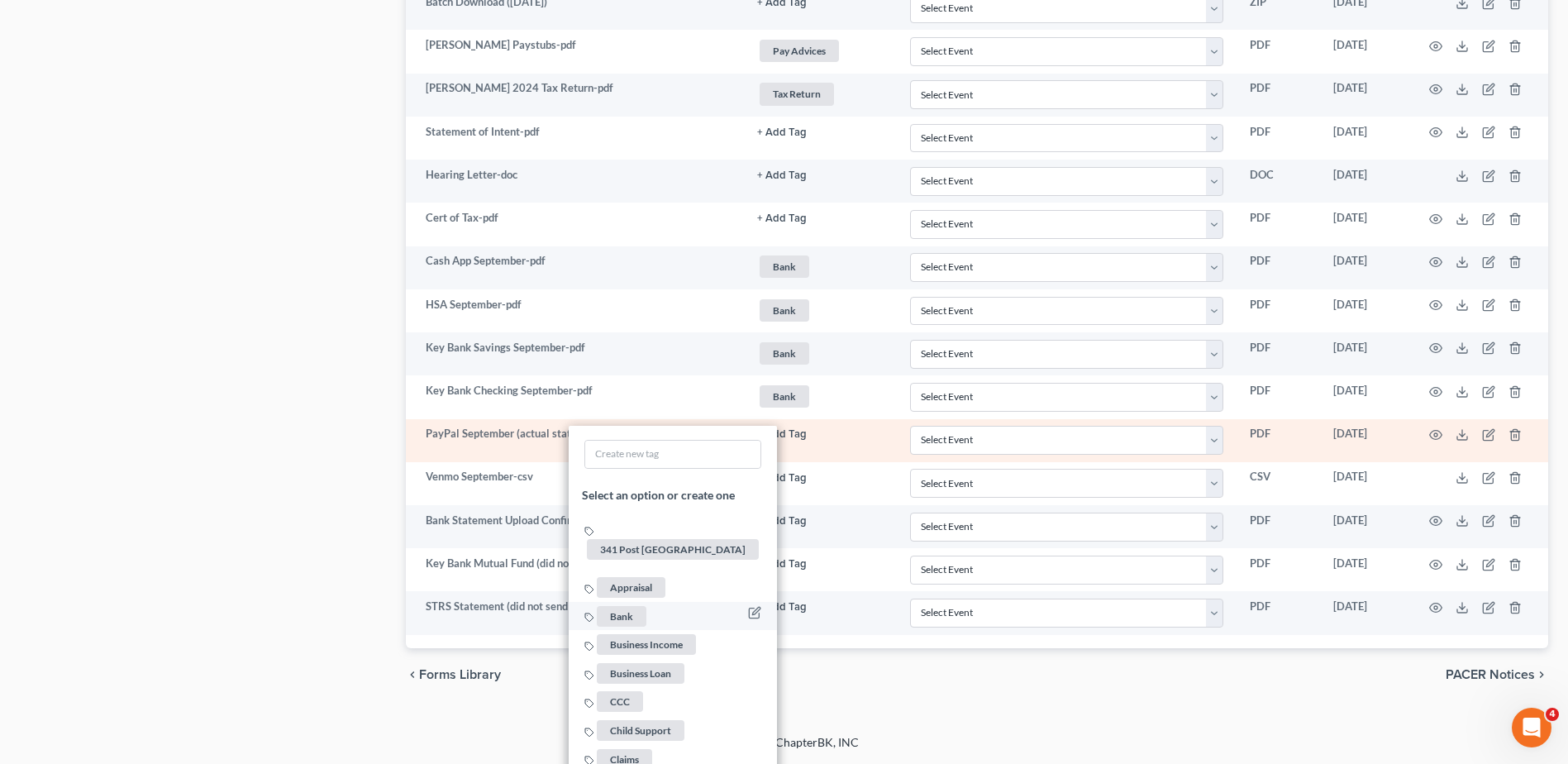
click at [625, 606] on span "Bank" at bounding box center [621, 616] width 49 height 20
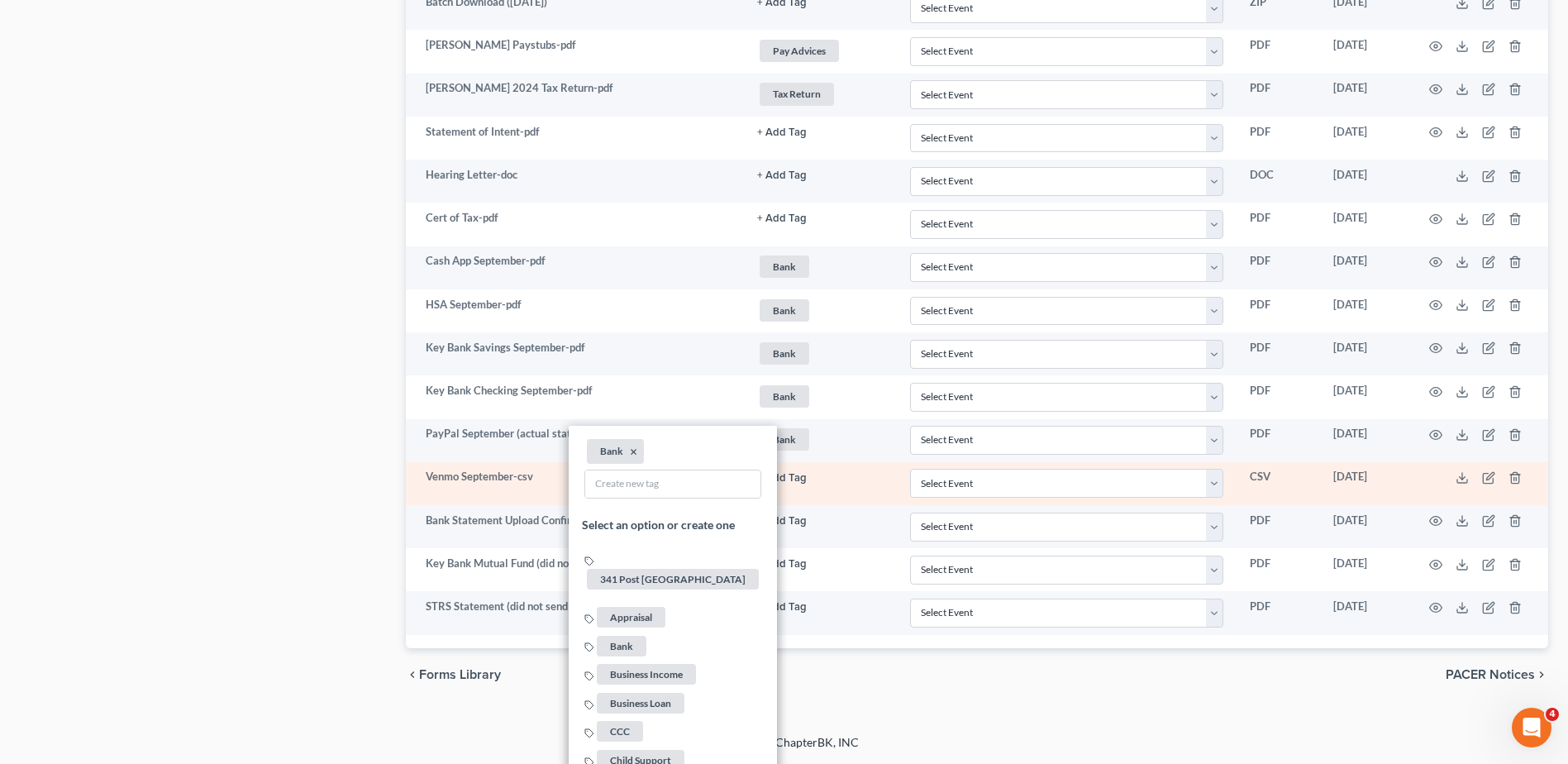
click at [793, 478] on button "+ Add Tag" at bounding box center [781, 478] width 49 height 11
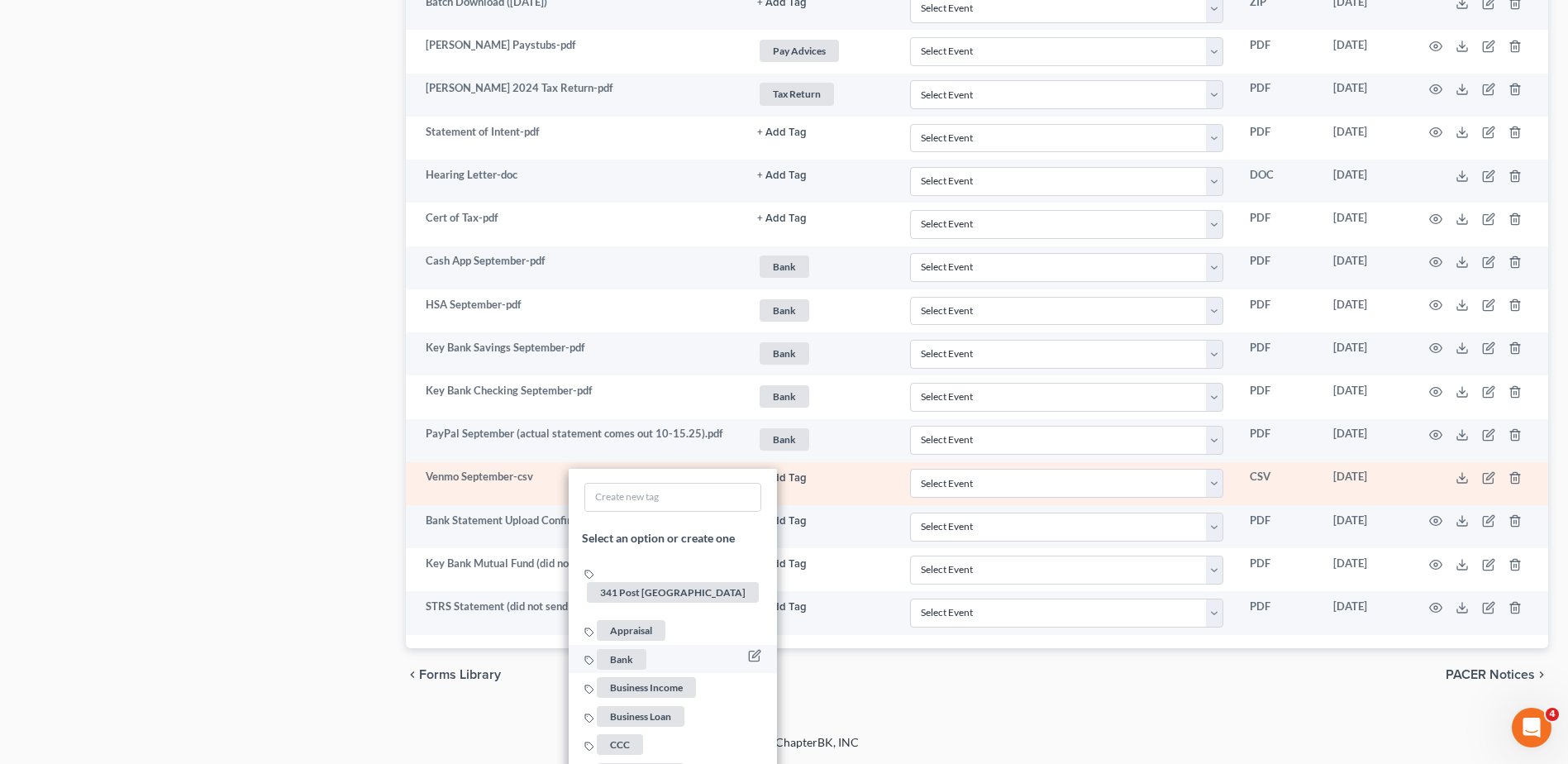
click at [631, 649] on span "Bank" at bounding box center [621, 658] width 49 height 20
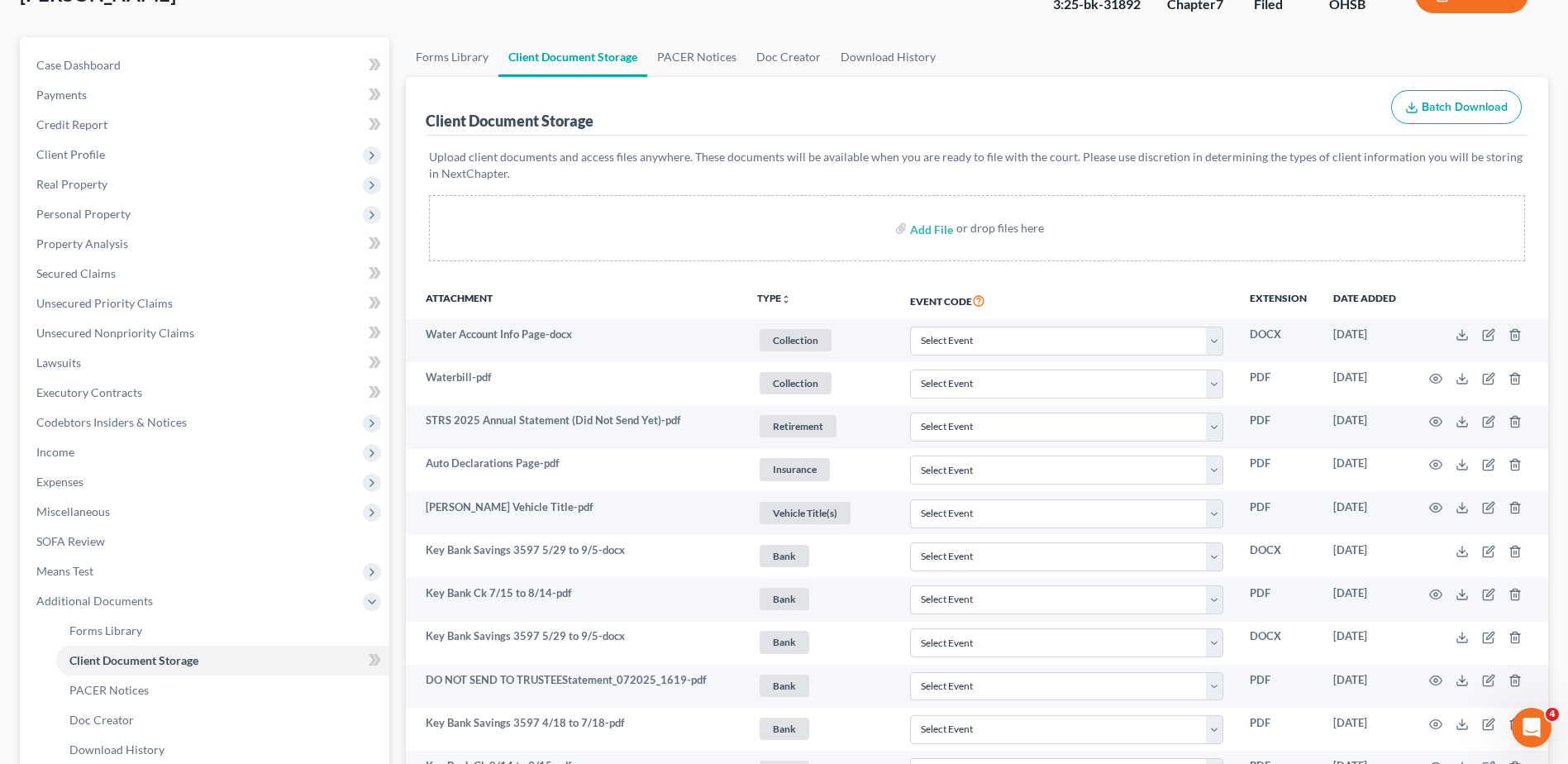
scroll to position [0, 0]
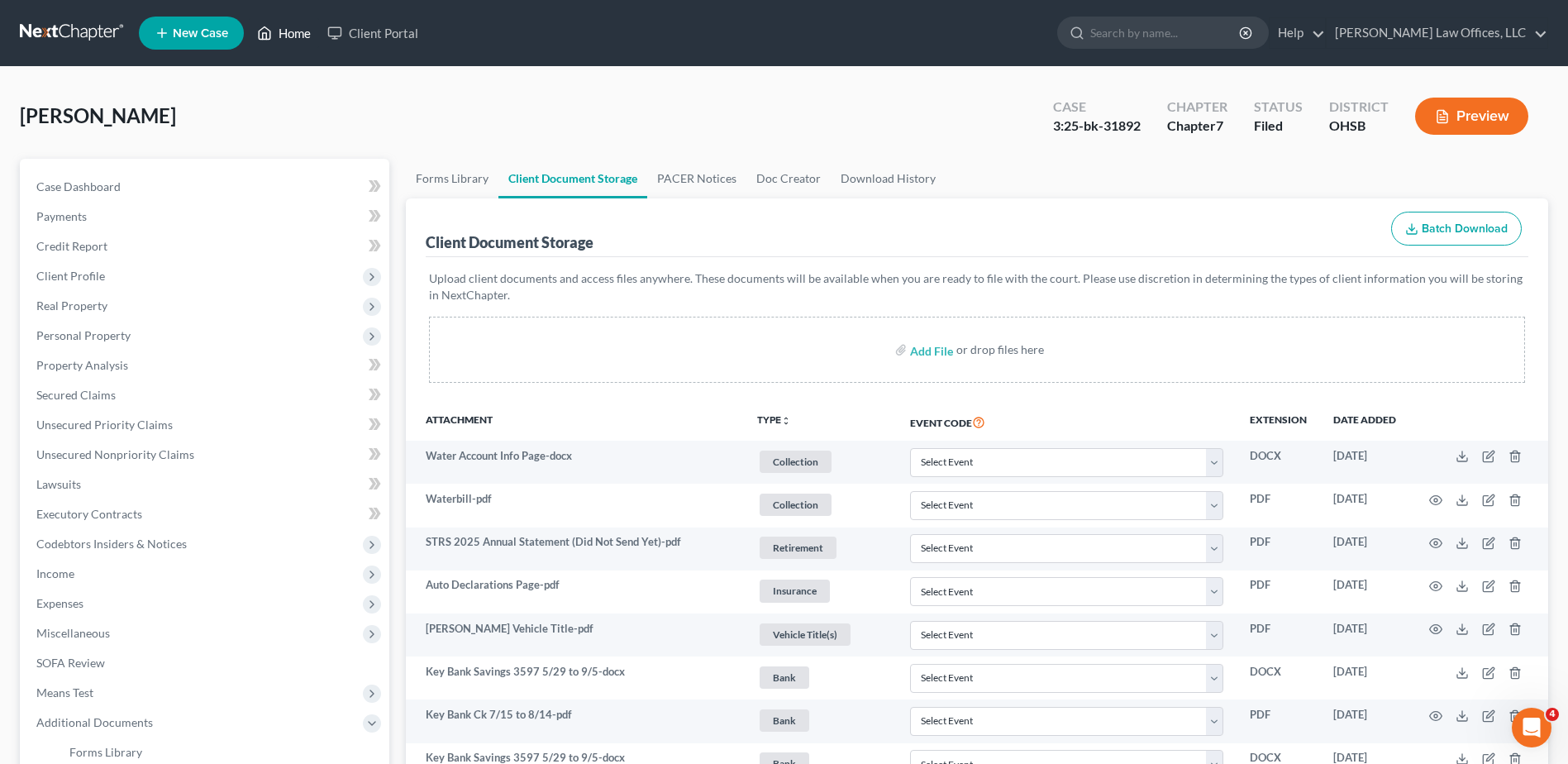
click at [294, 33] on link "Home" at bounding box center [284, 33] width 70 height 30
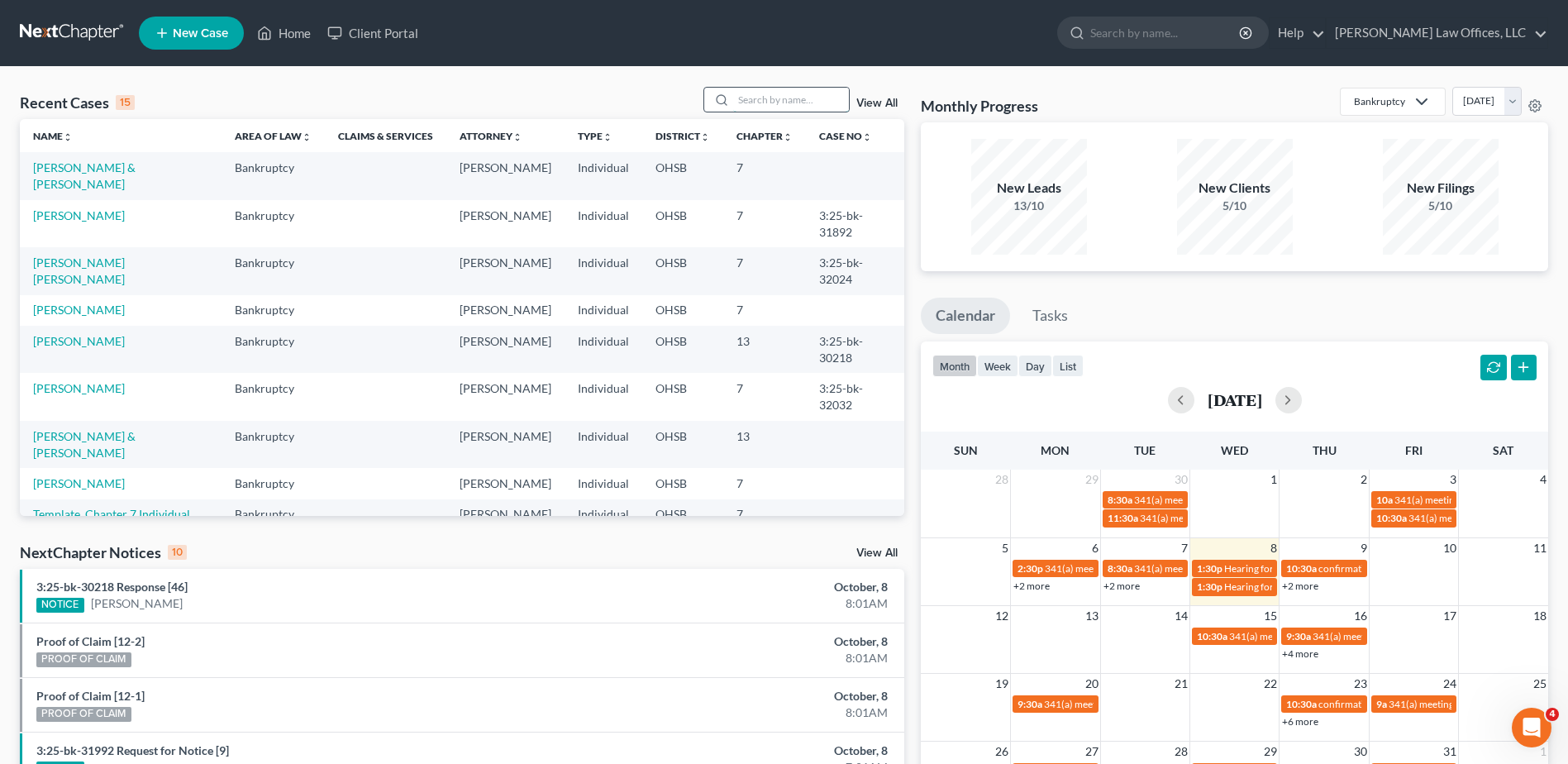
click at [759, 102] on input "search" at bounding box center [790, 99] width 115 height 24
type input "yost"
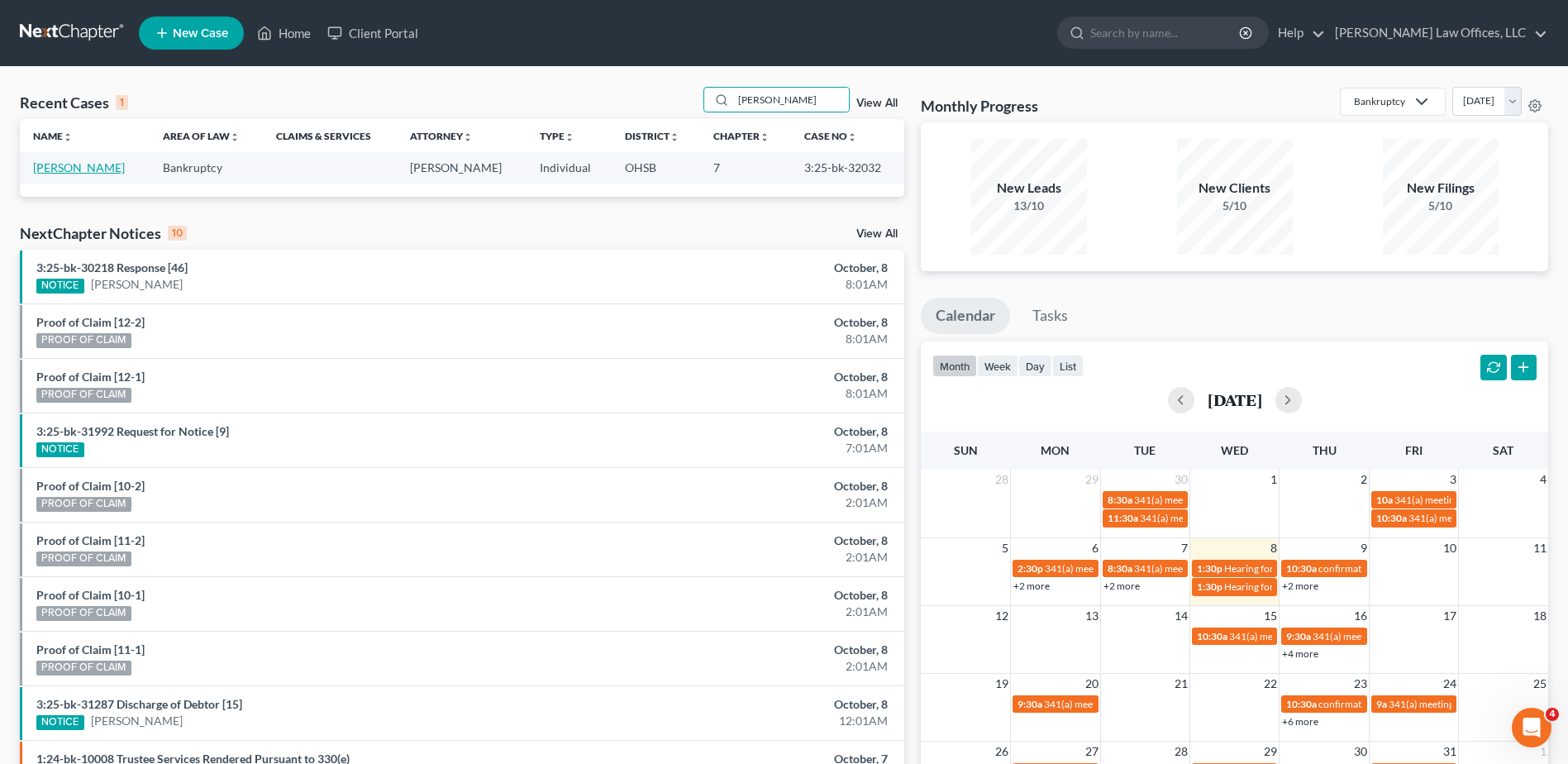
click at [78, 165] on link "[PERSON_NAME]" at bounding box center [79, 167] width 92 height 14
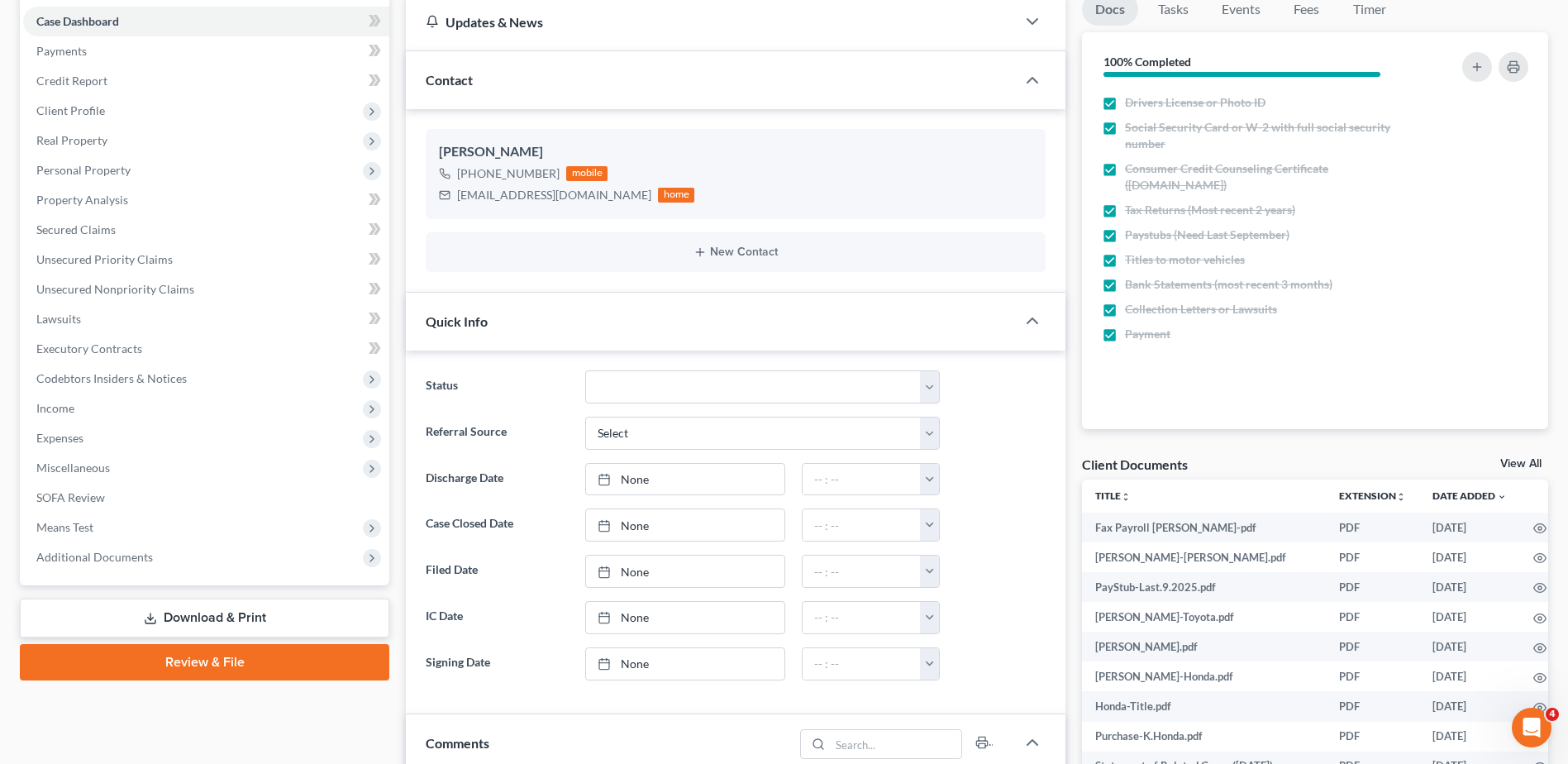
scroll to position [413, 0]
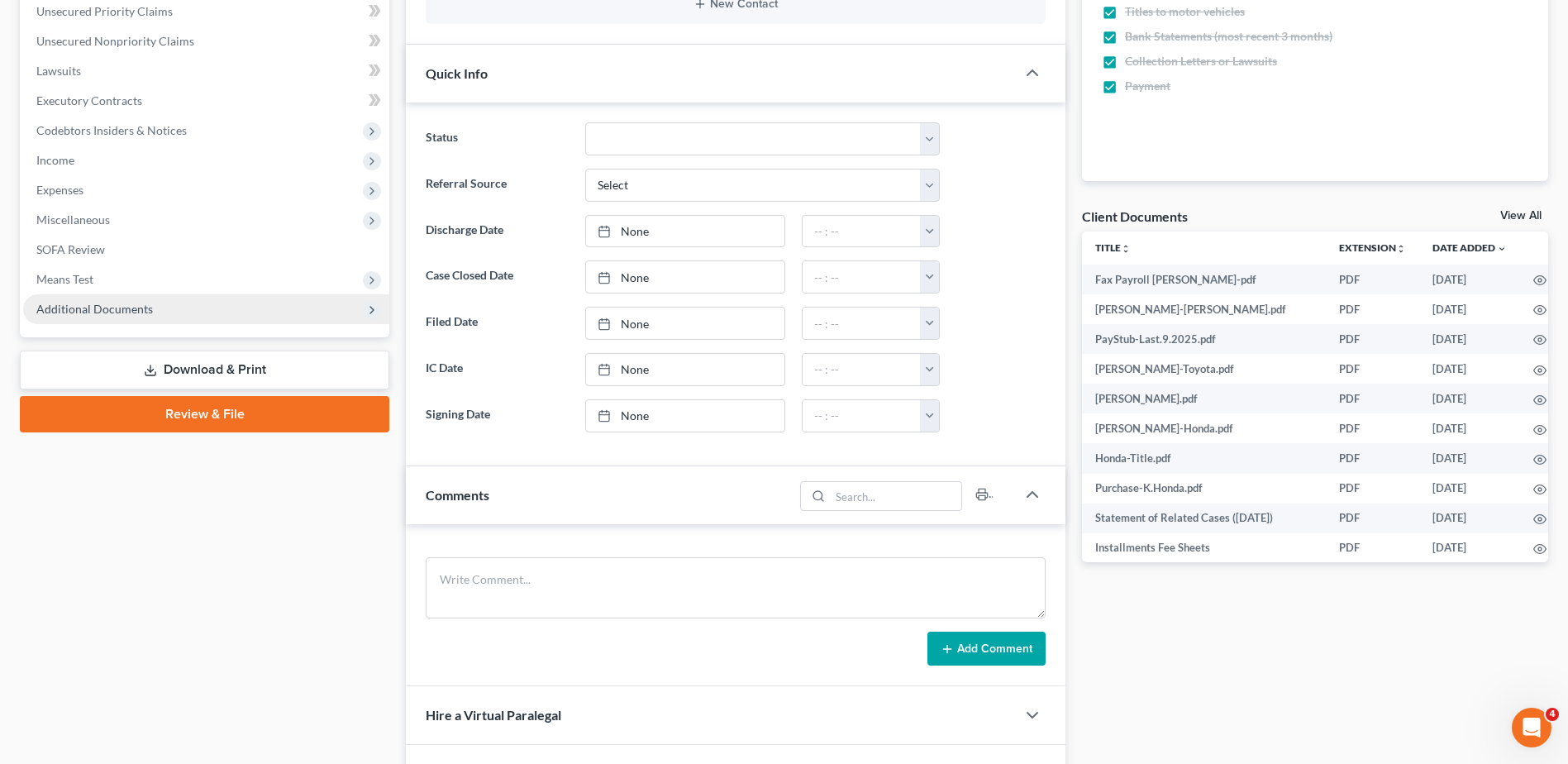
click at [133, 314] on span "Additional Documents" at bounding box center [94, 308] width 116 height 14
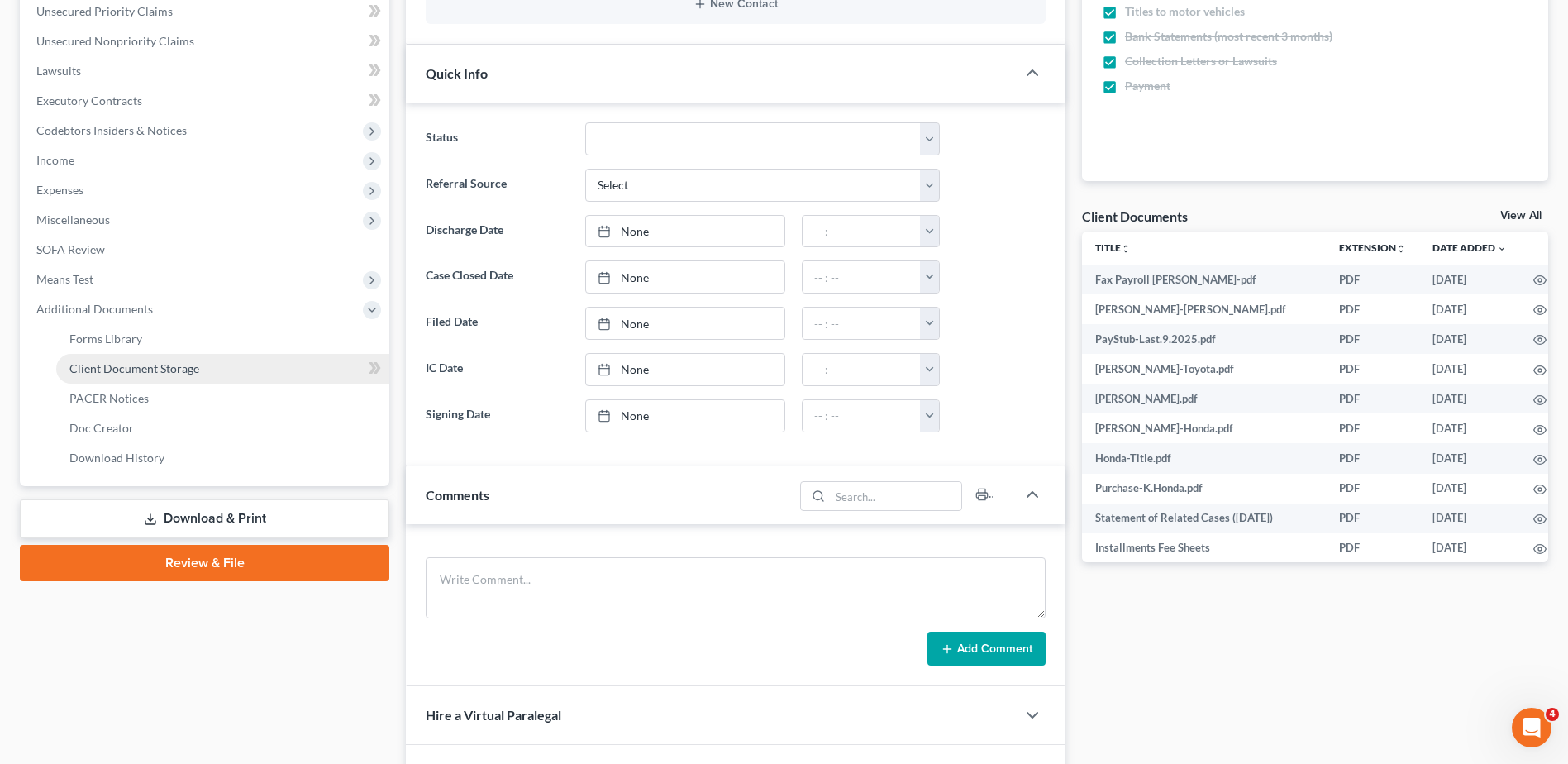
click at [144, 367] on span "Client Document Storage" at bounding box center [134, 368] width 129 height 14
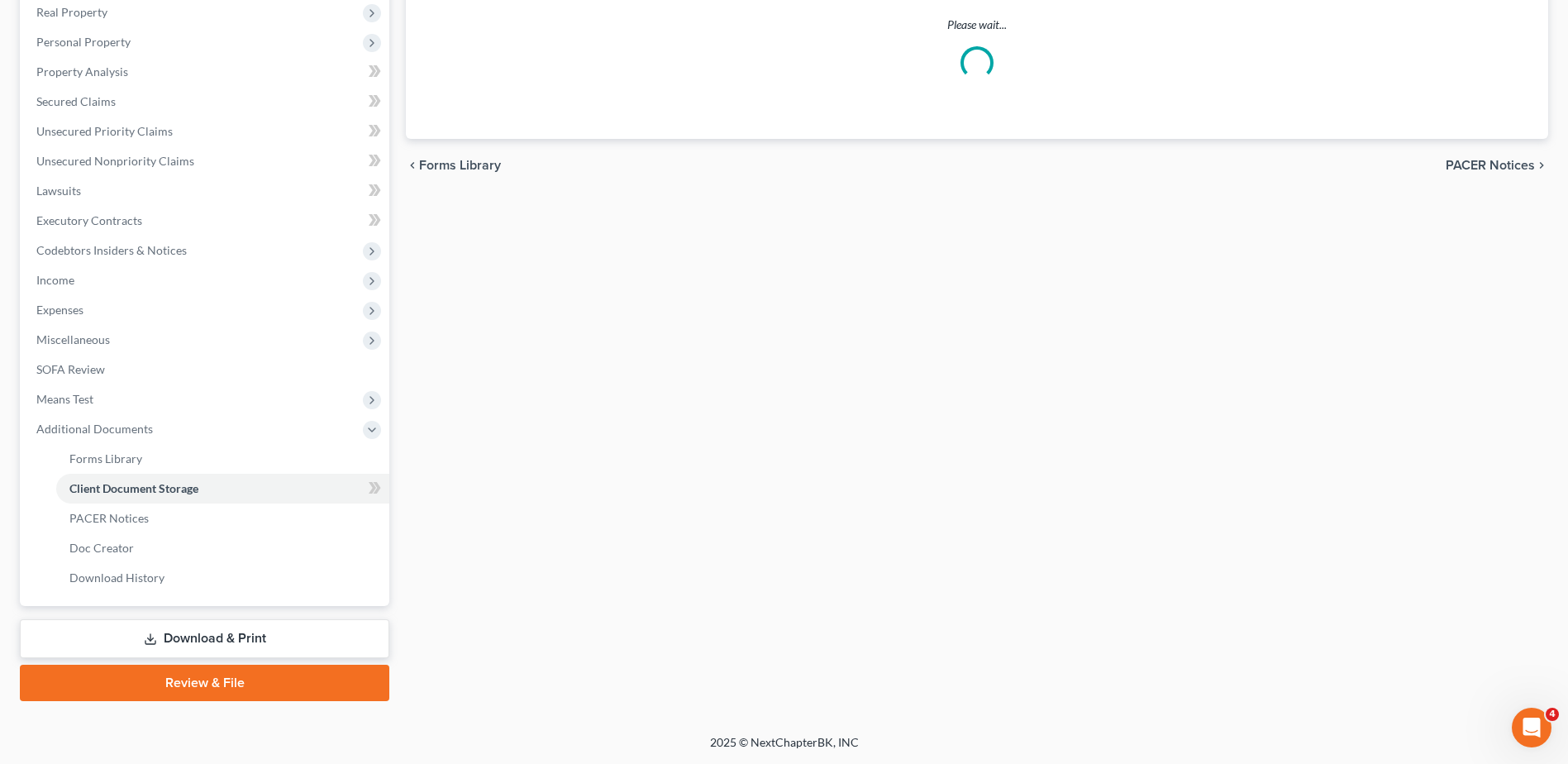
scroll to position [232, 0]
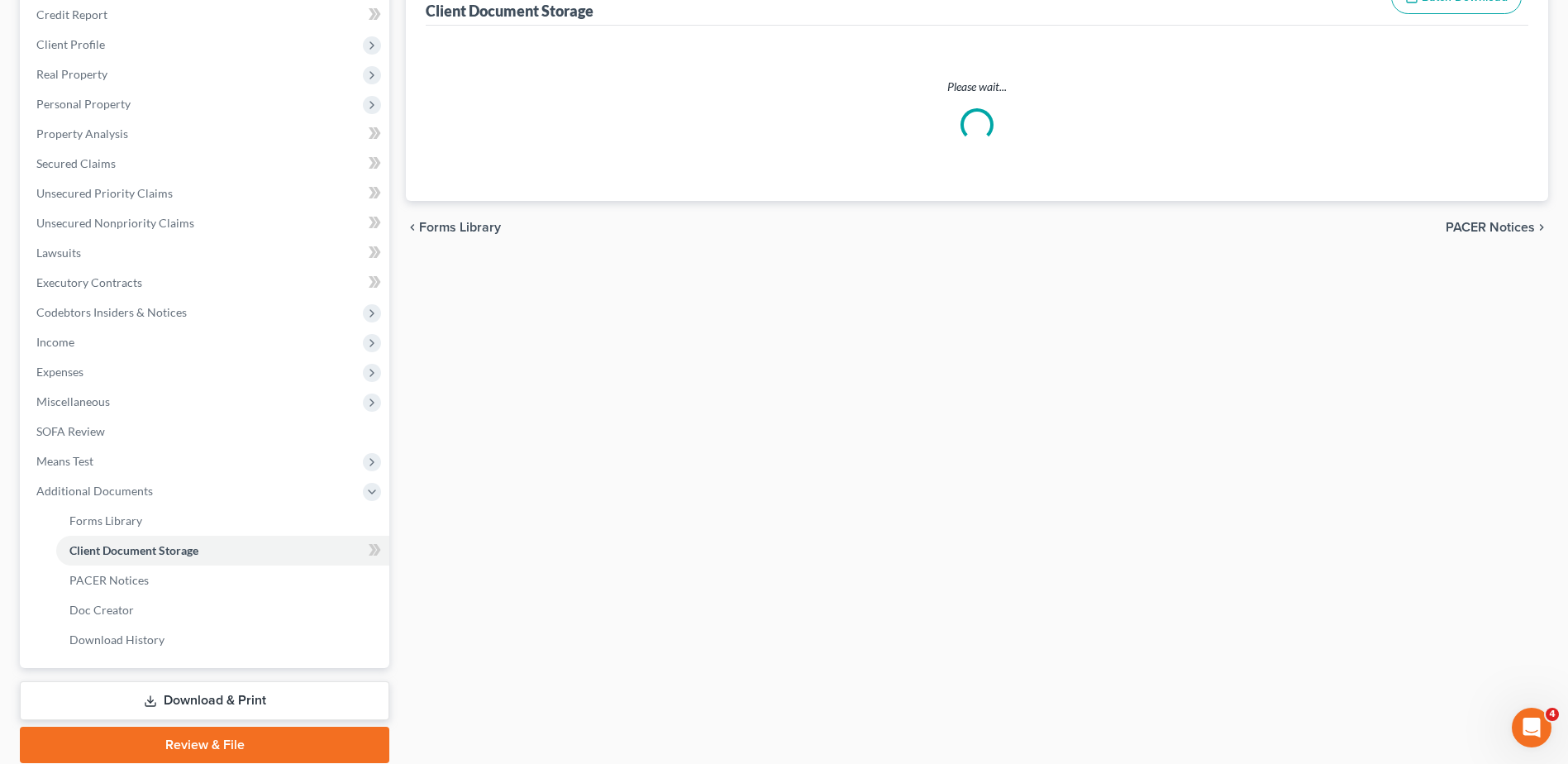
select select "7"
select select "37"
select select "52"
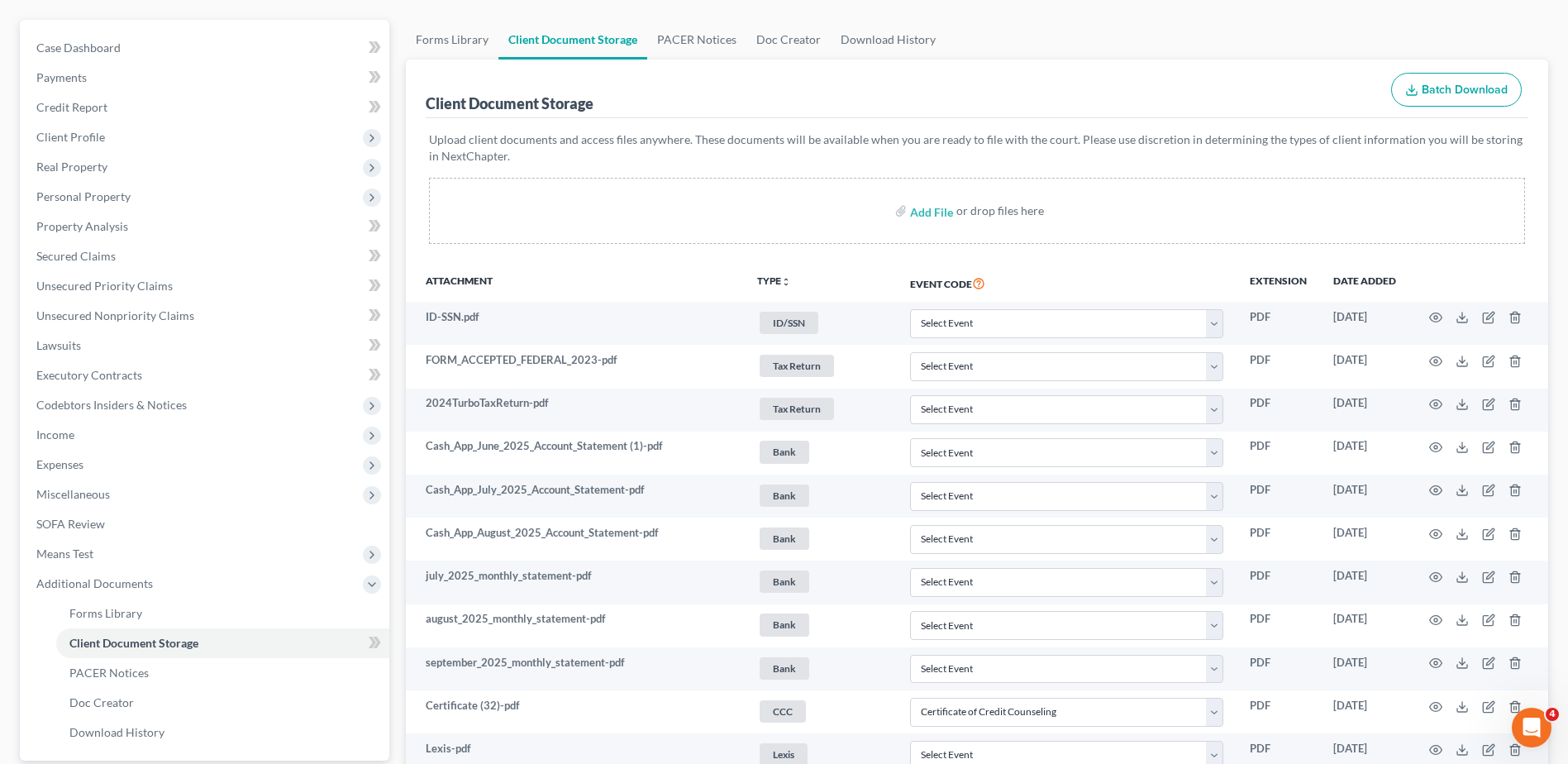
scroll to position [798, 0]
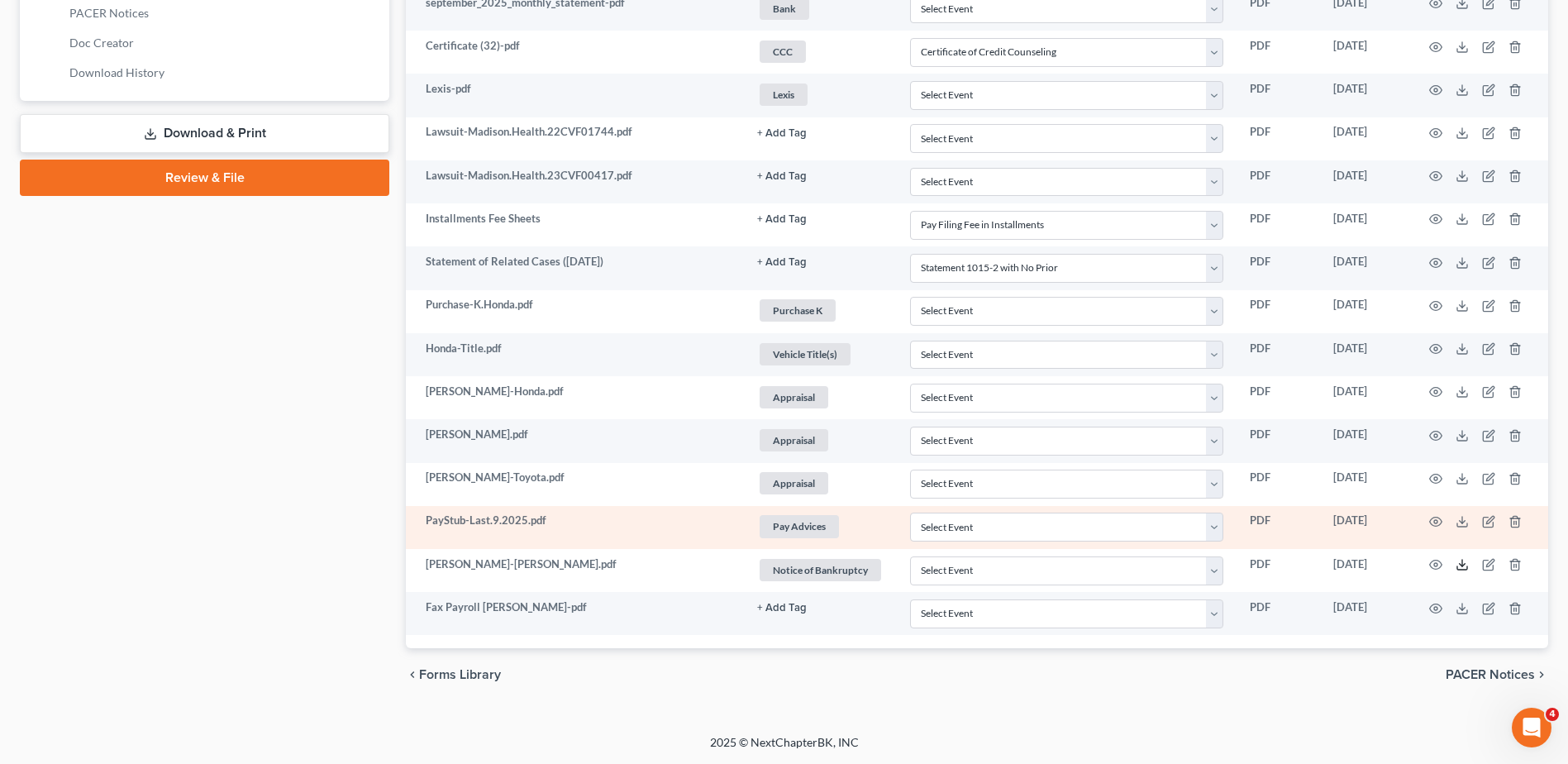
click at [1461, 567] on icon at bounding box center [1461, 564] width 13 height 13
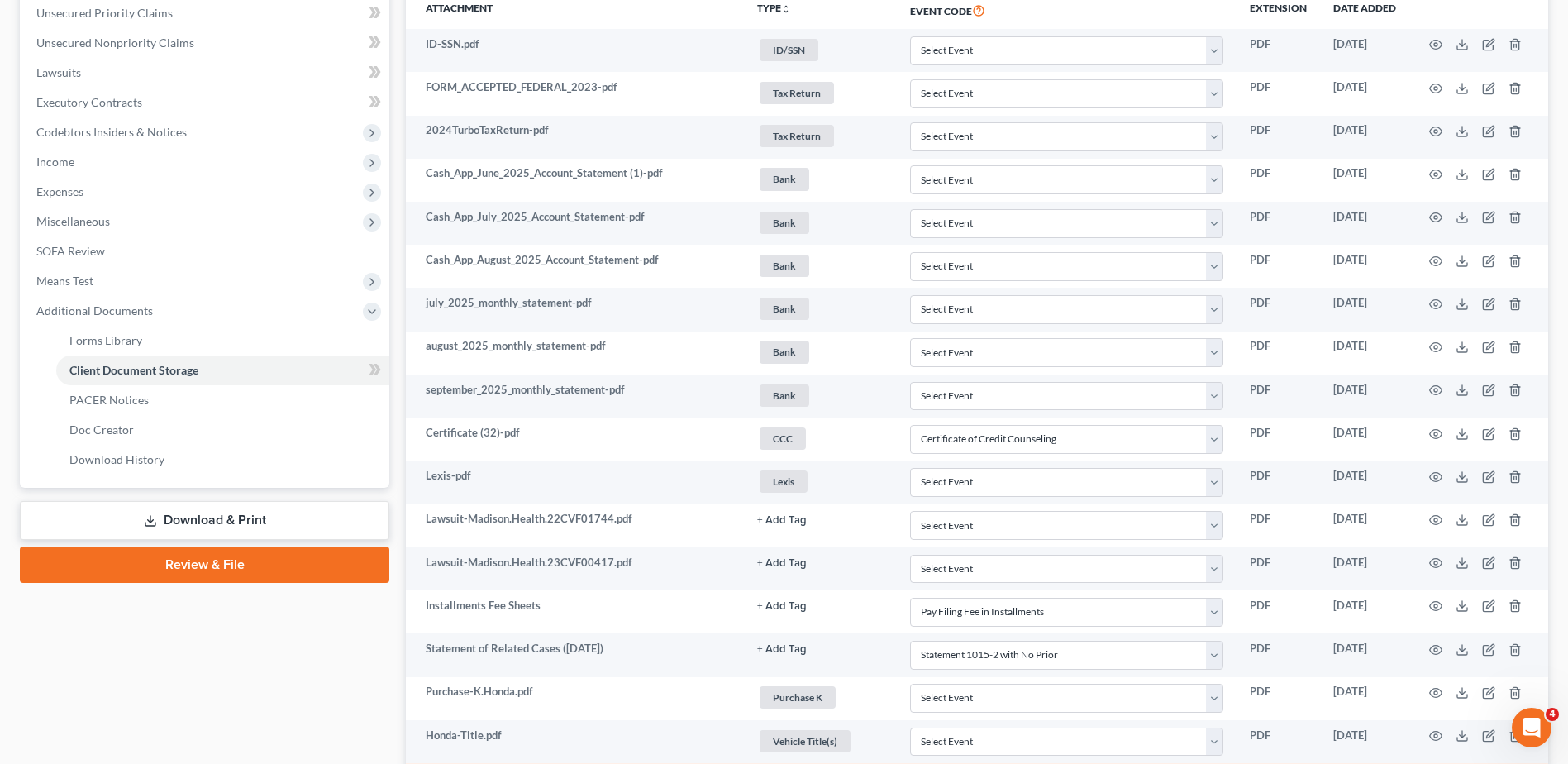
scroll to position [0, 0]
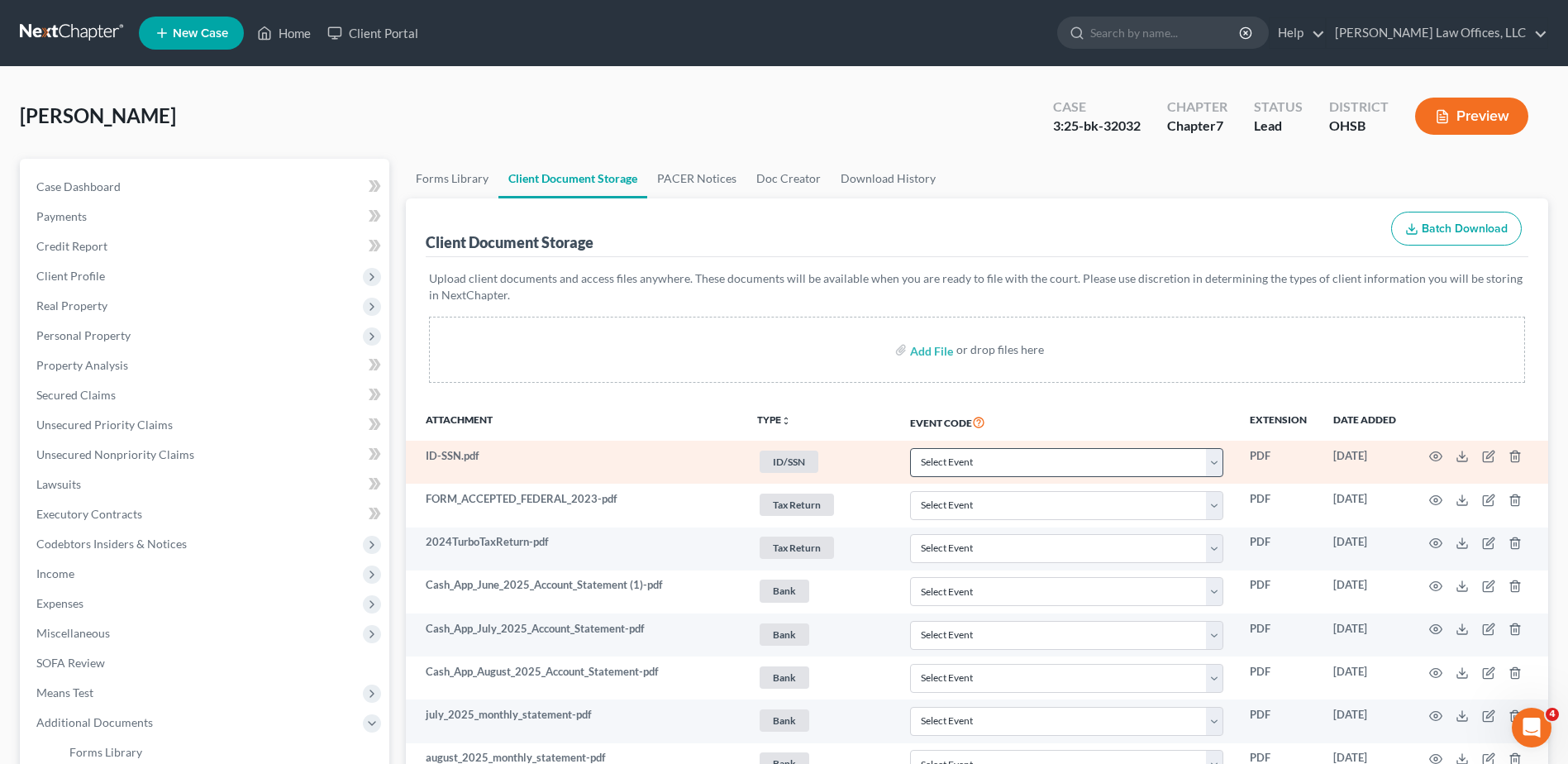
select select "7"
select select "37"
select select "52"
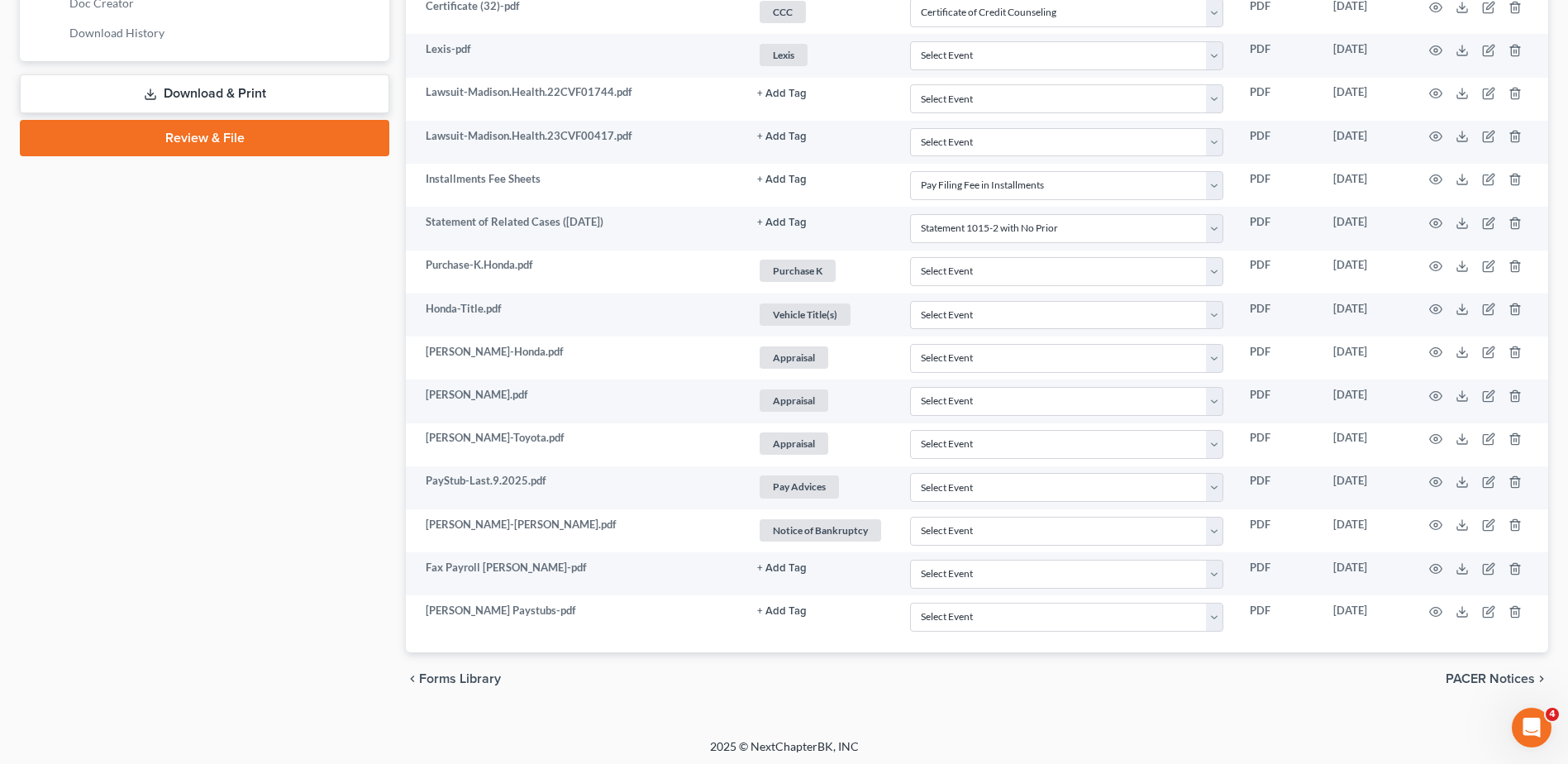
scroll to position [842, 0]
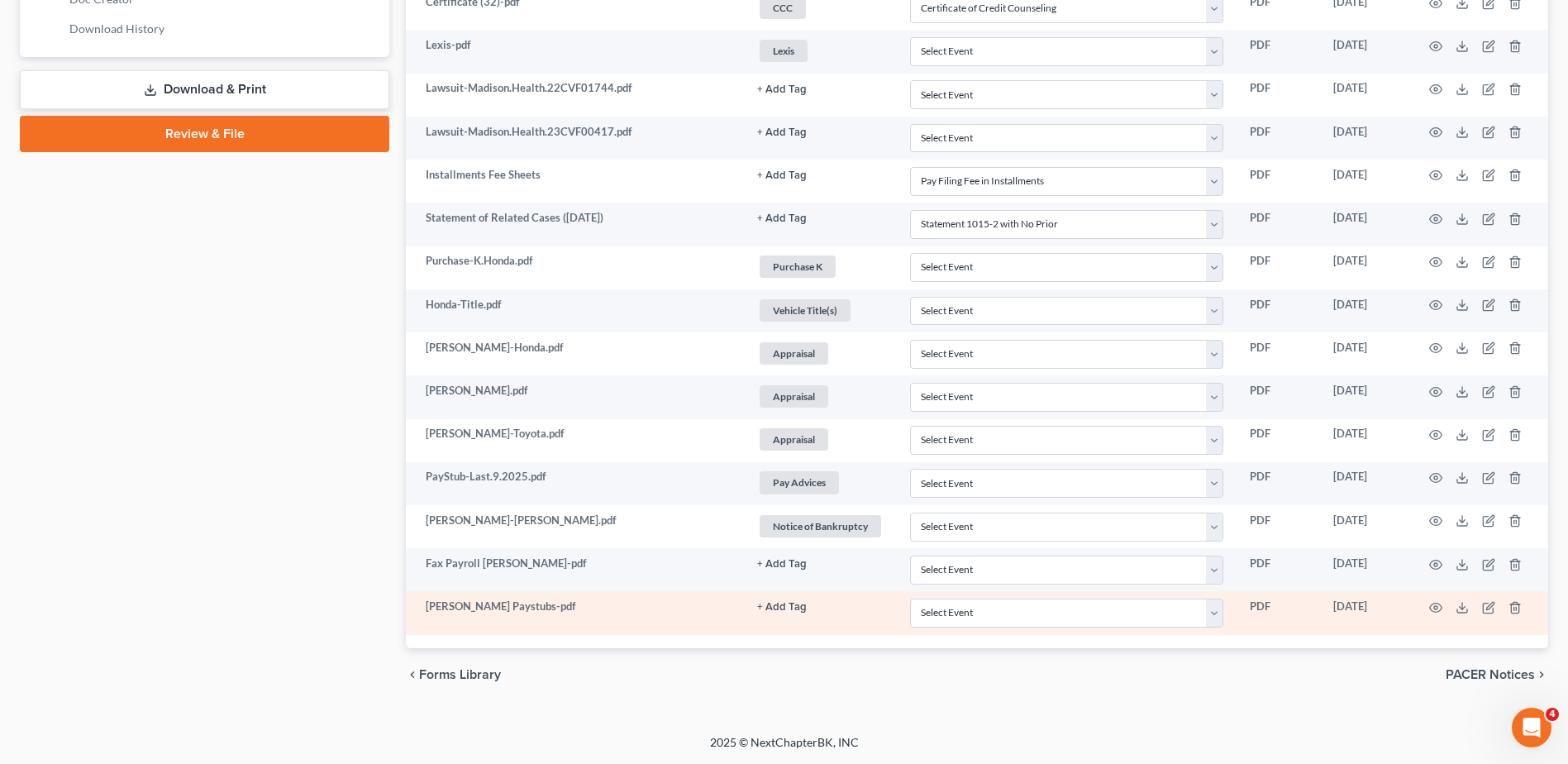
click at [787, 608] on button "+ Add Tag" at bounding box center [781, 607] width 49 height 11
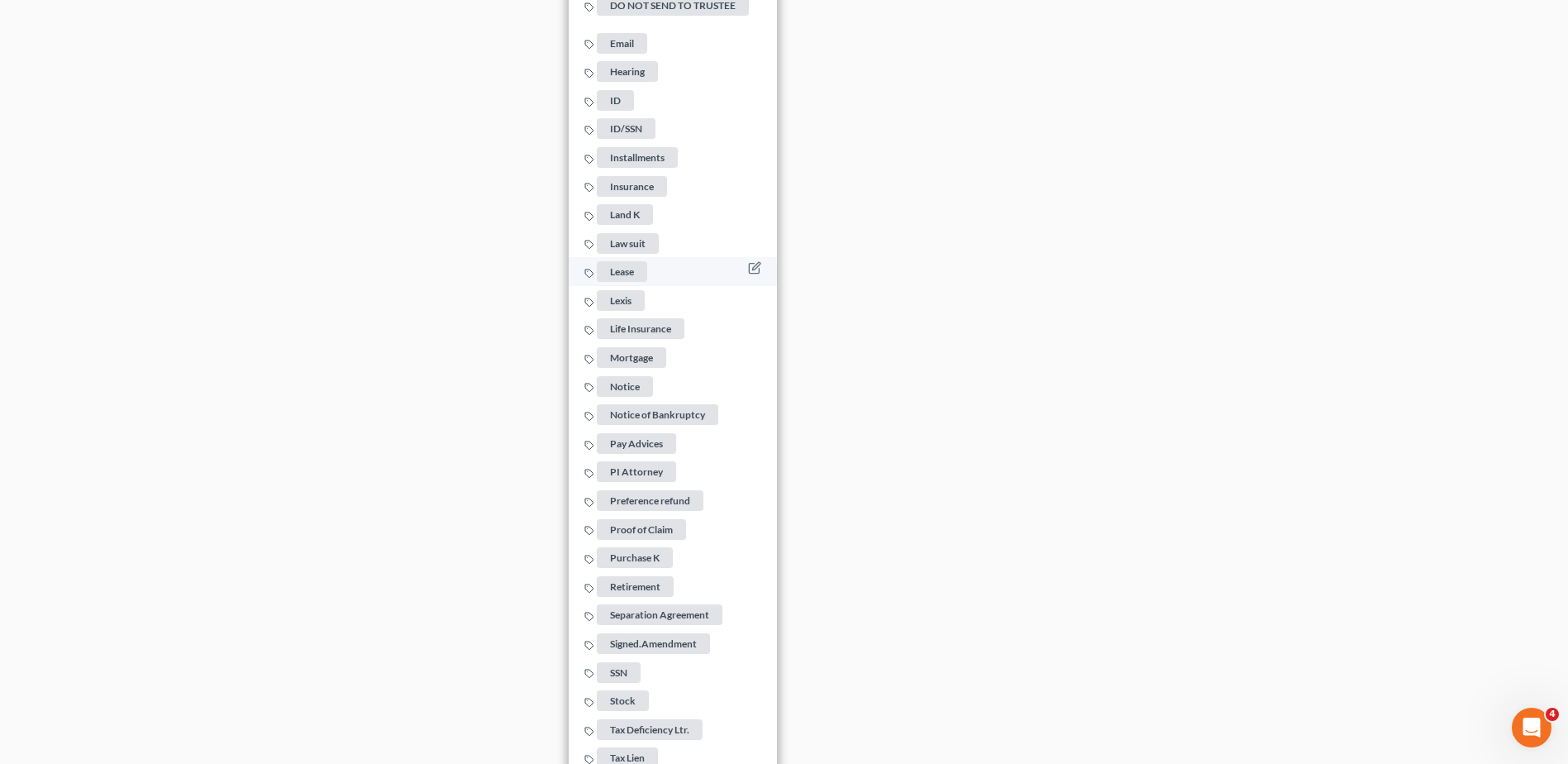
scroll to position [2082, 0]
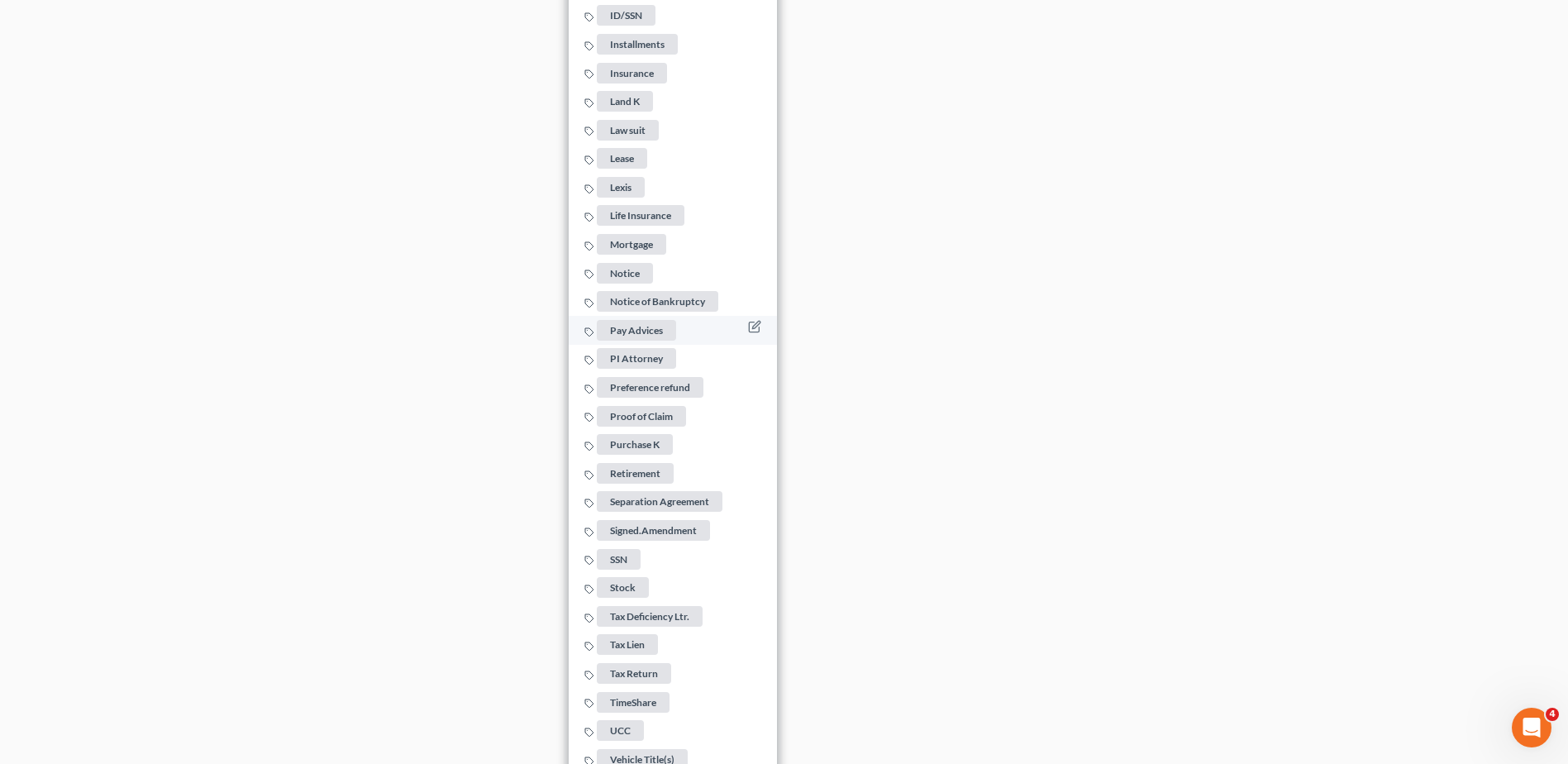
click at [641, 322] on span "Pay Advices" at bounding box center [636, 330] width 79 height 20
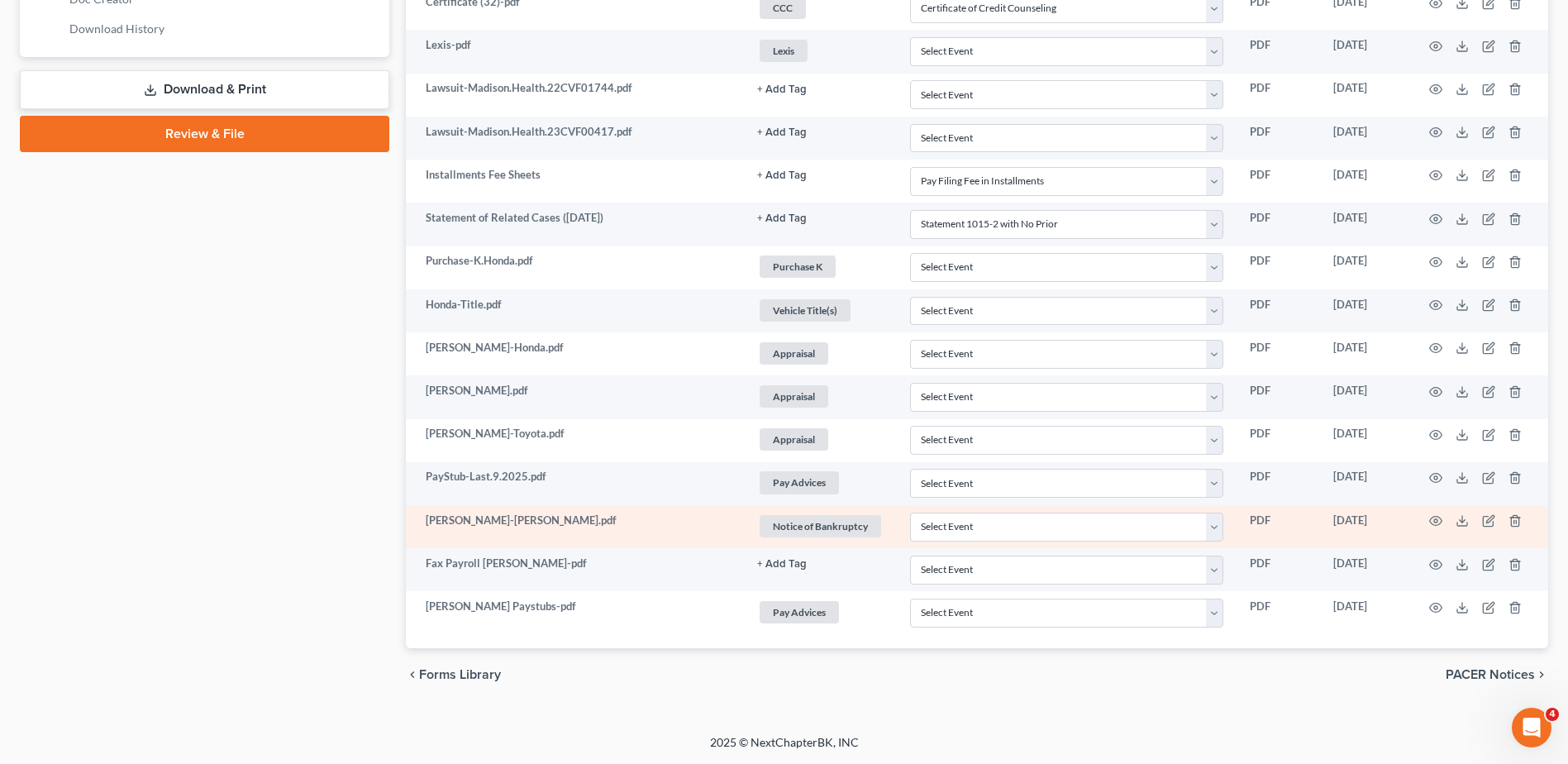
scroll to position [842, 0]
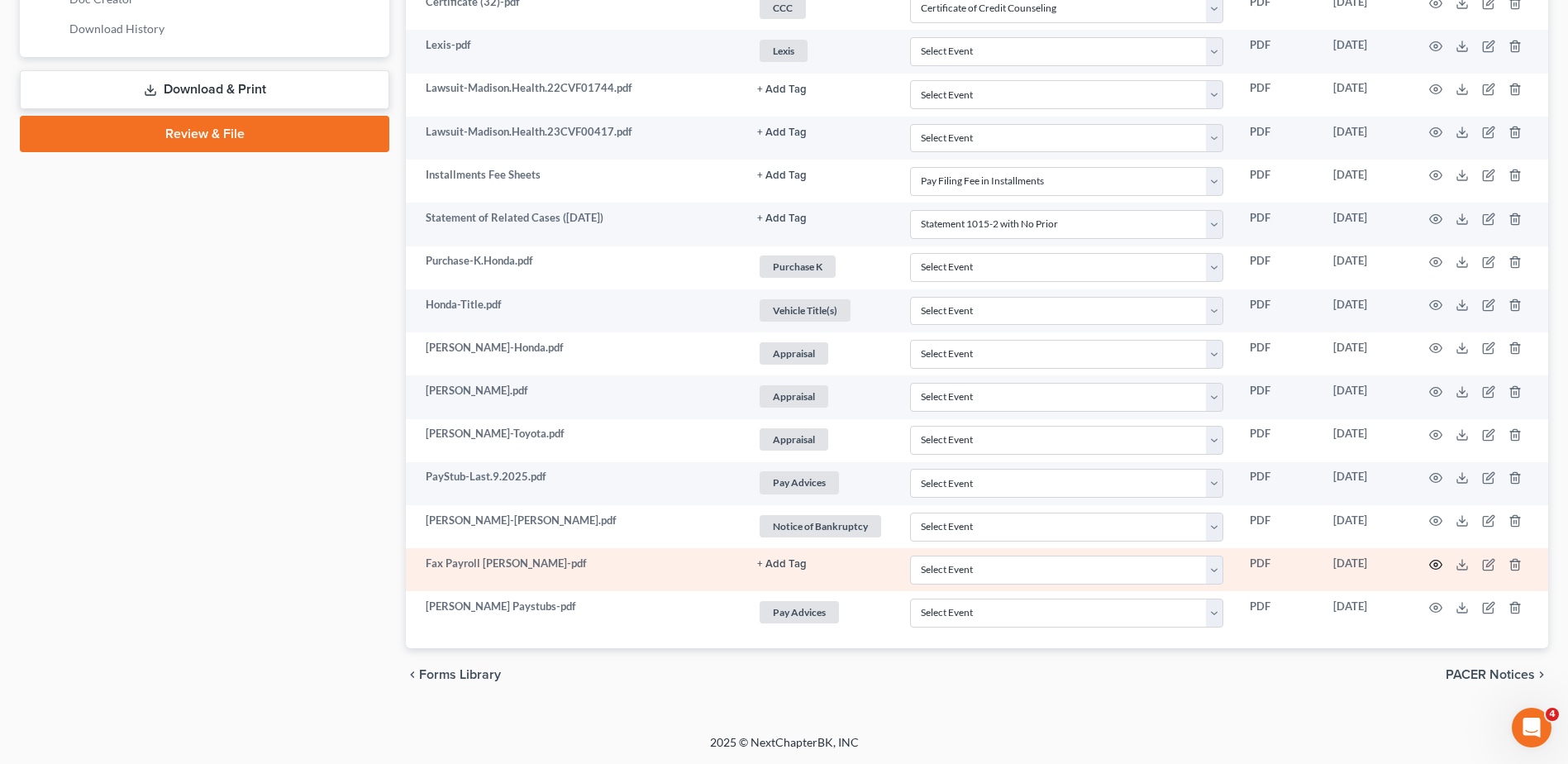
click at [1432, 564] on icon "button" at bounding box center [1435, 564] width 13 height 13
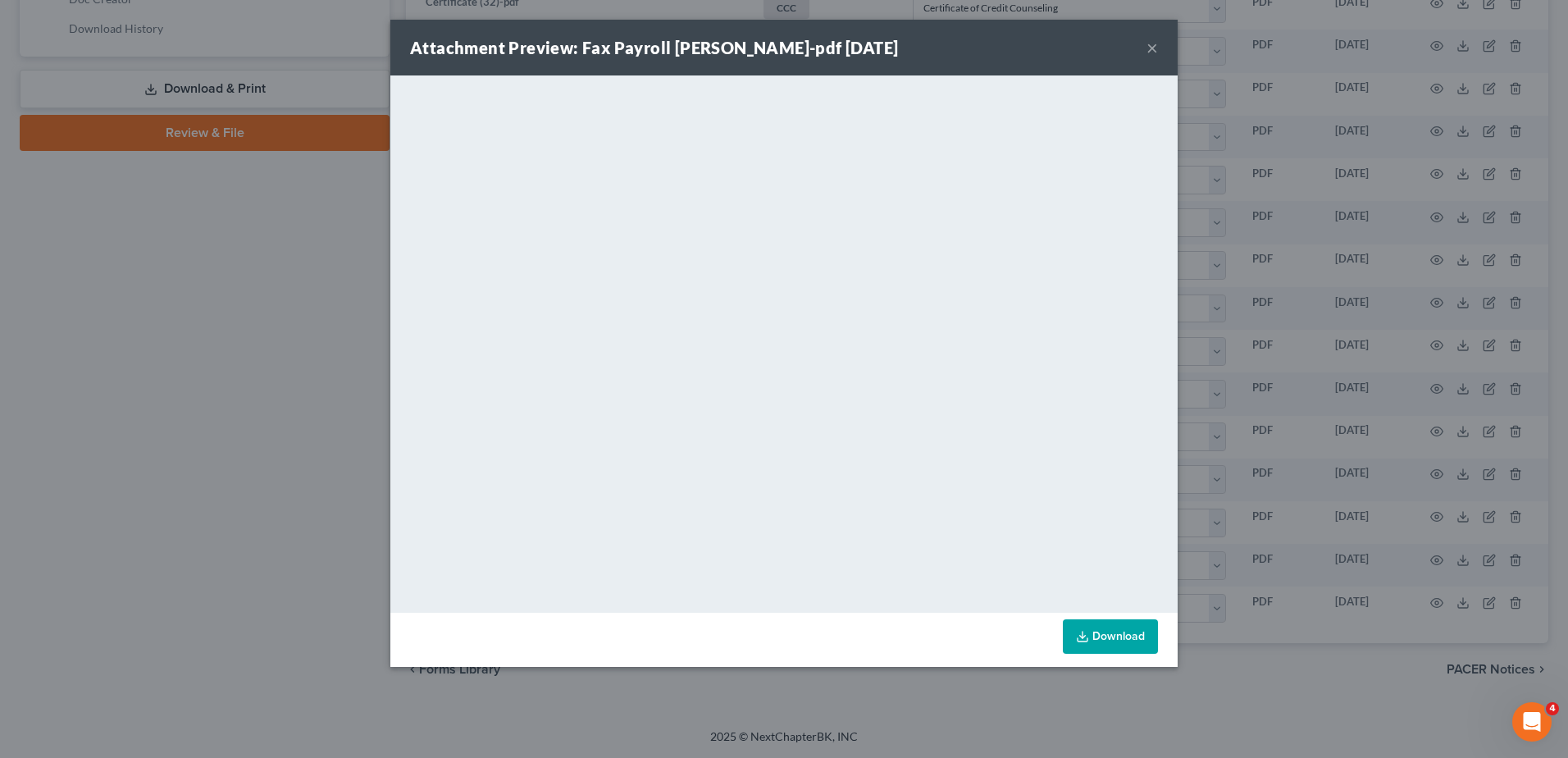
drag, startPoint x: 1148, startPoint y: 46, endPoint x: 907, endPoint y: 26, distance: 241.8
click at [1148, 46] on button "×" at bounding box center [1151, 47] width 11 height 20
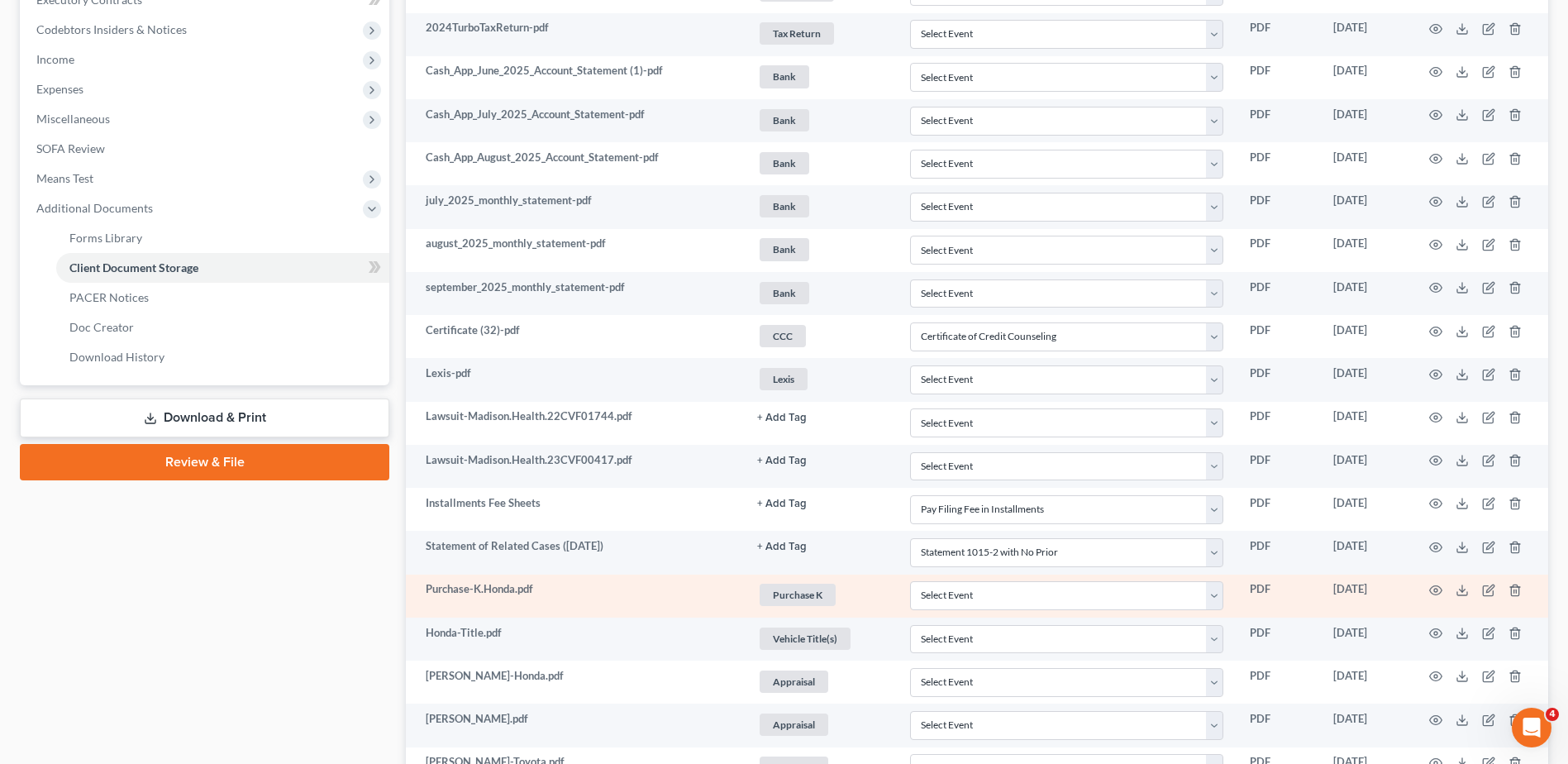
scroll to position [0, 0]
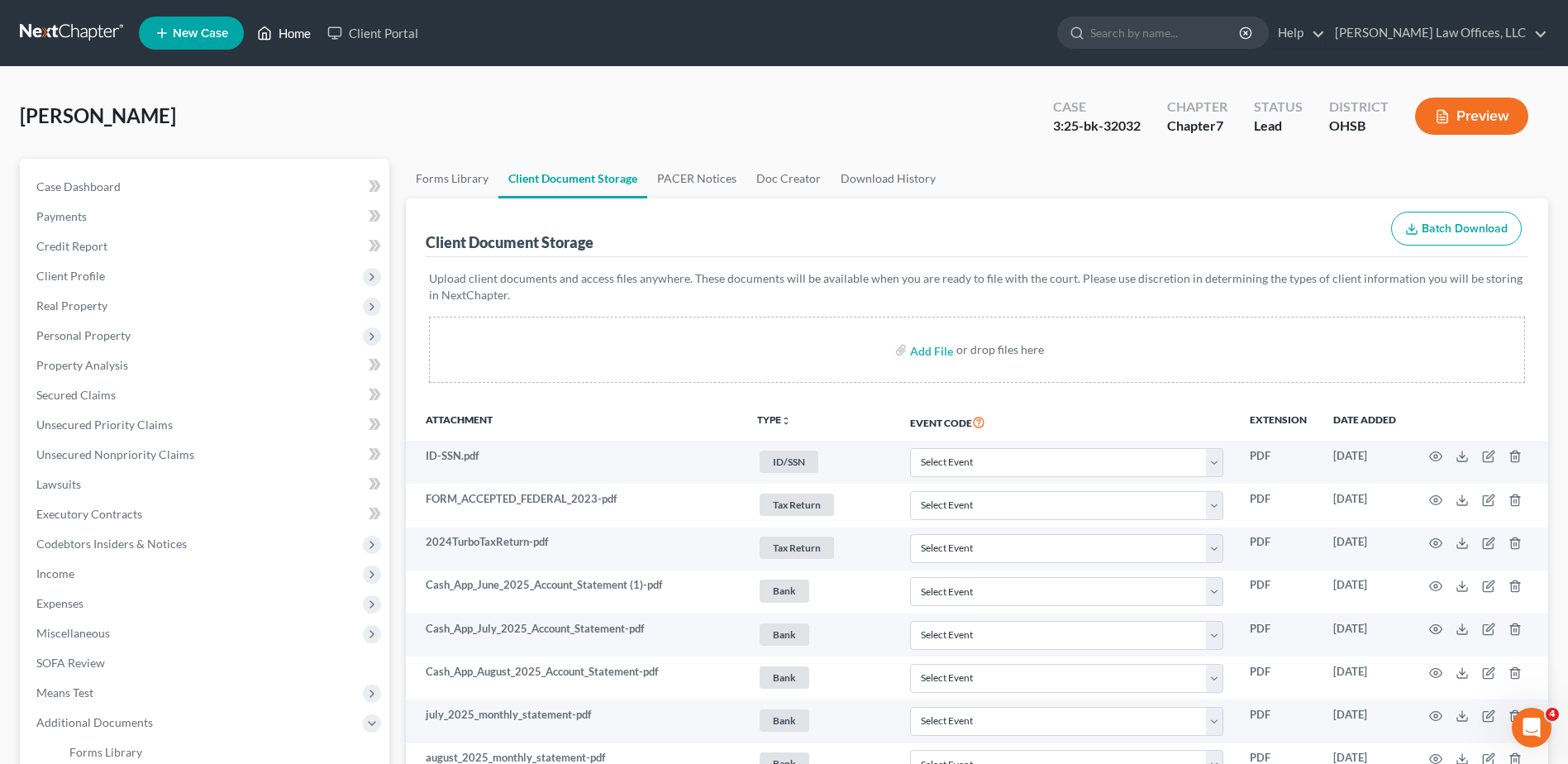
click at [297, 33] on link "Home" at bounding box center [284, 33] width 70 height 30
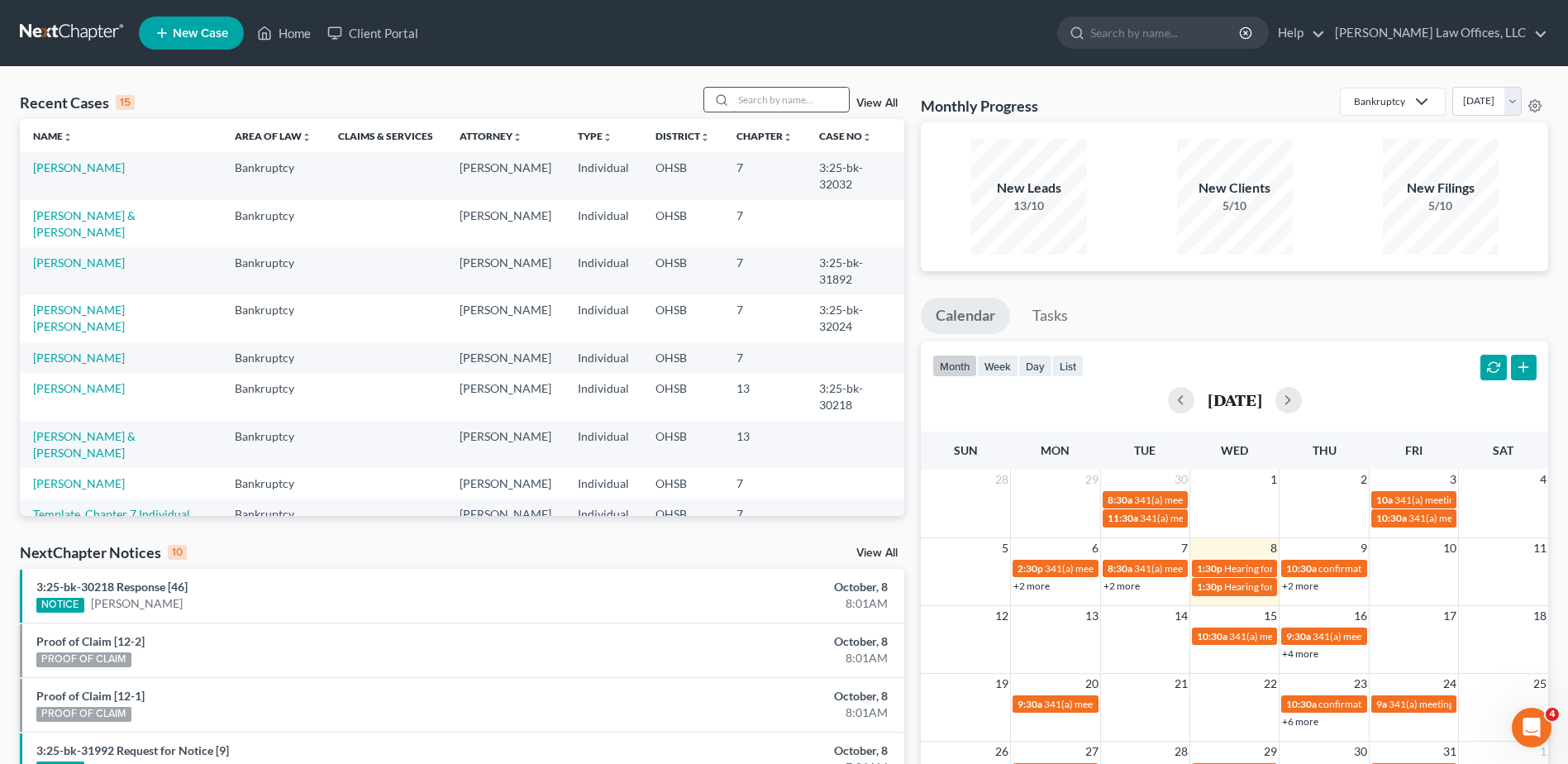
click at [748, 106] on input "search" at bounding box center [790, 99] width 115 height 24
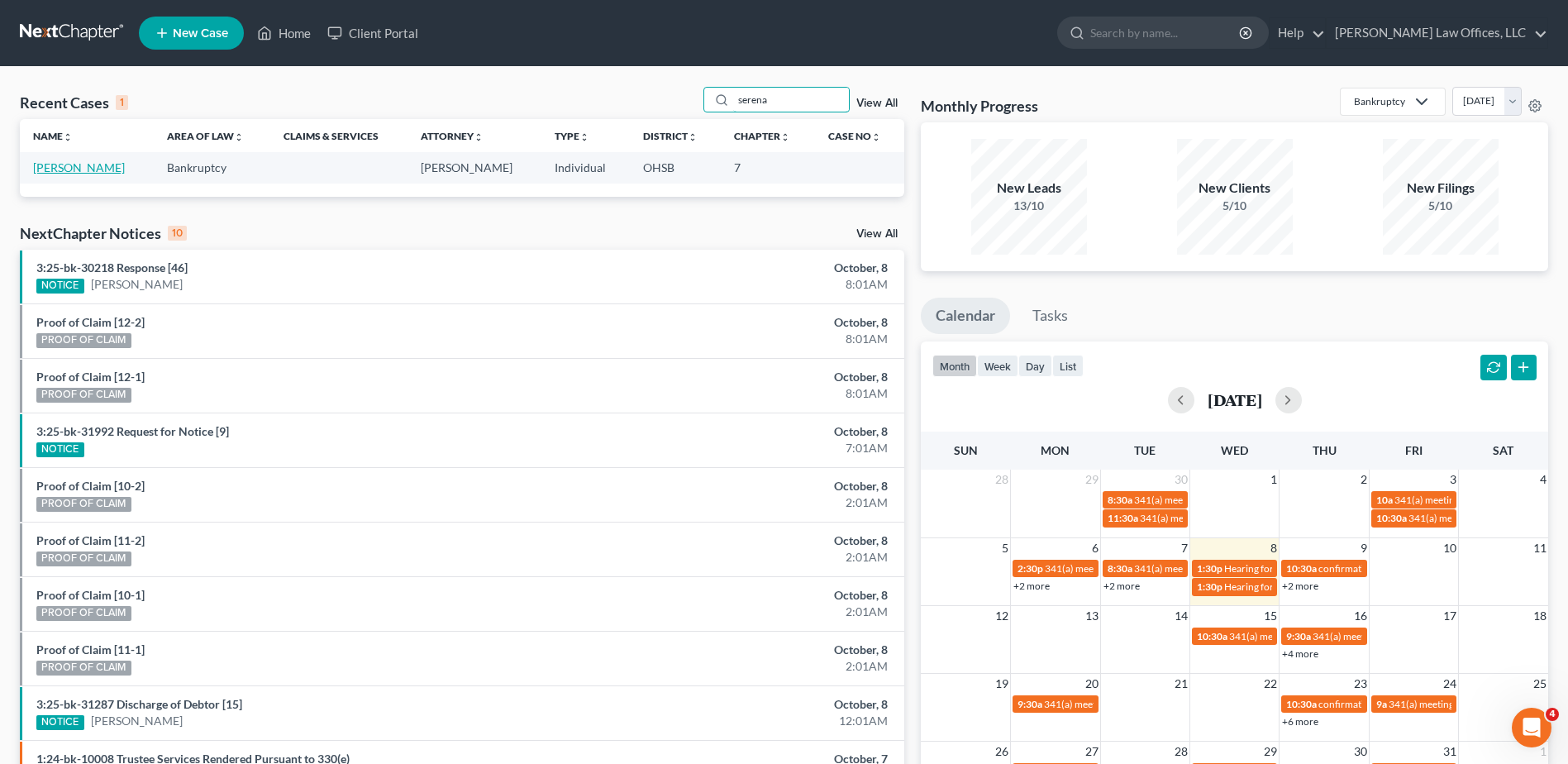
type input "serena"
click at [68, 169] on link "[PERSON_NAME]" at bounding box center [79, 167] width 92 height 14
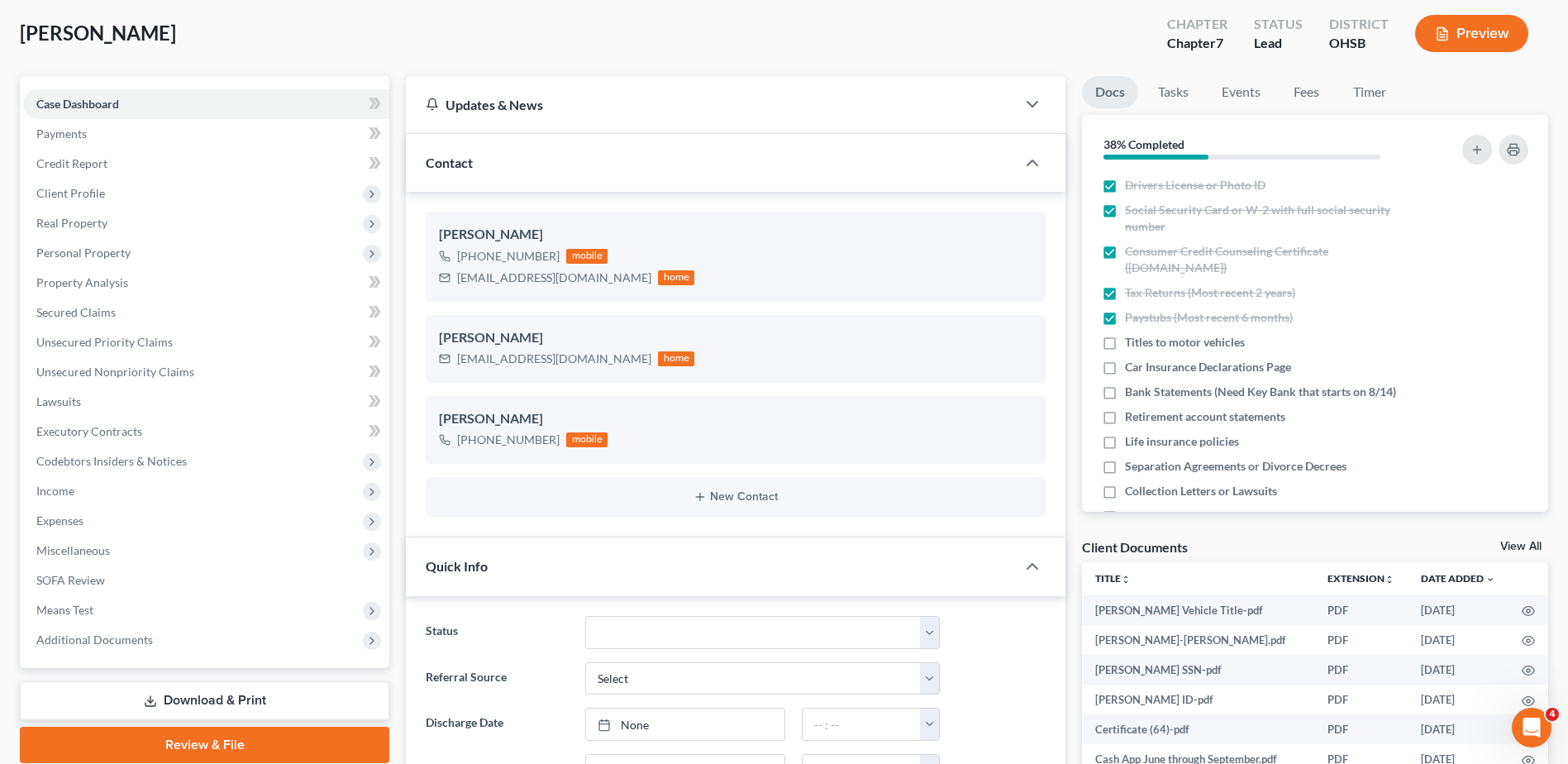
scroll to position [413, 0]
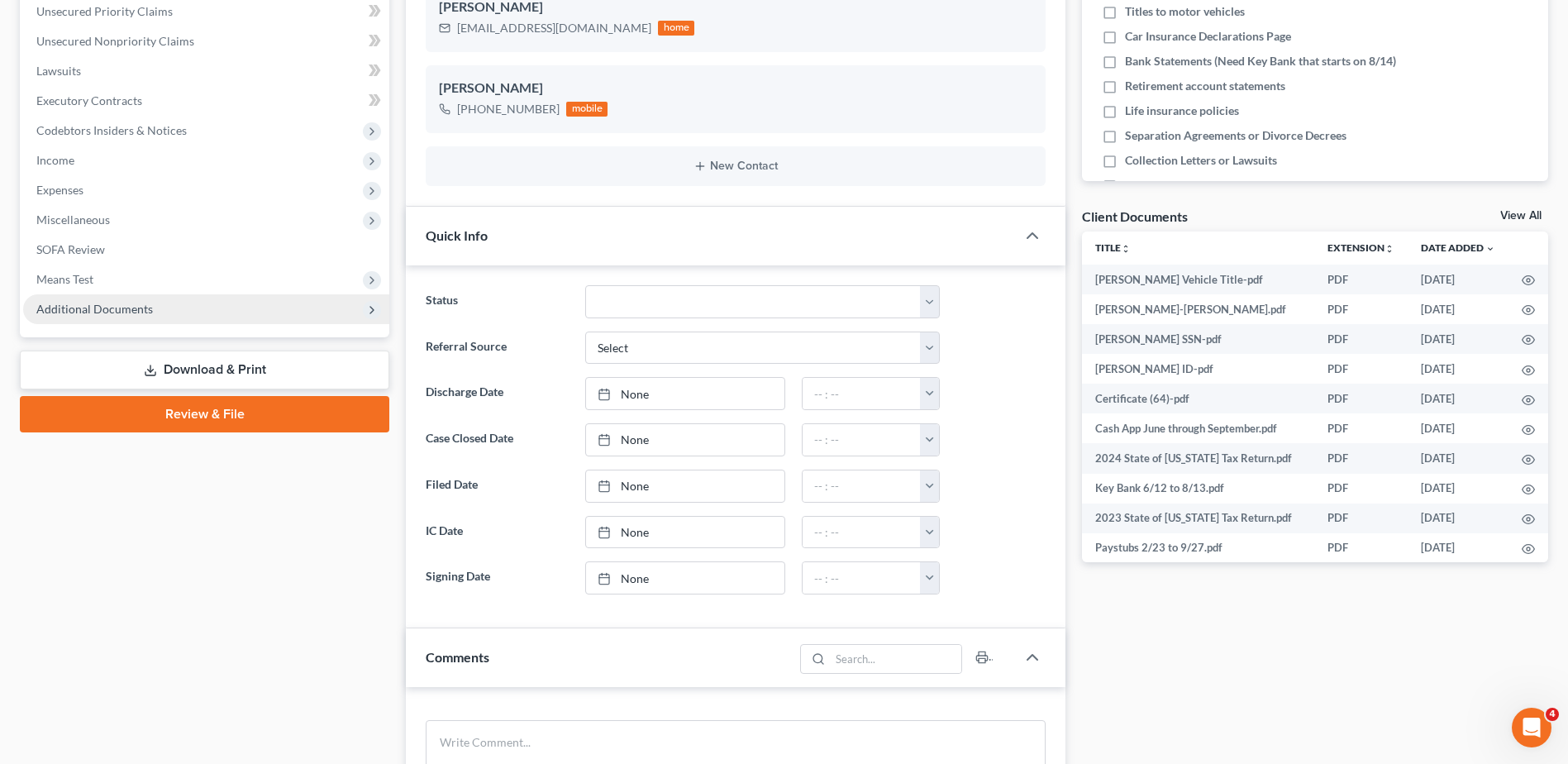
click at [122, 306] on span "Additional Documents" at bounding box center [94, 308] width 116 height 14
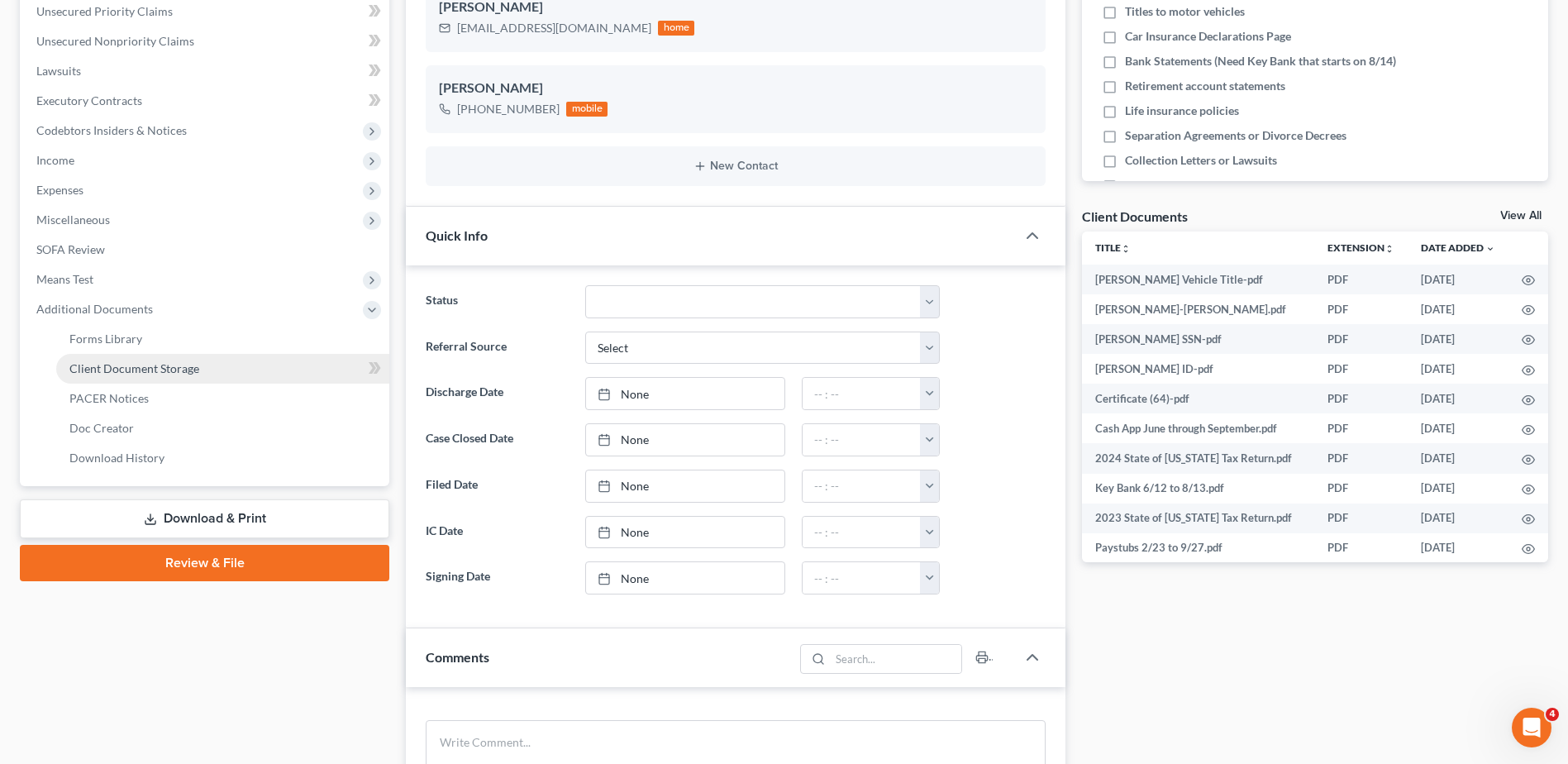
click at [147, 372] on span "Client Document Storage" at bounding box center [134, 368] width 129 height 14
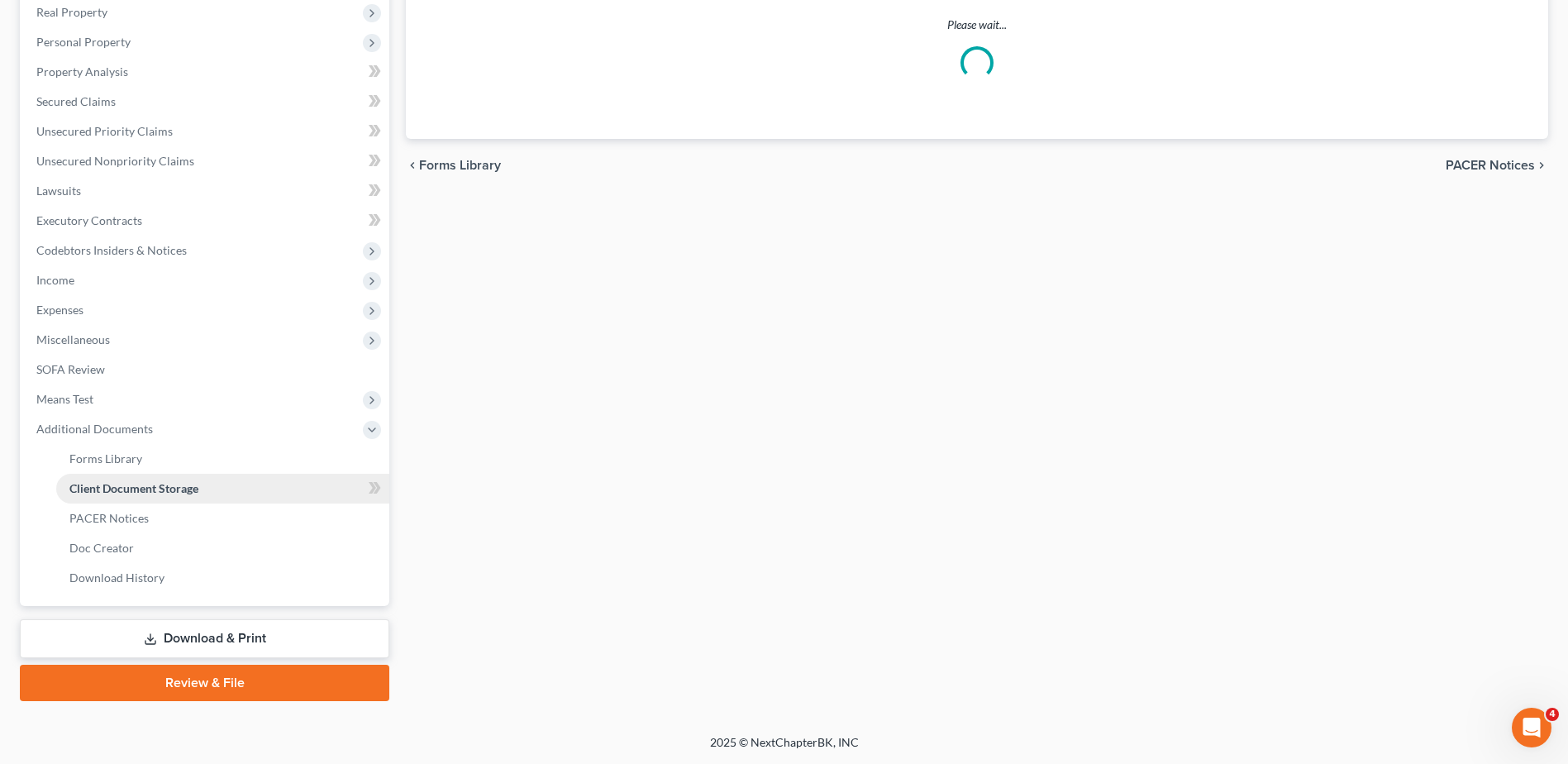
scroll to position [293, 0]
select select "7"
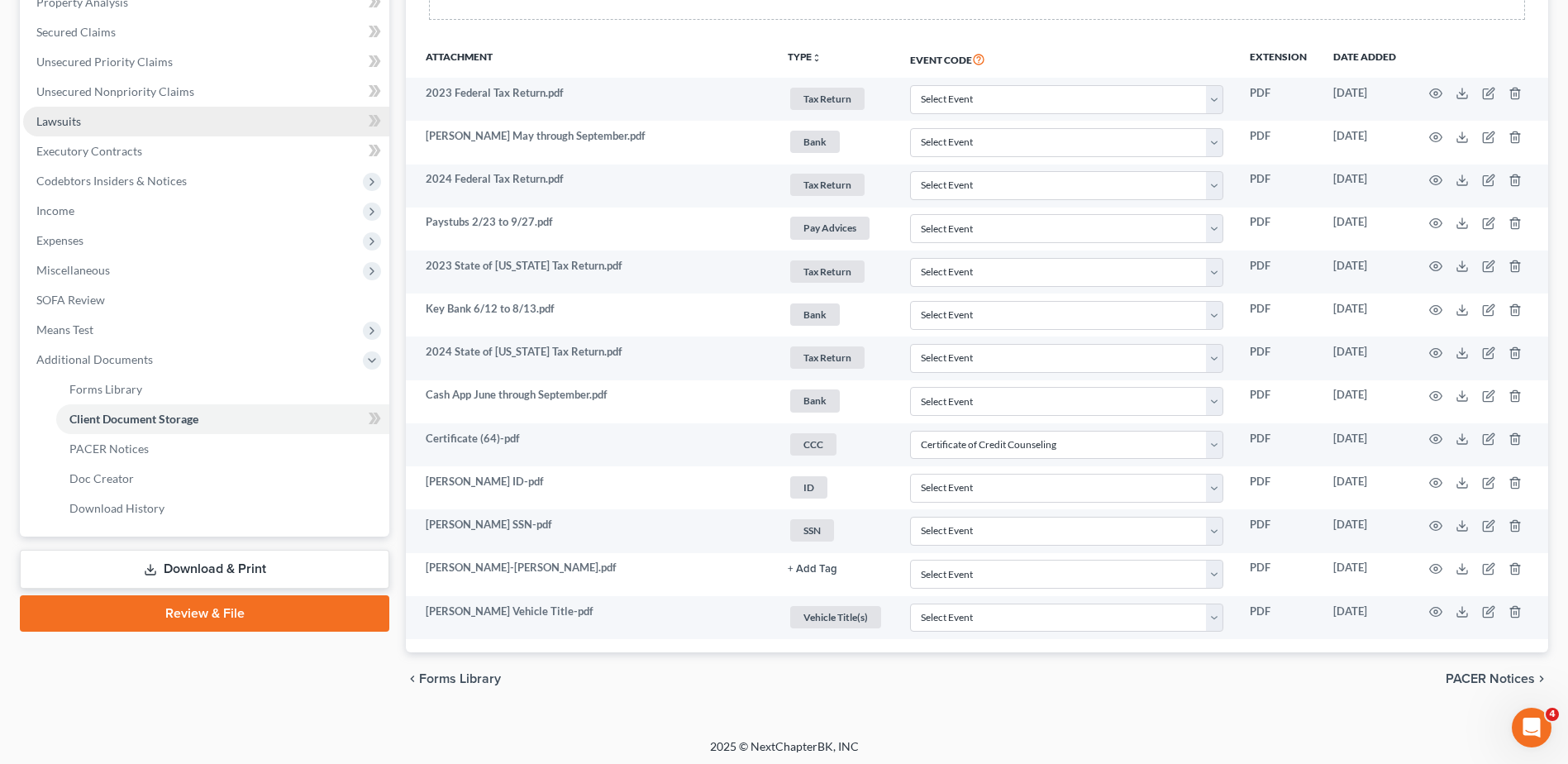
scroll to position [367, 0]
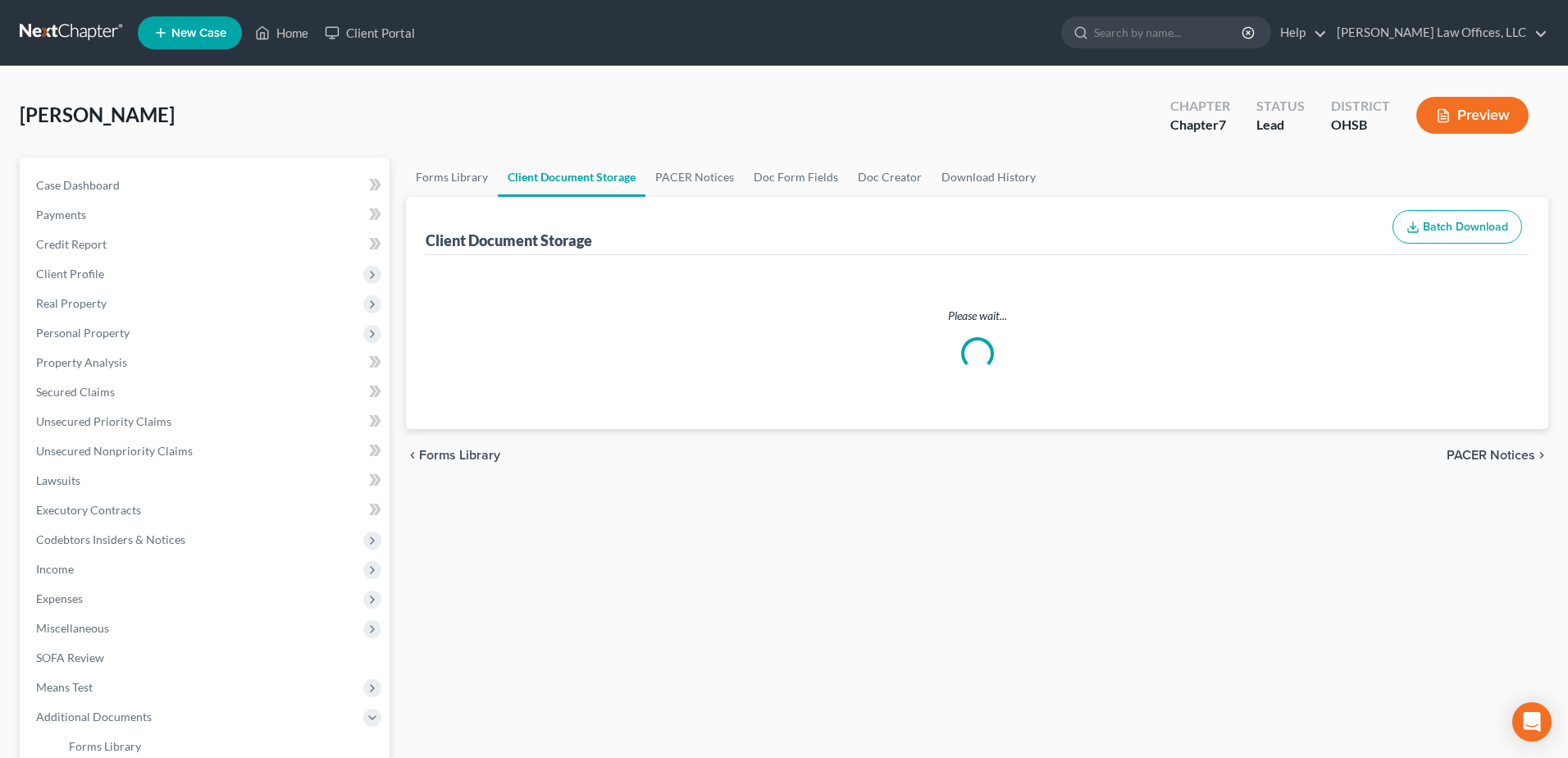
select select "7"
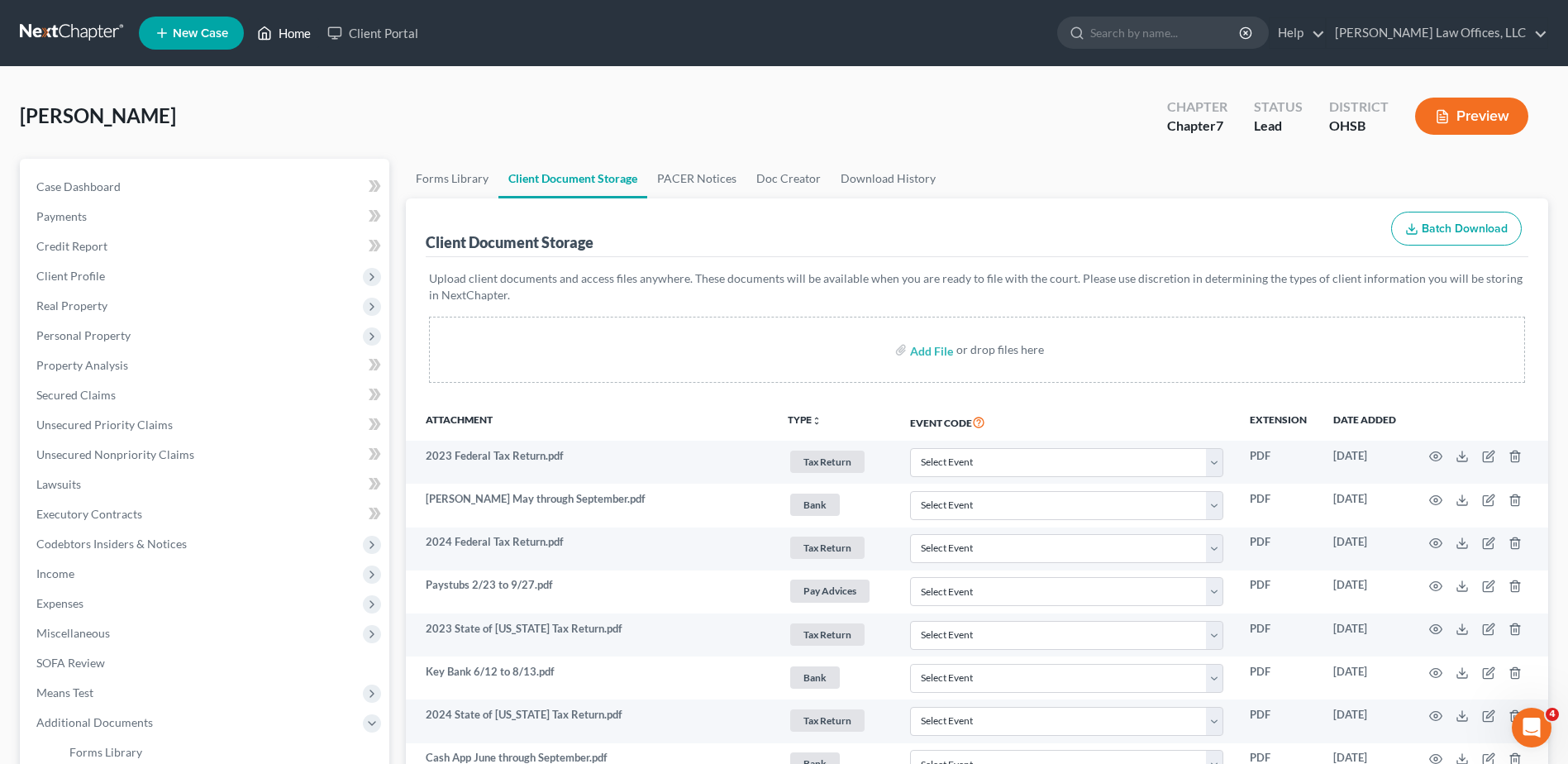
click at [294, 33] on link "Home" at bounding box center [284, 33] width 70 height 30
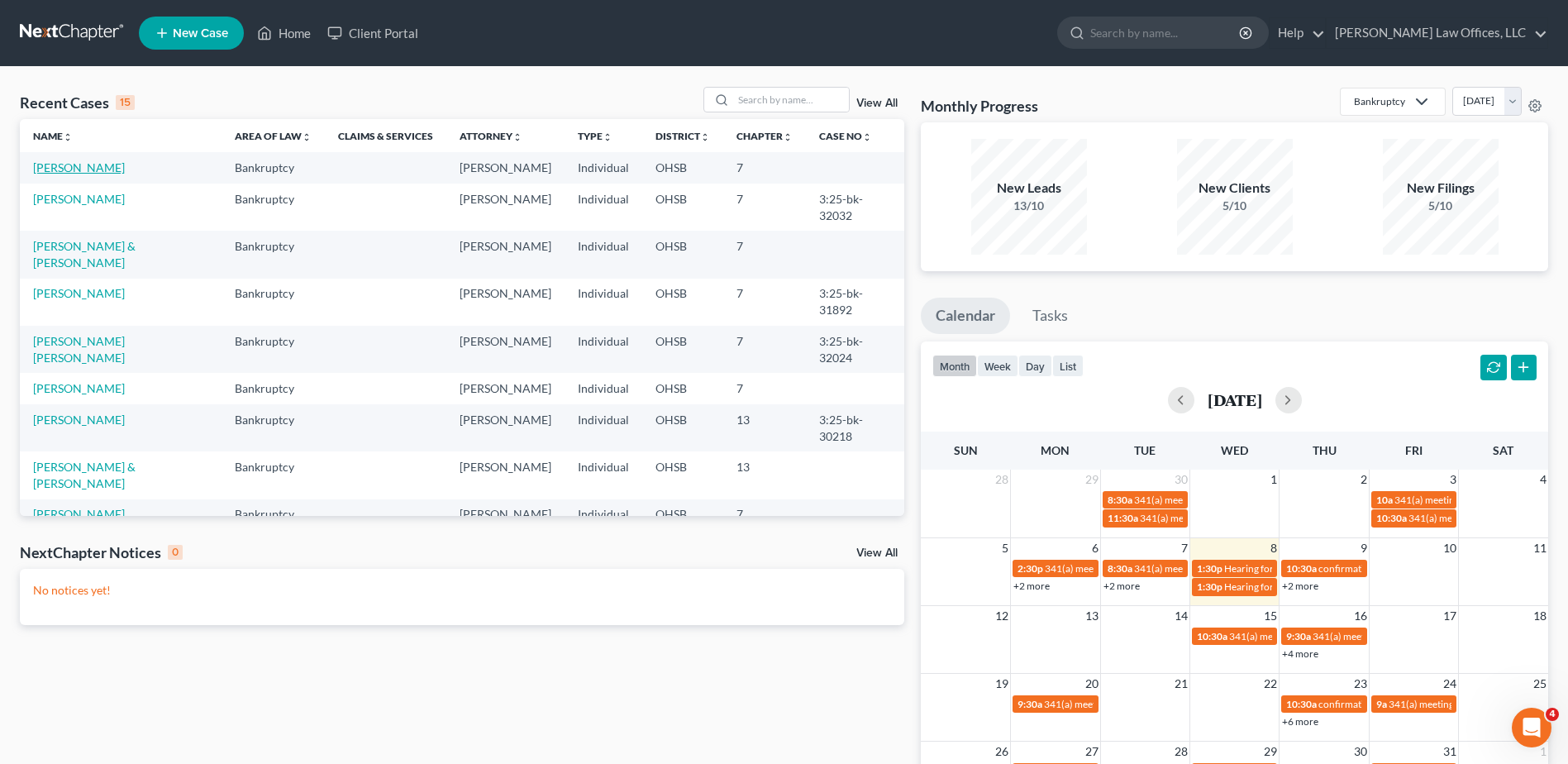
click at [75, 172] on link "[PERSON_NAME]" at bounding box center [79, 167] width 92 height 14
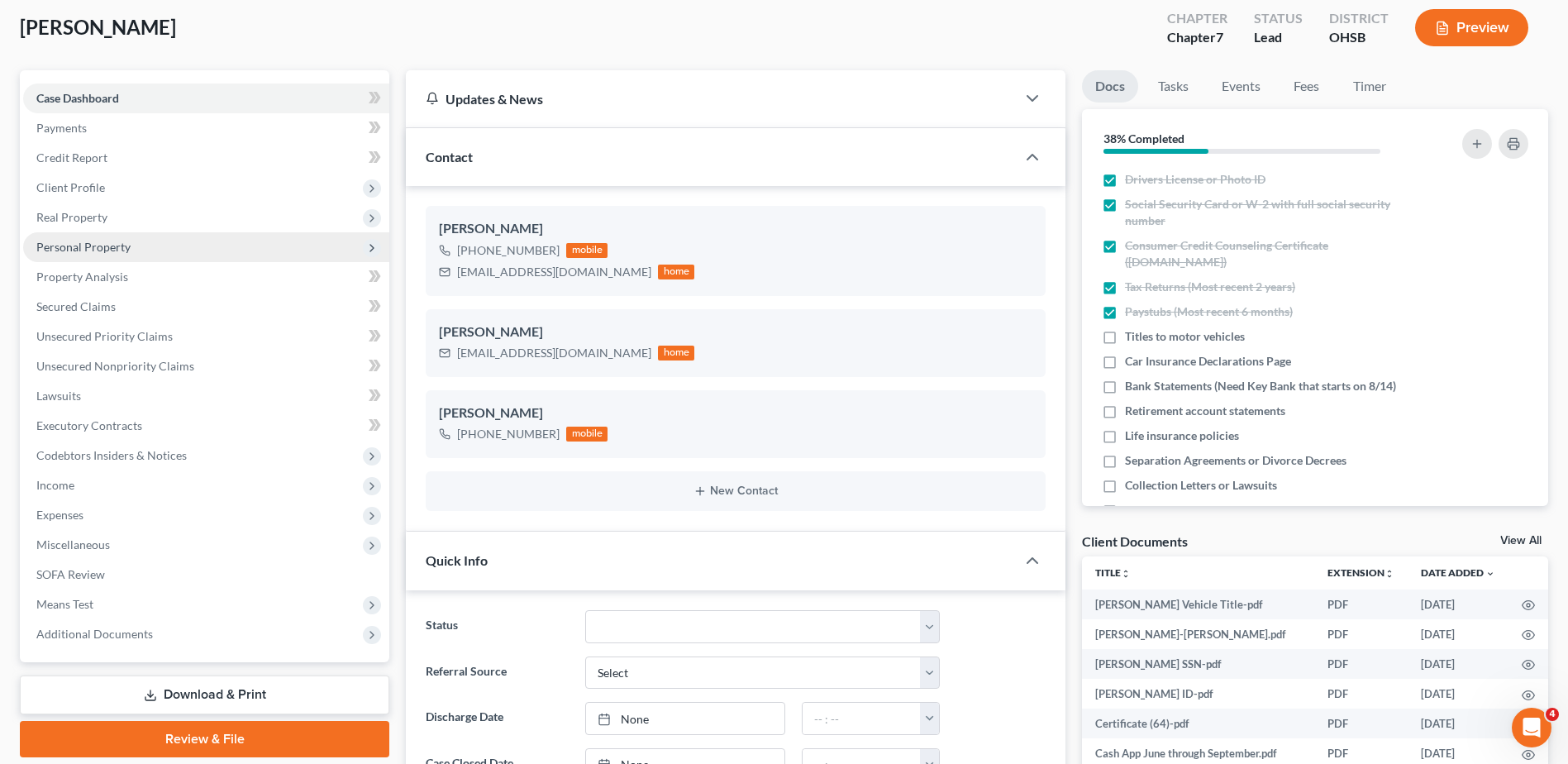
scroll to position [413, 0]
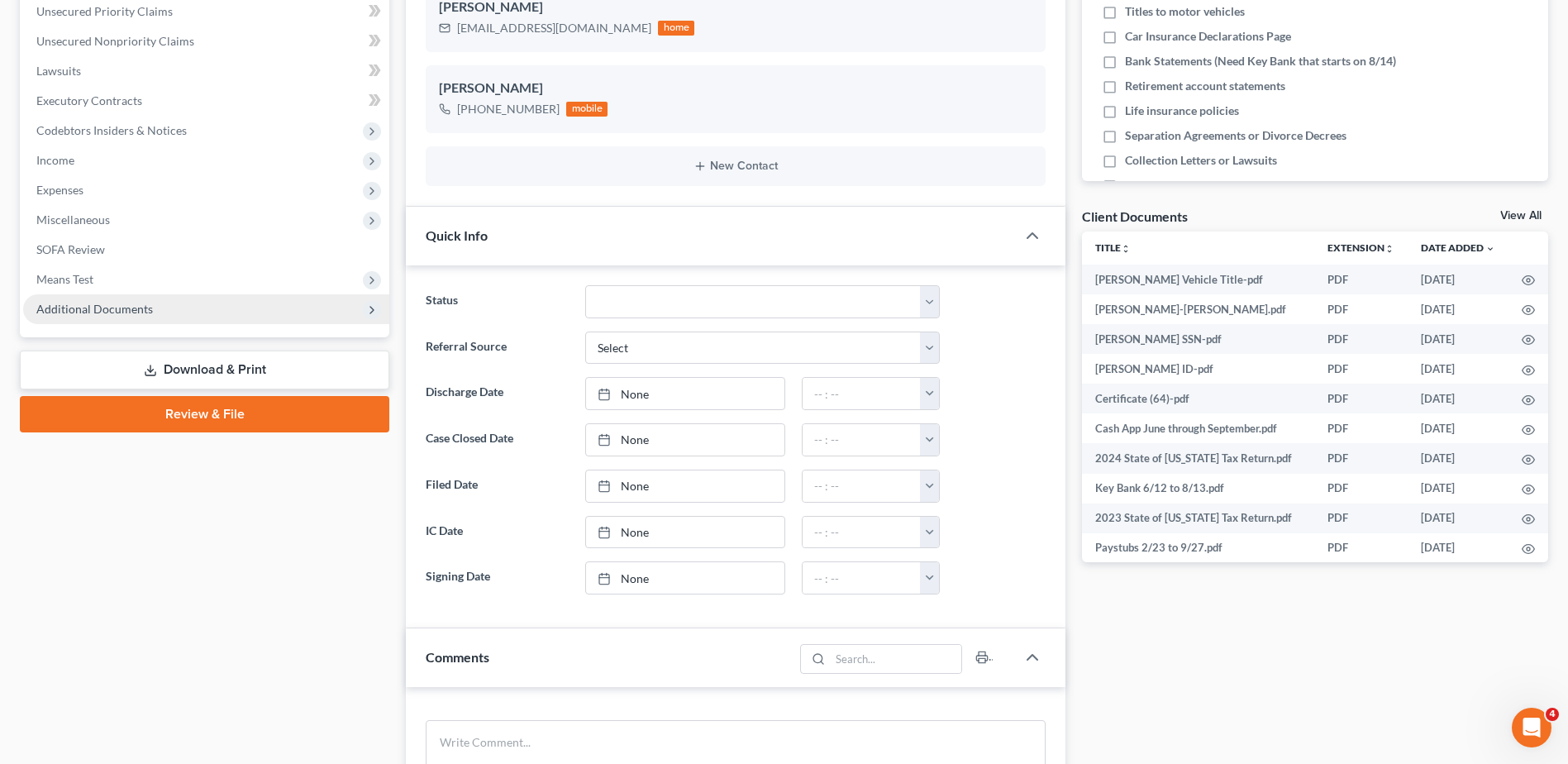
click at [132, 312] on span "Additional Documents" at bounding box center [94, 308] width 116 height 14
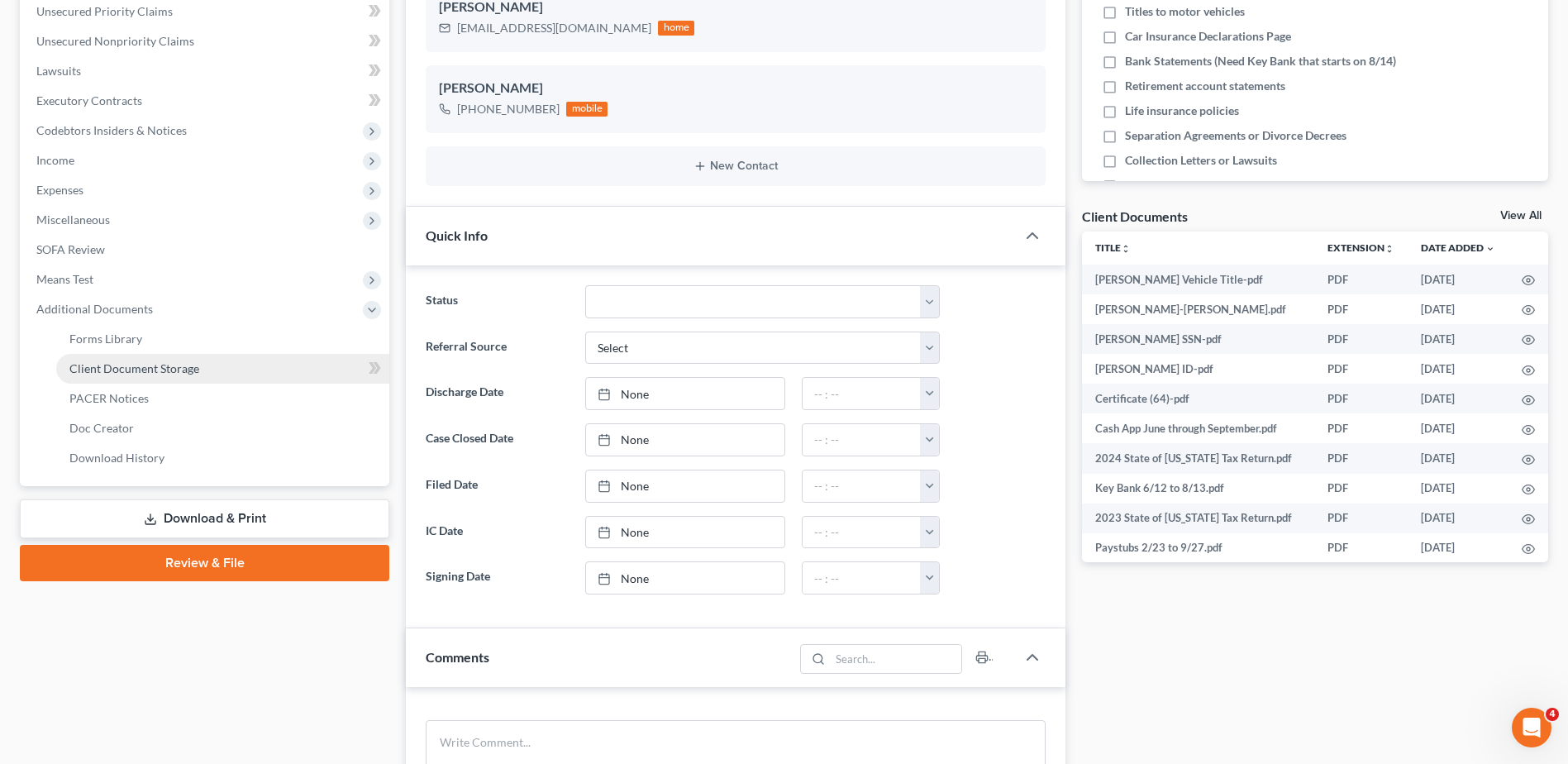
click at [137, 375] on span "Client Document Storage" at bounding box center [134, 368] width 129 height 14
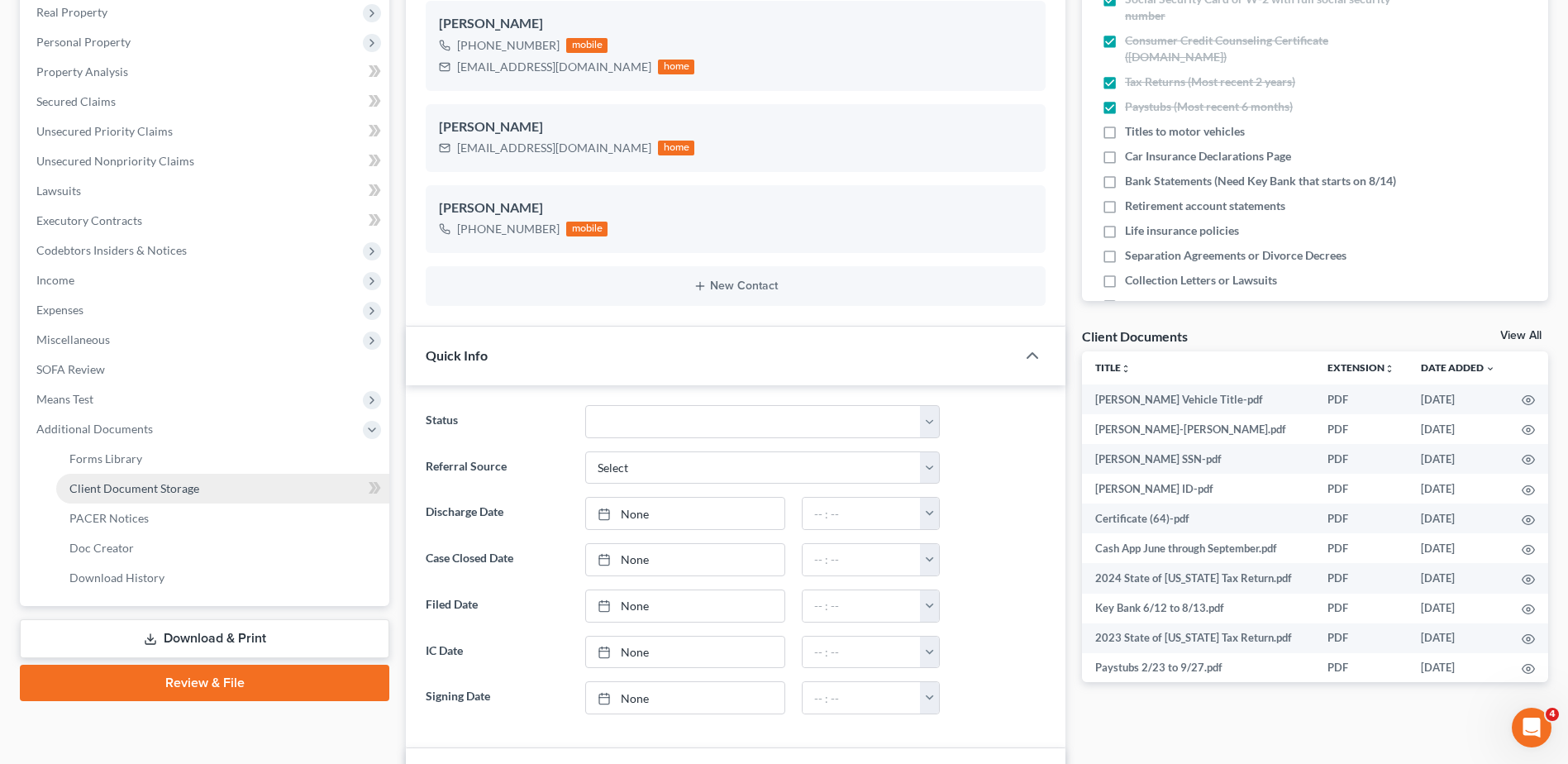
select select "7"
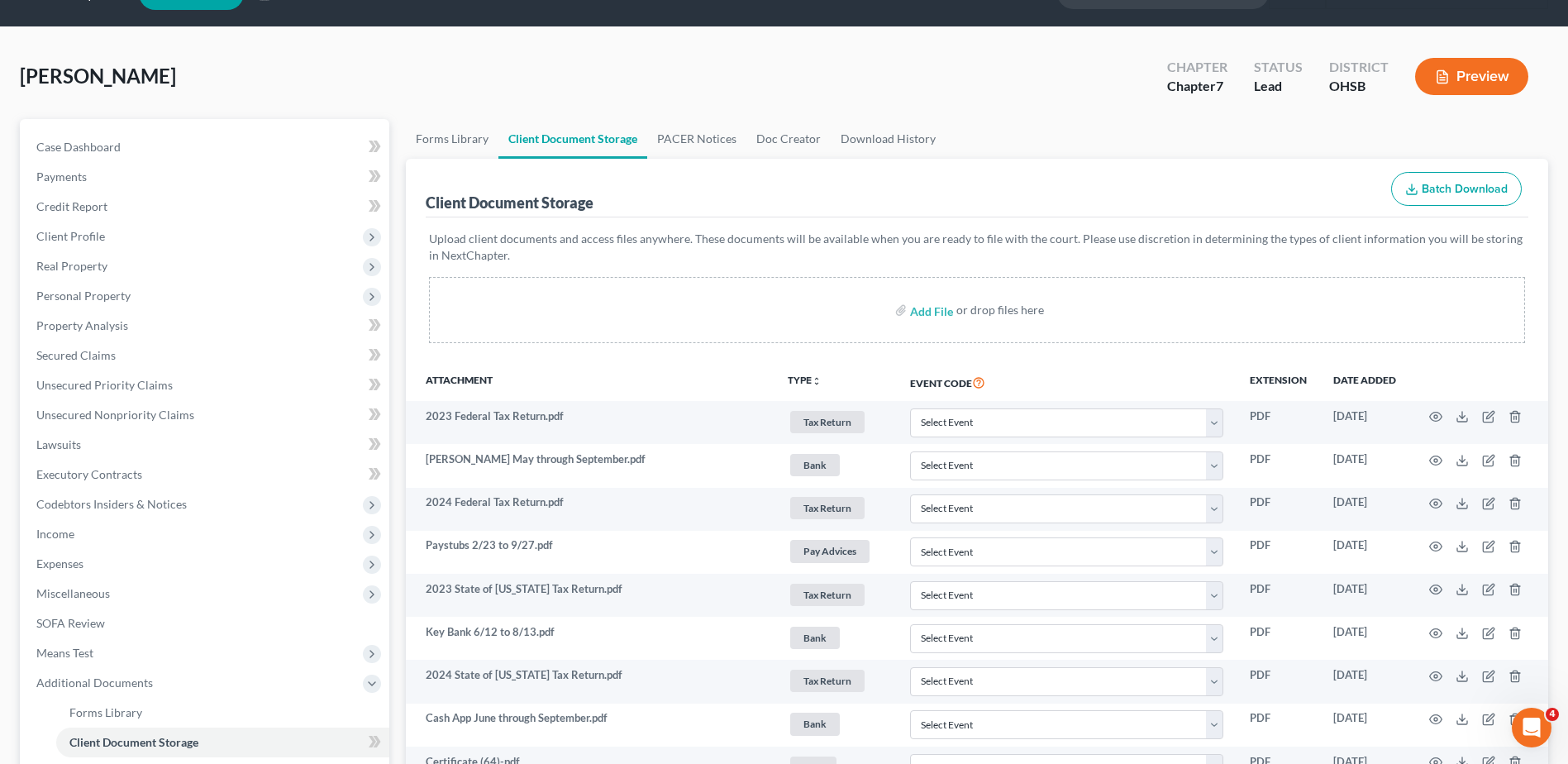
scroll to position [0, 0]
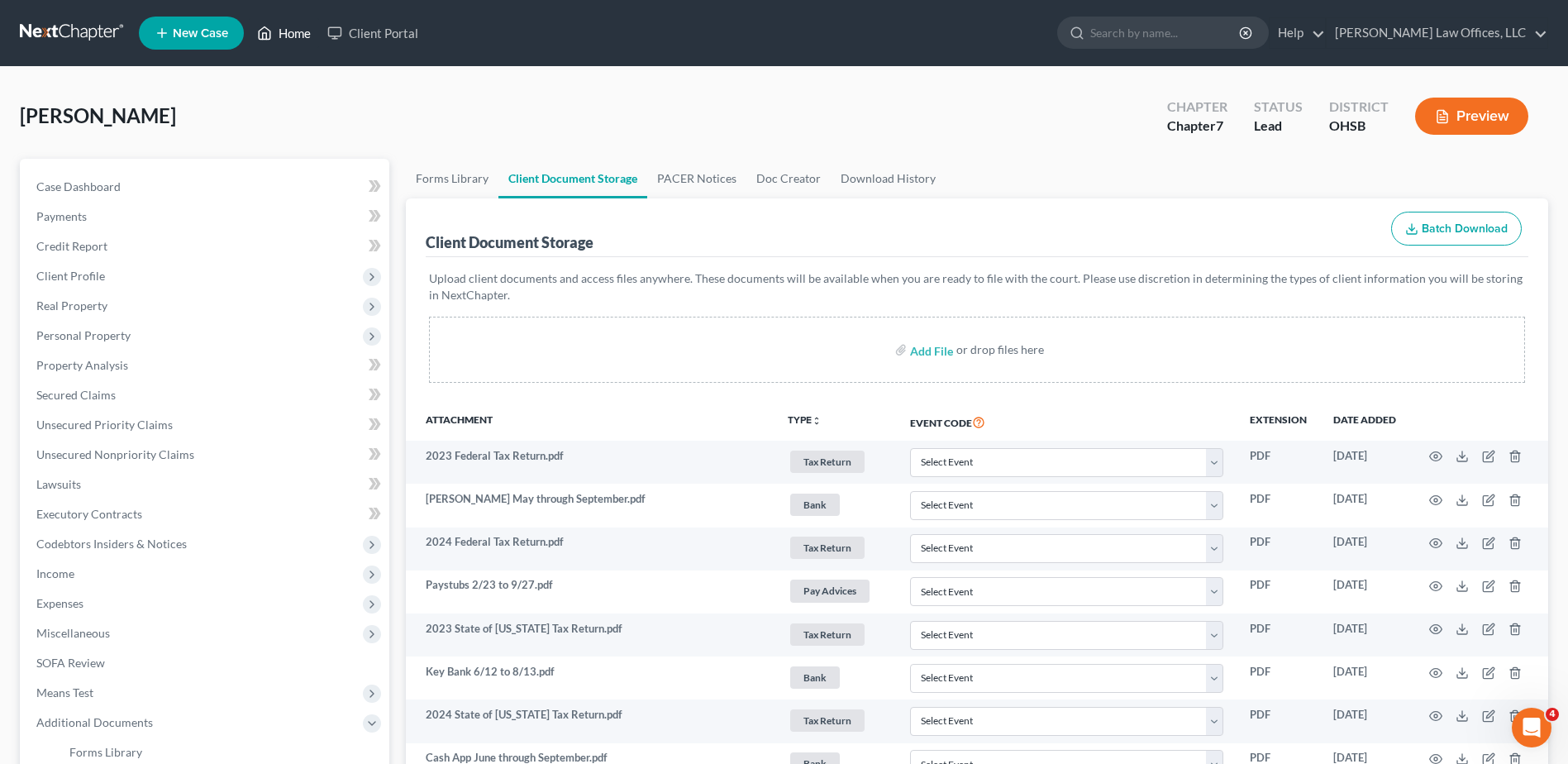
click at [289, 30] on link "Home" at bounding box center [284, 33] width 70 height 30
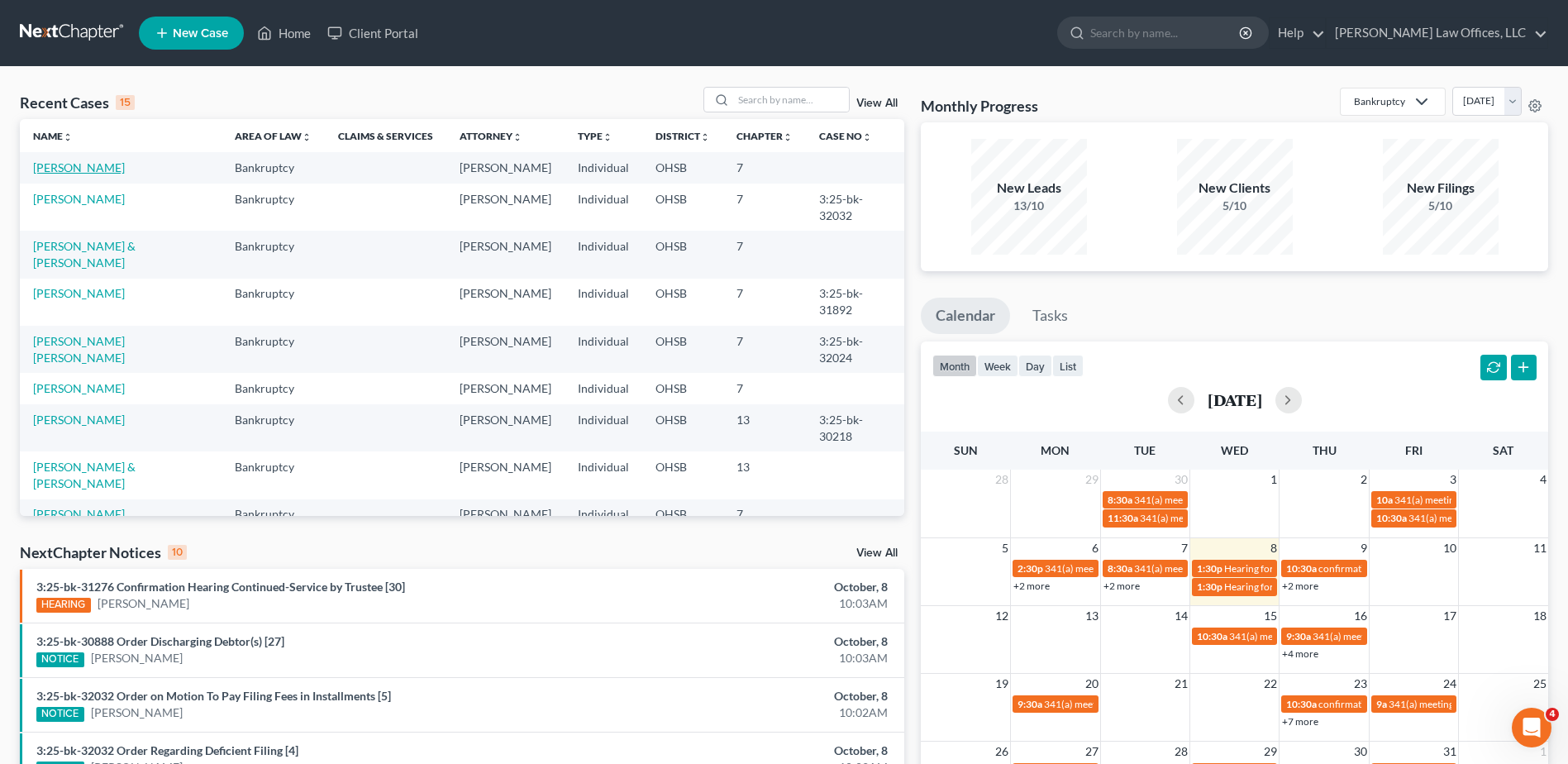
click at [75, 167] on link "[PERSON_NAME]" at bounding box center [79, 167] width 92 height 14
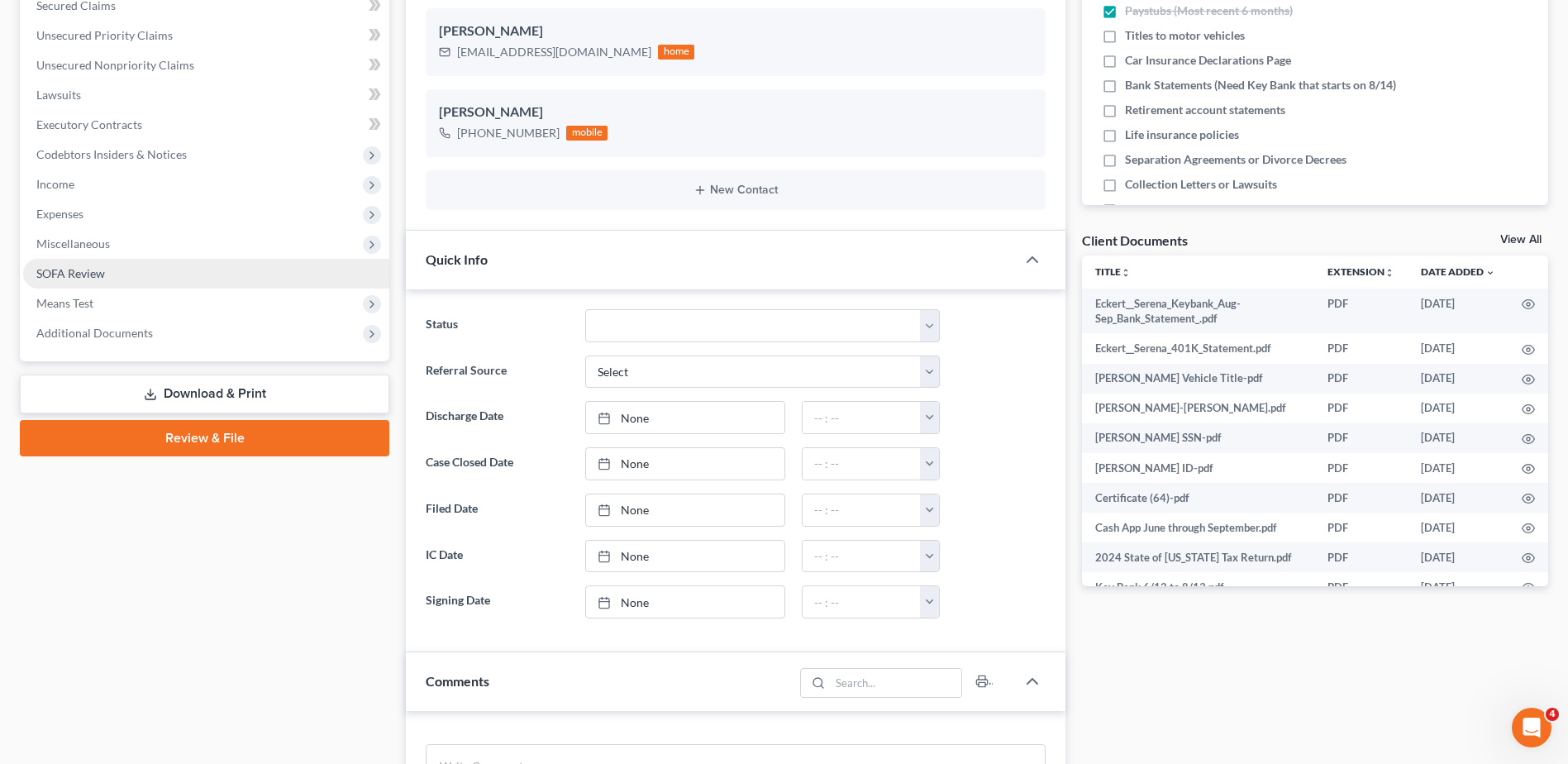
scroll to position [413, 0]
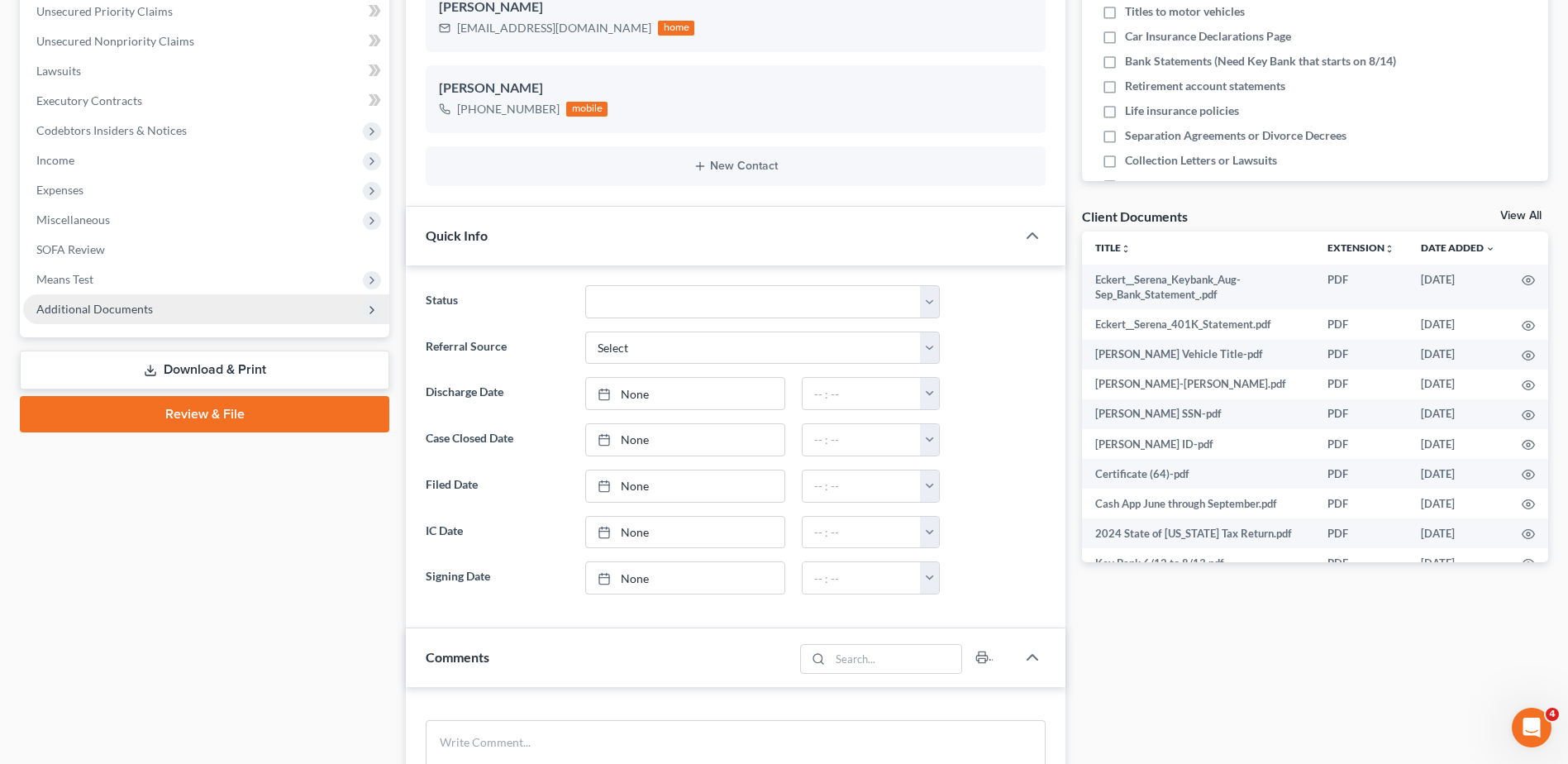
click at [93, 308] on span "Additional Documents" at bounding box center [94, 308] width 116 height 14
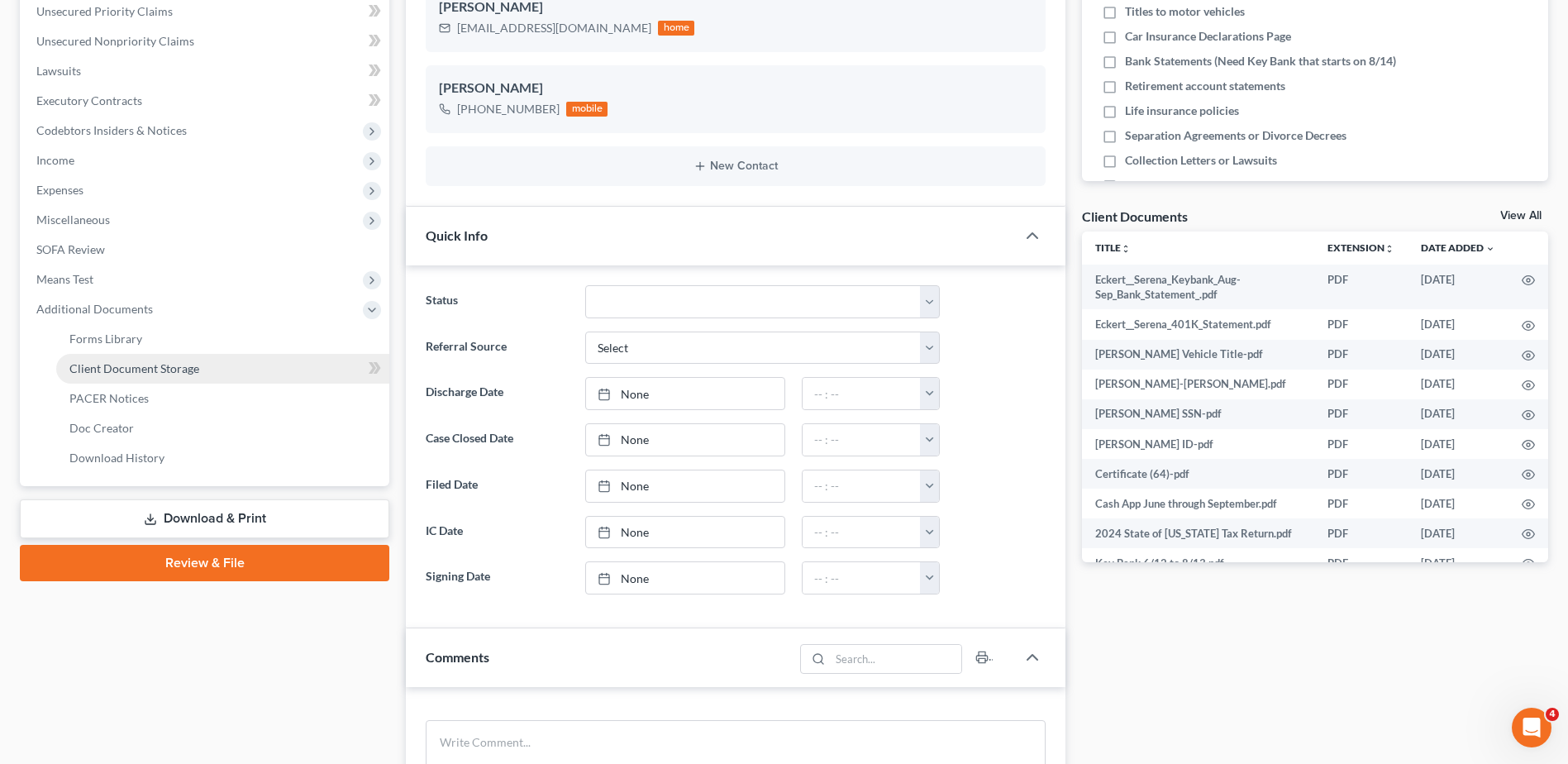
click at [113, 367] on span "Client Document Storage" at bounding box center [134, 368] width 129 height 14
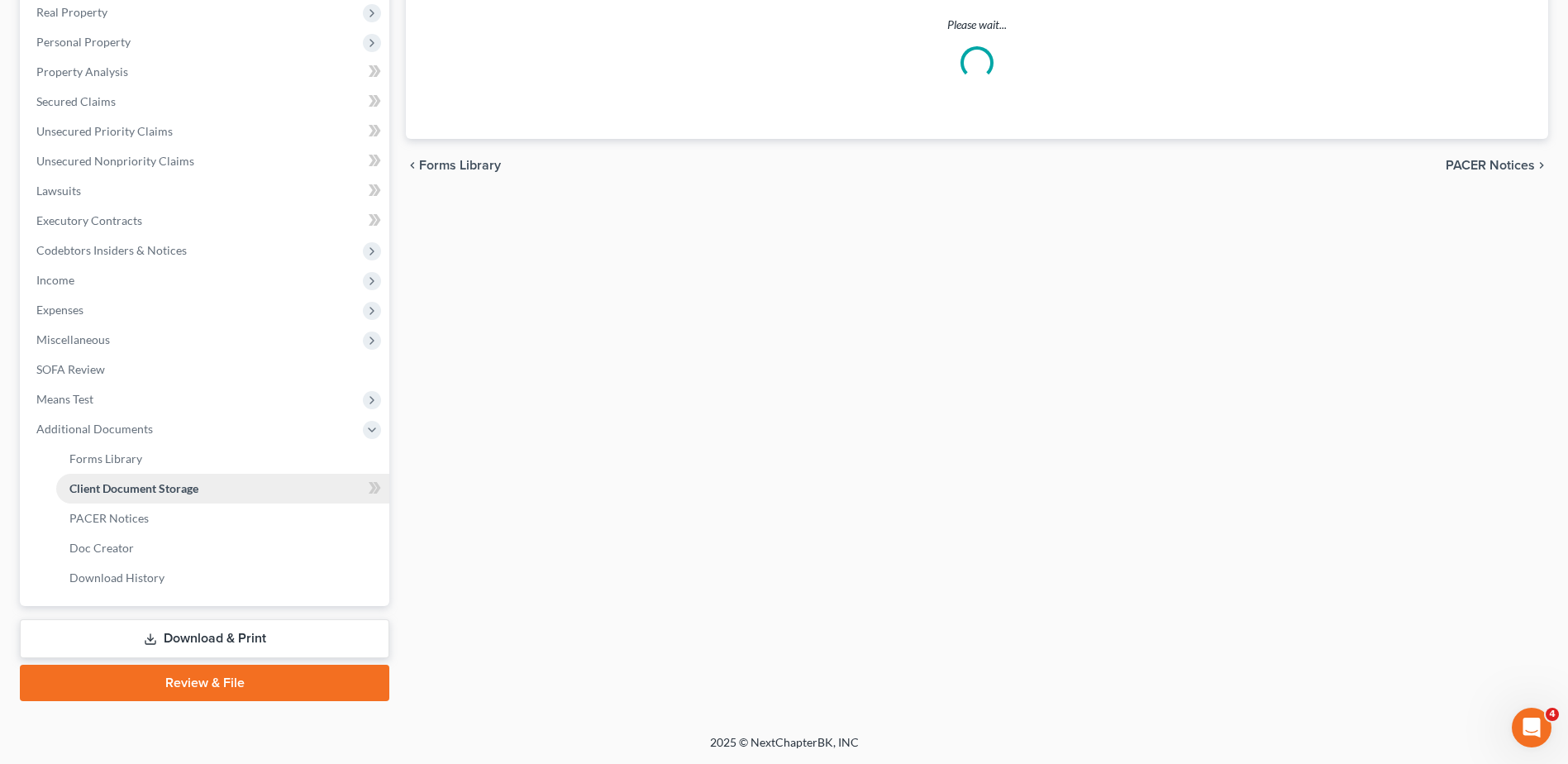
select select "7"
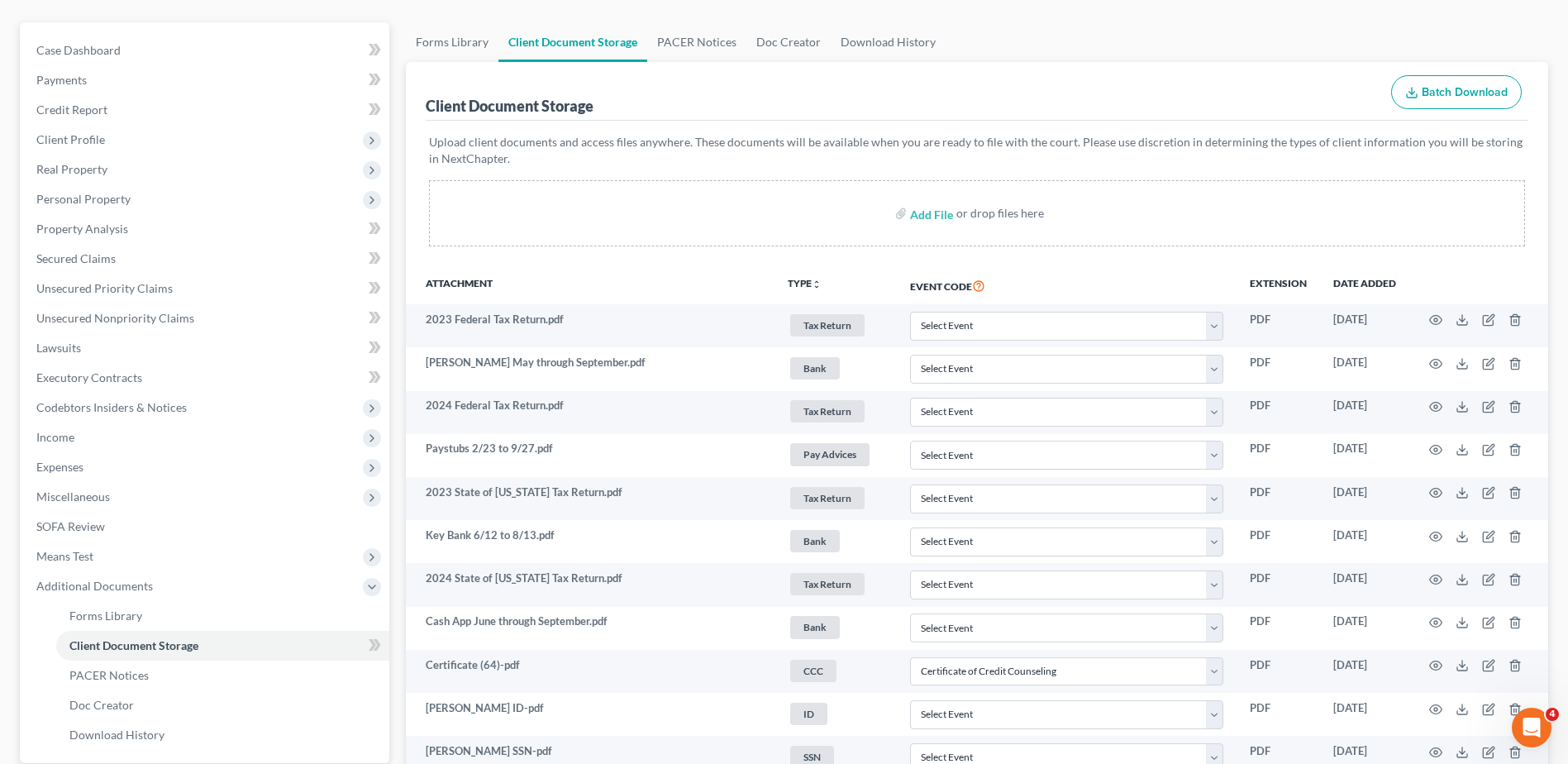
scroll to position [454, 0]
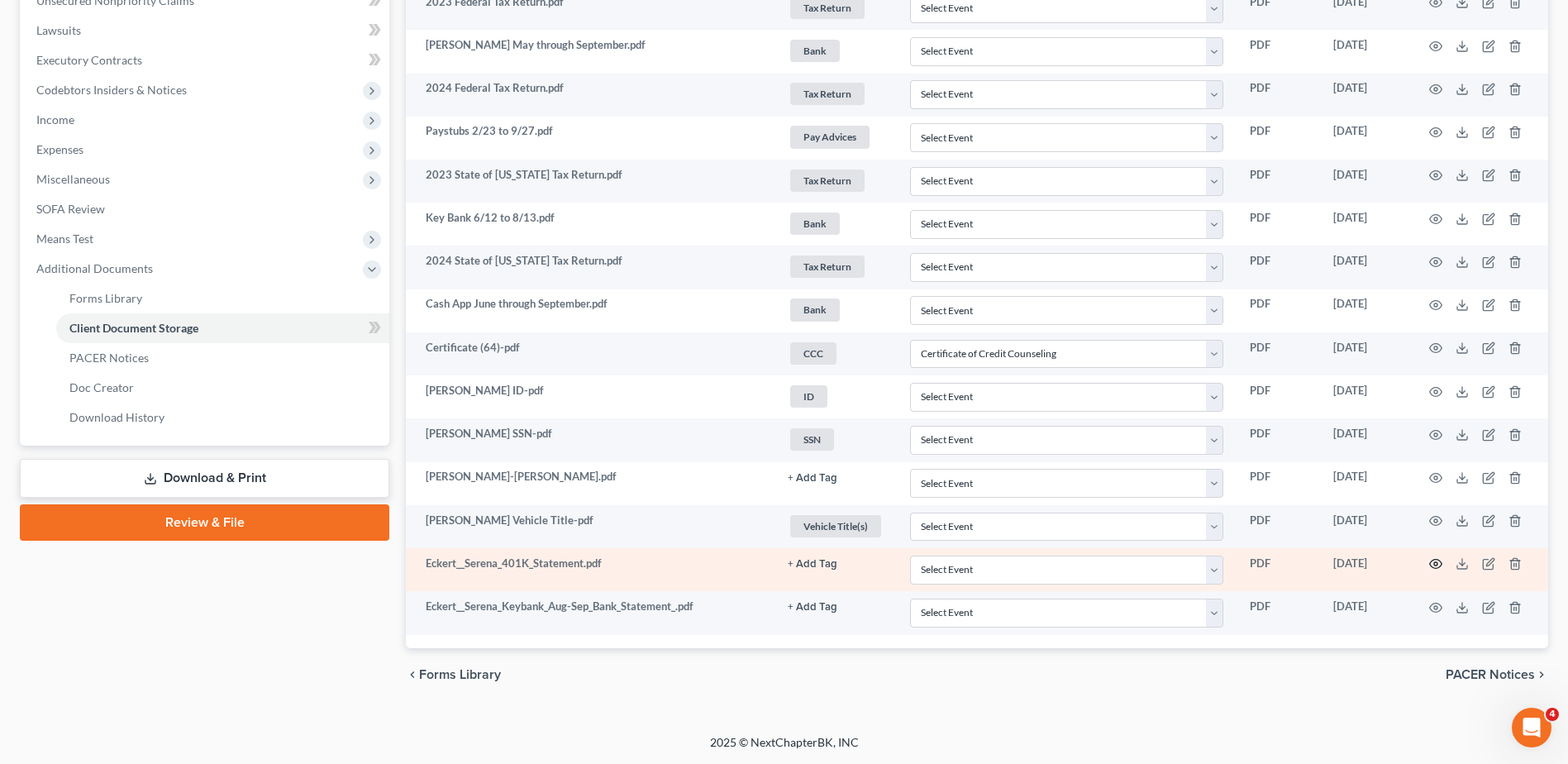
click at [1432, 560] on icon "button" at bounding box center [1435, 563] width 13 height 13
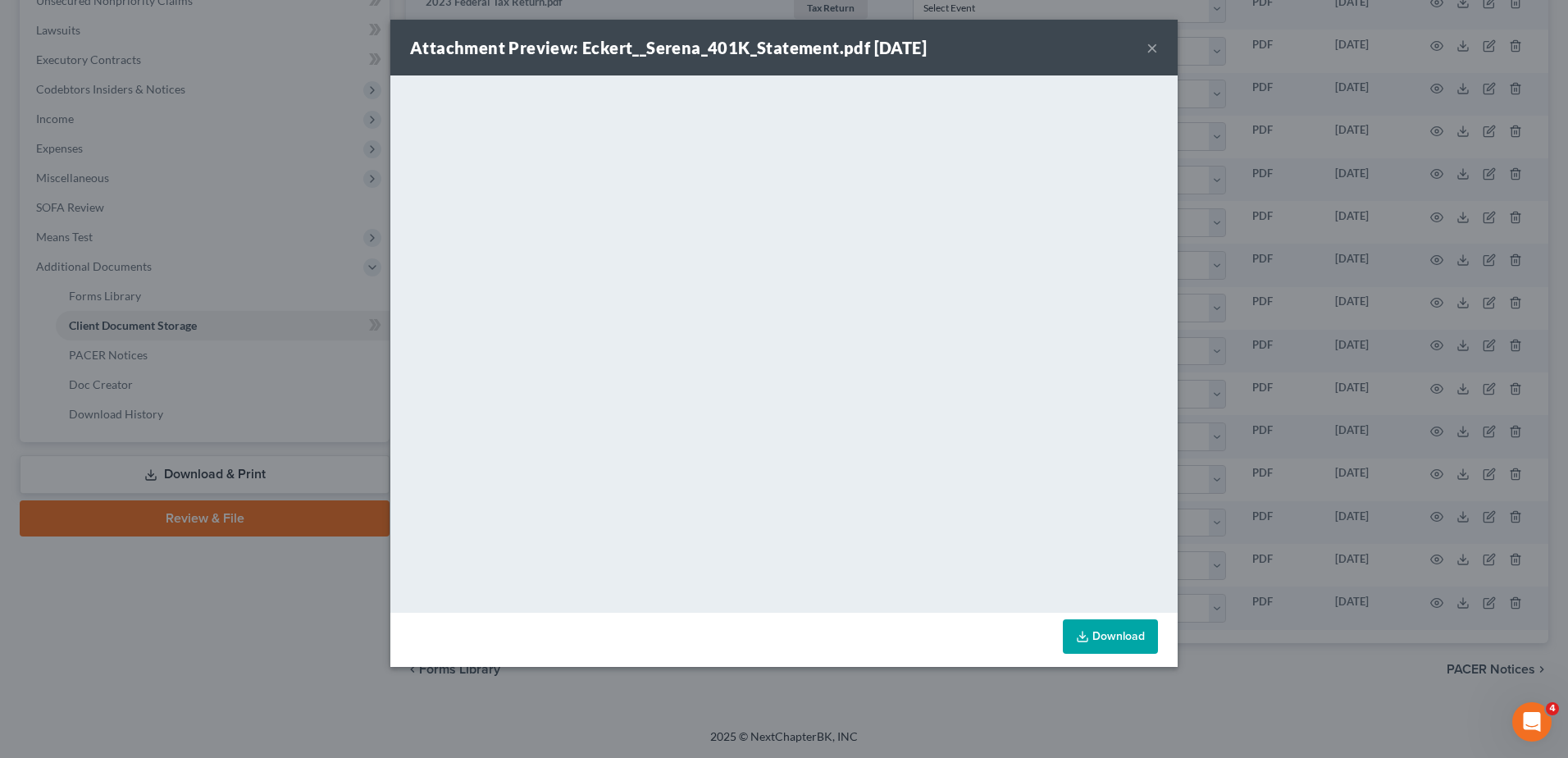
click at [1149, 46] on button "×" at bounding box center [1151, 47] width 11 height 20
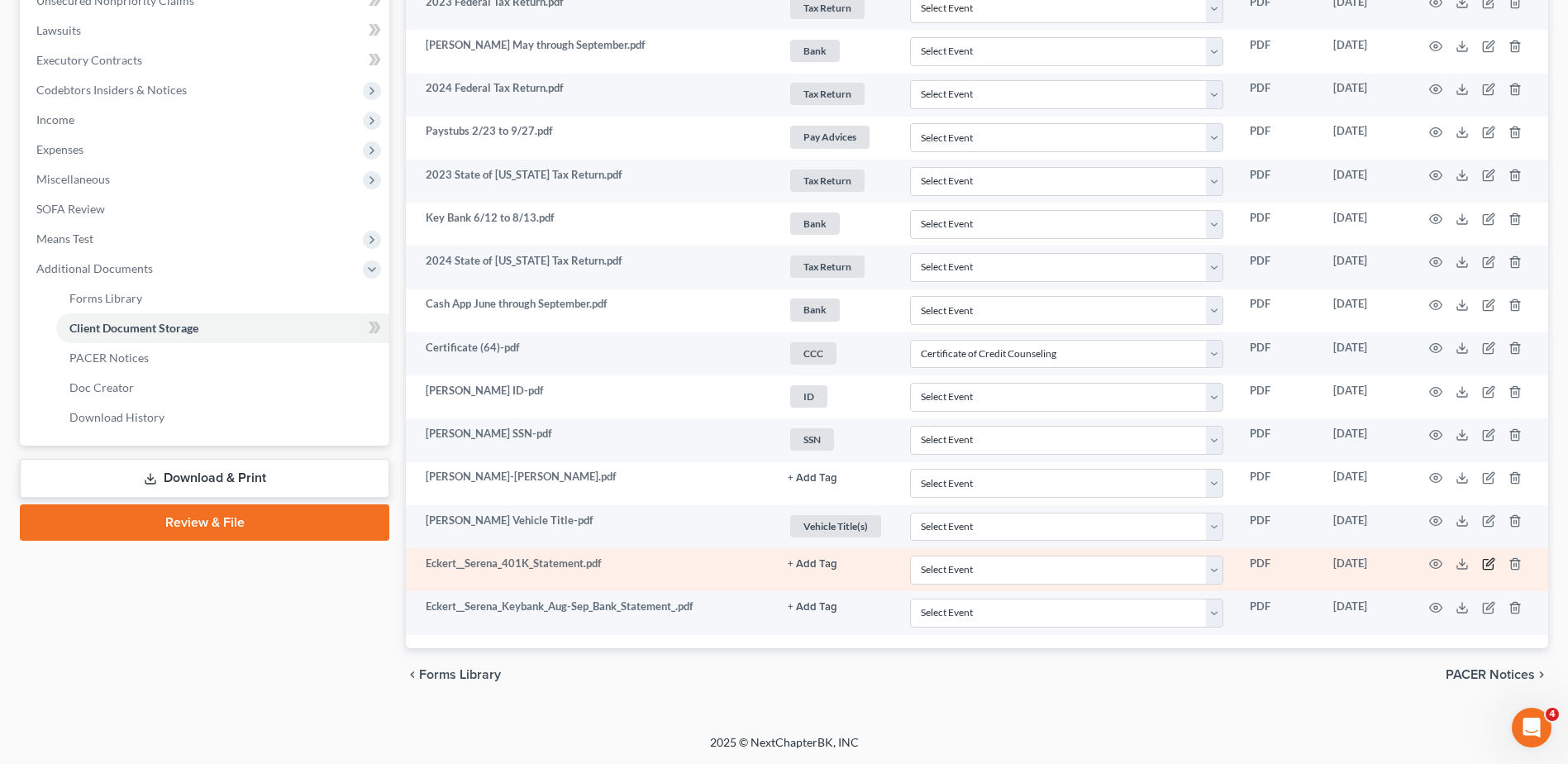
click at [1485, 565] on icon "button" at bounding box center [1488, 563] width 13 height 13
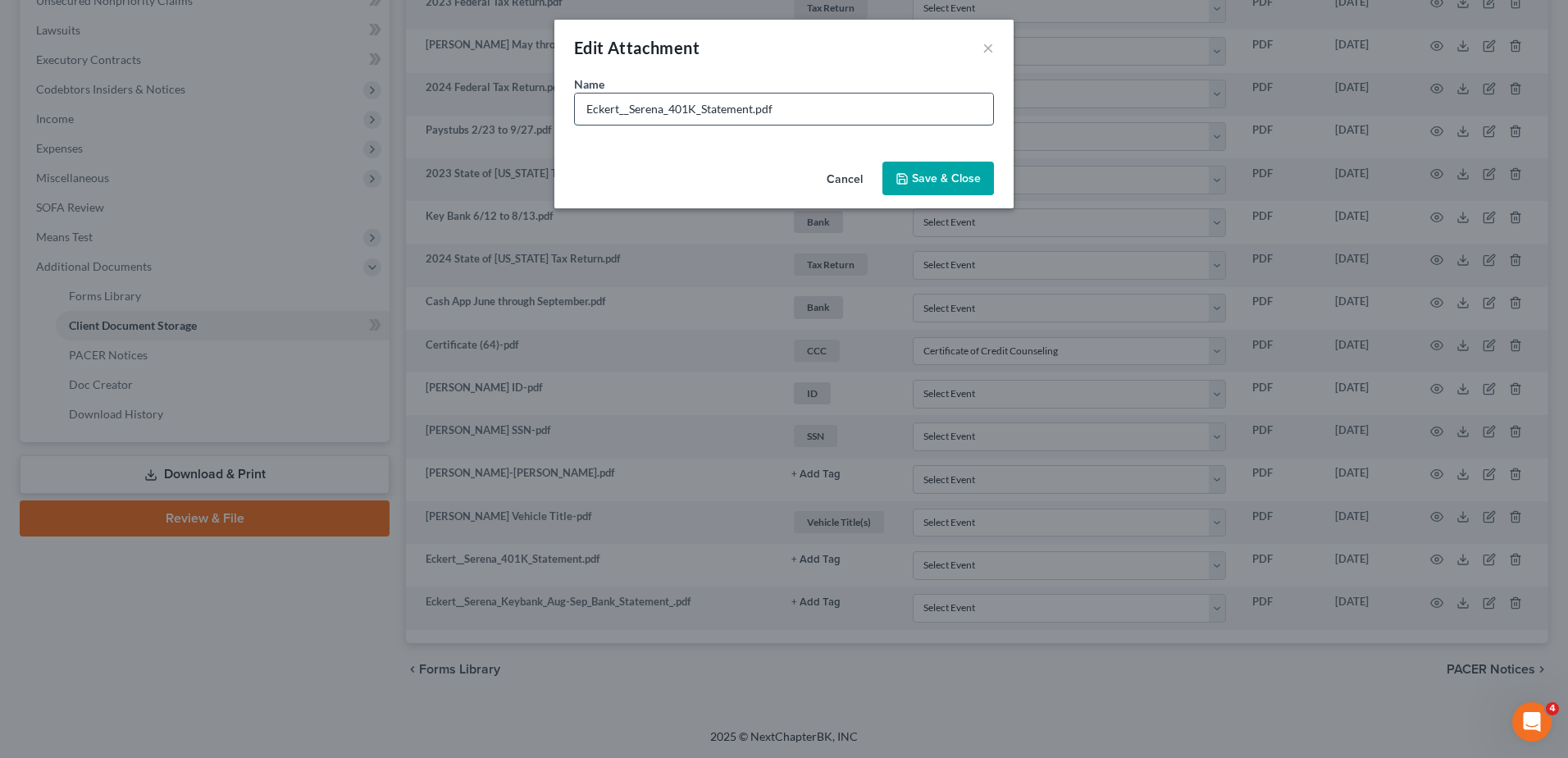
drag, startPoint x: 669, startPoint y: 111, endPoint x: 618, endPoint y: 113, distance: 51.0
click at [618, 113] on input "Eckert__Serena_401K_Statement.pdf" at bounding box center [784, 109] width 418 height 31
click at [654, 108] on input "[PERSON_NAME] 401K_Statement.pdf" at bounding box center [784, 109] width 418 height 31
type input "[PERSON_NAME] 401K Statement.pdf"
click at [915, 171] on span "Save & Close" at bounding box center [946, 178] width 69 height 14
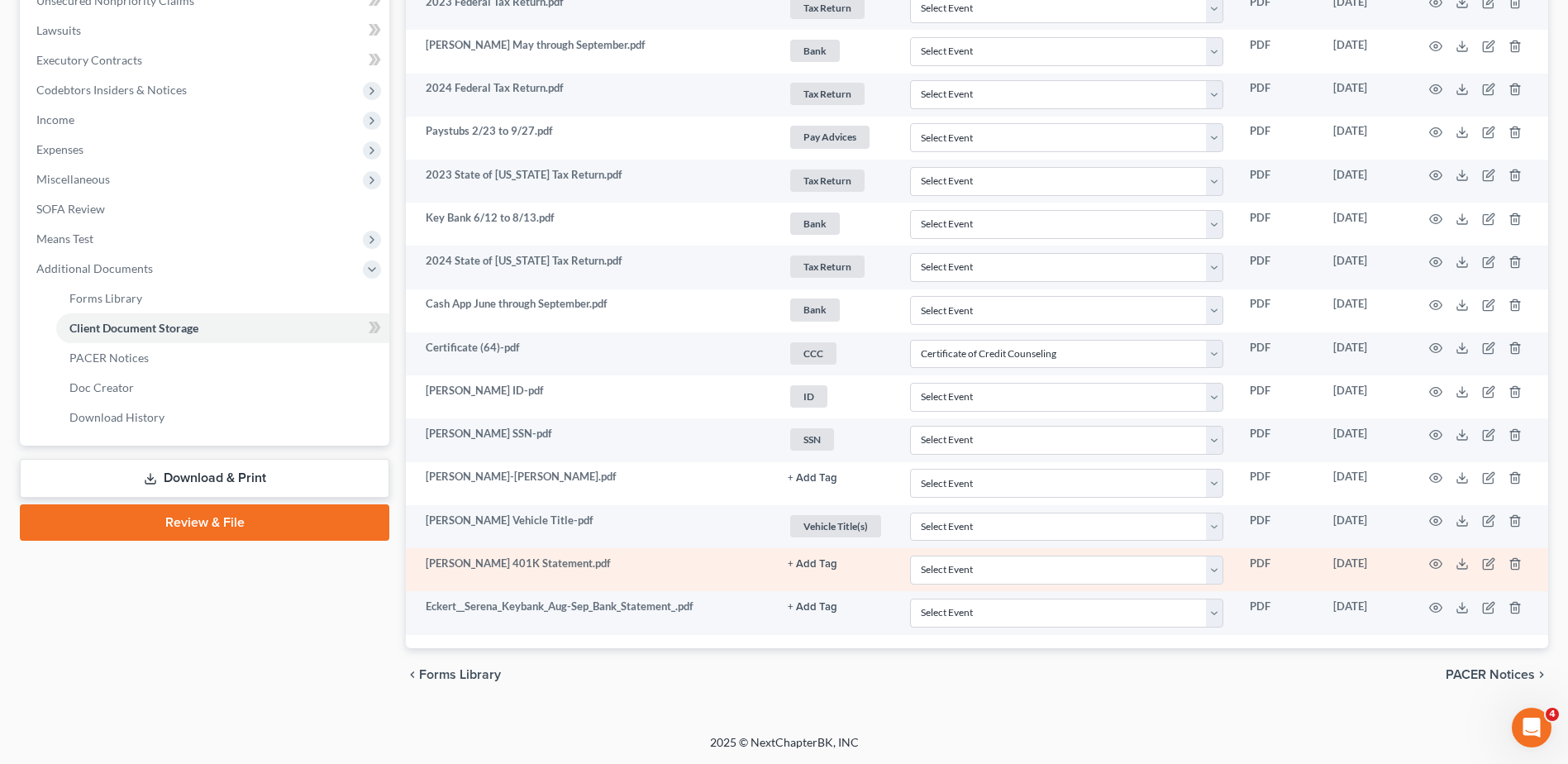
click at [809, 563] on button "+ Add Tag" at bounding box center [812, 564] width 49 height 11
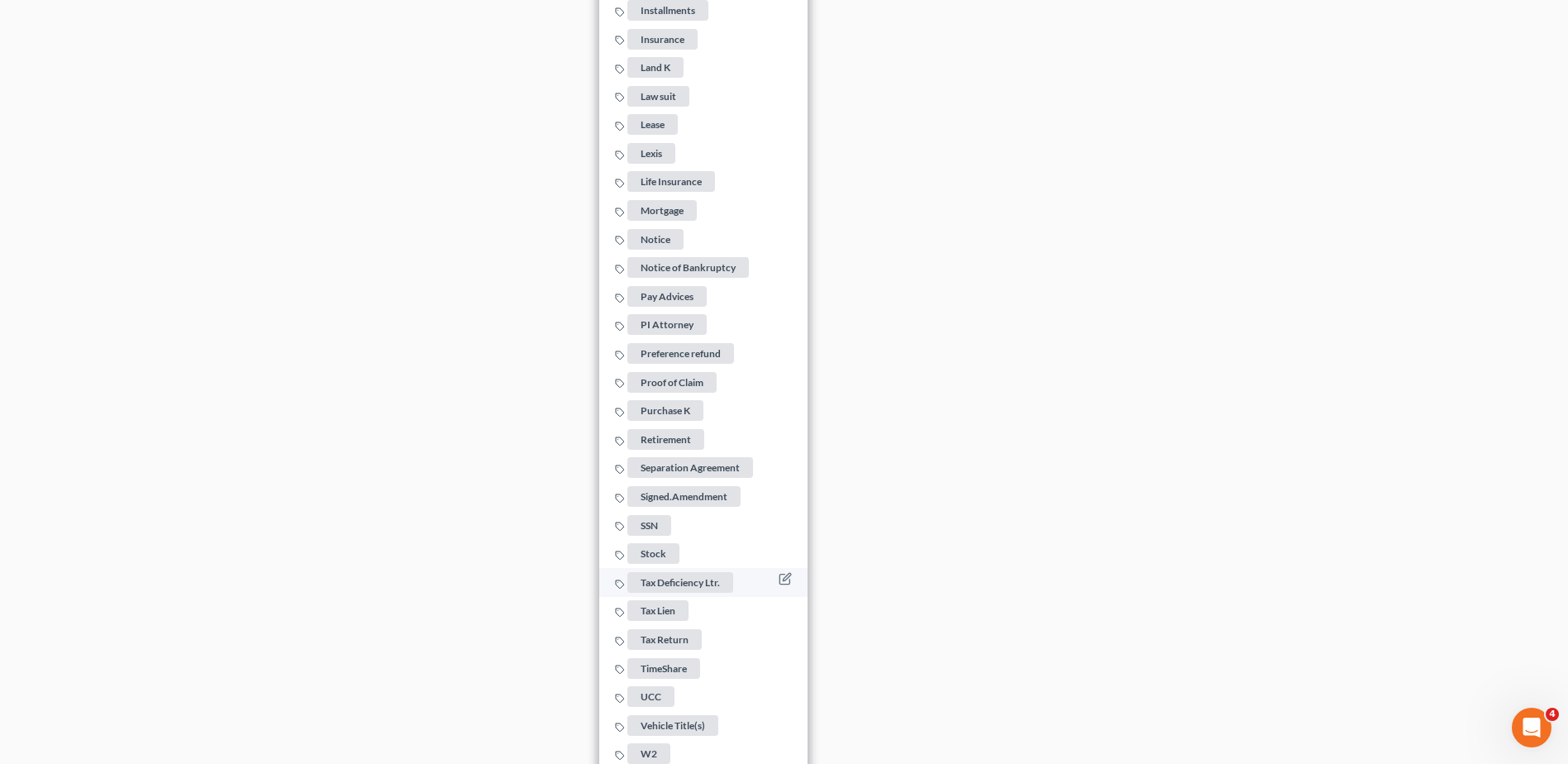
scroll to position [1687, 0]
click at [683, 427] on span "Retirement" at bounding box center [665, 437] width 77 height 20
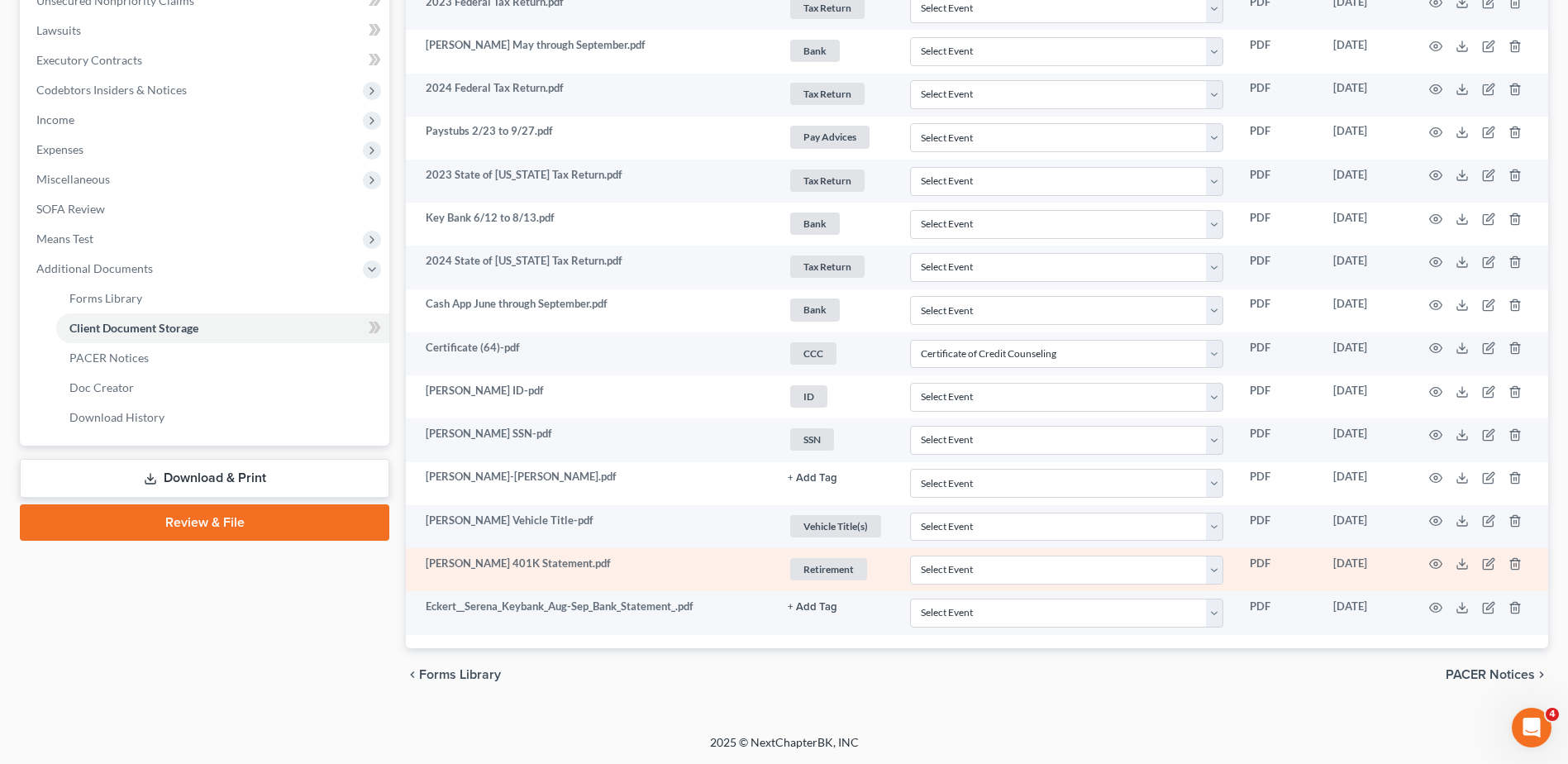
scroll to position [454, 0]
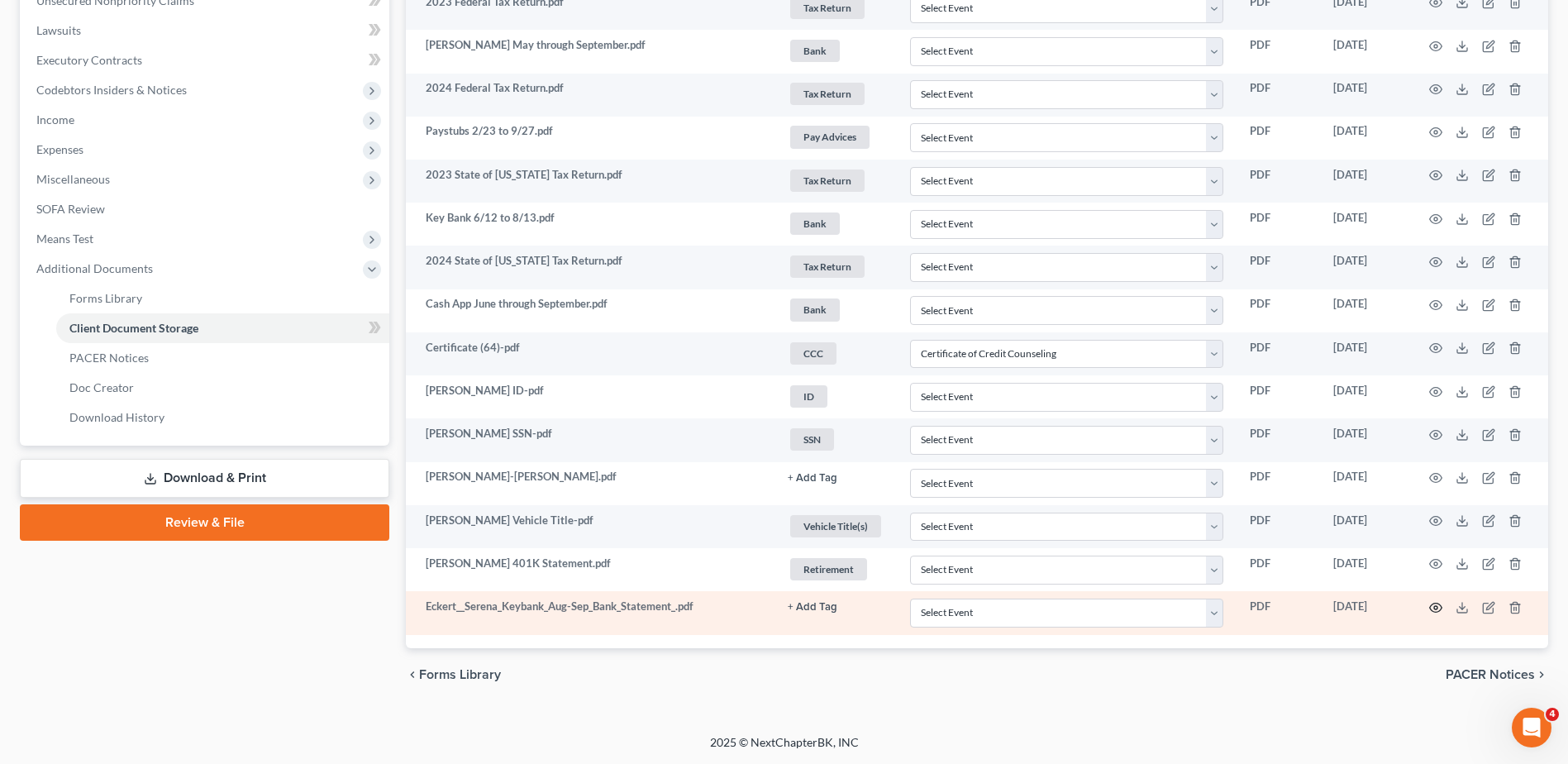
click at [1435, 602] on icon "button" at bounding box center [1435, 607] width 13 height 13
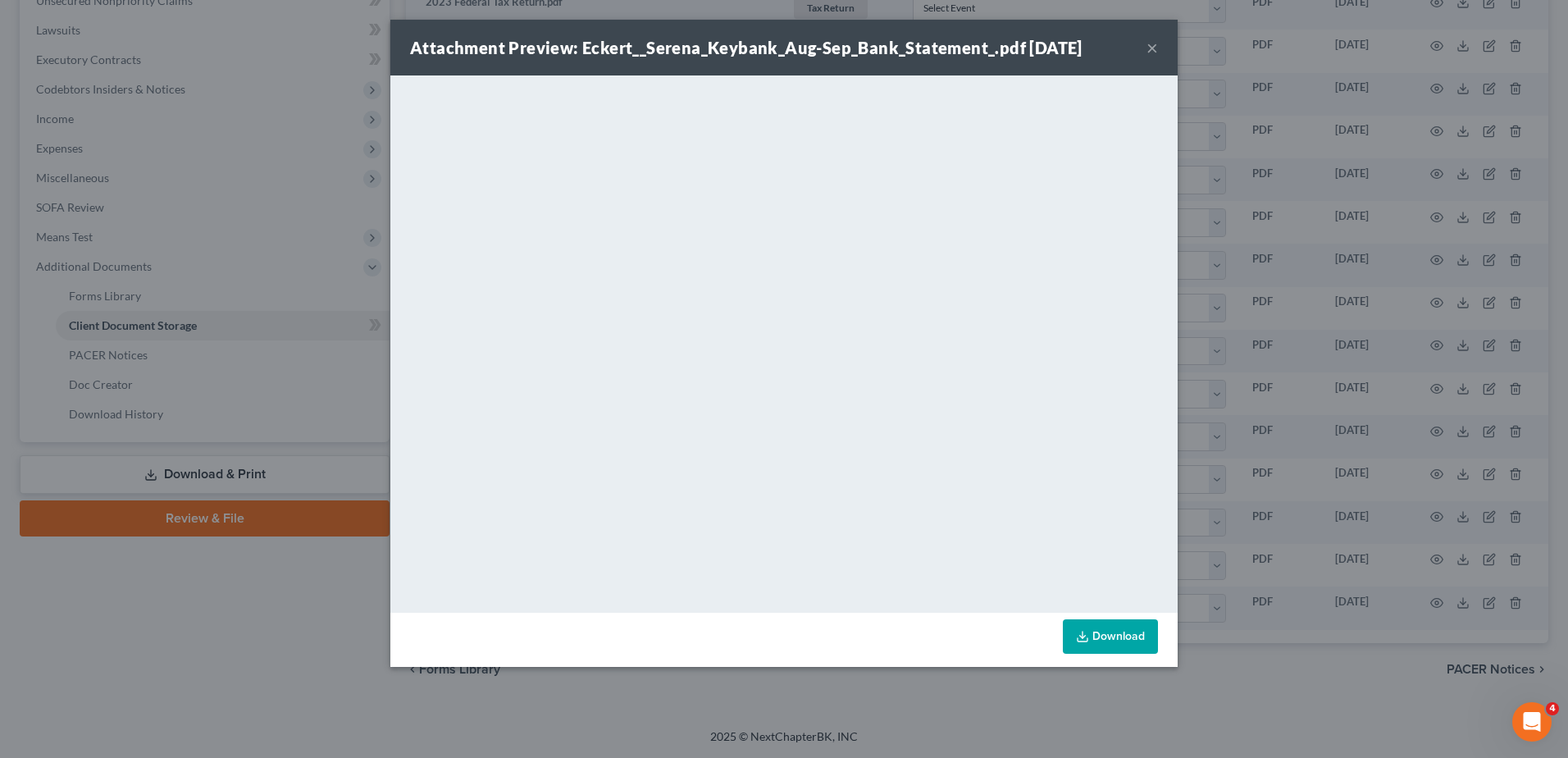
click at [1149, 50] on button "×" at bounding box center [1151, 47] width 11 height 20
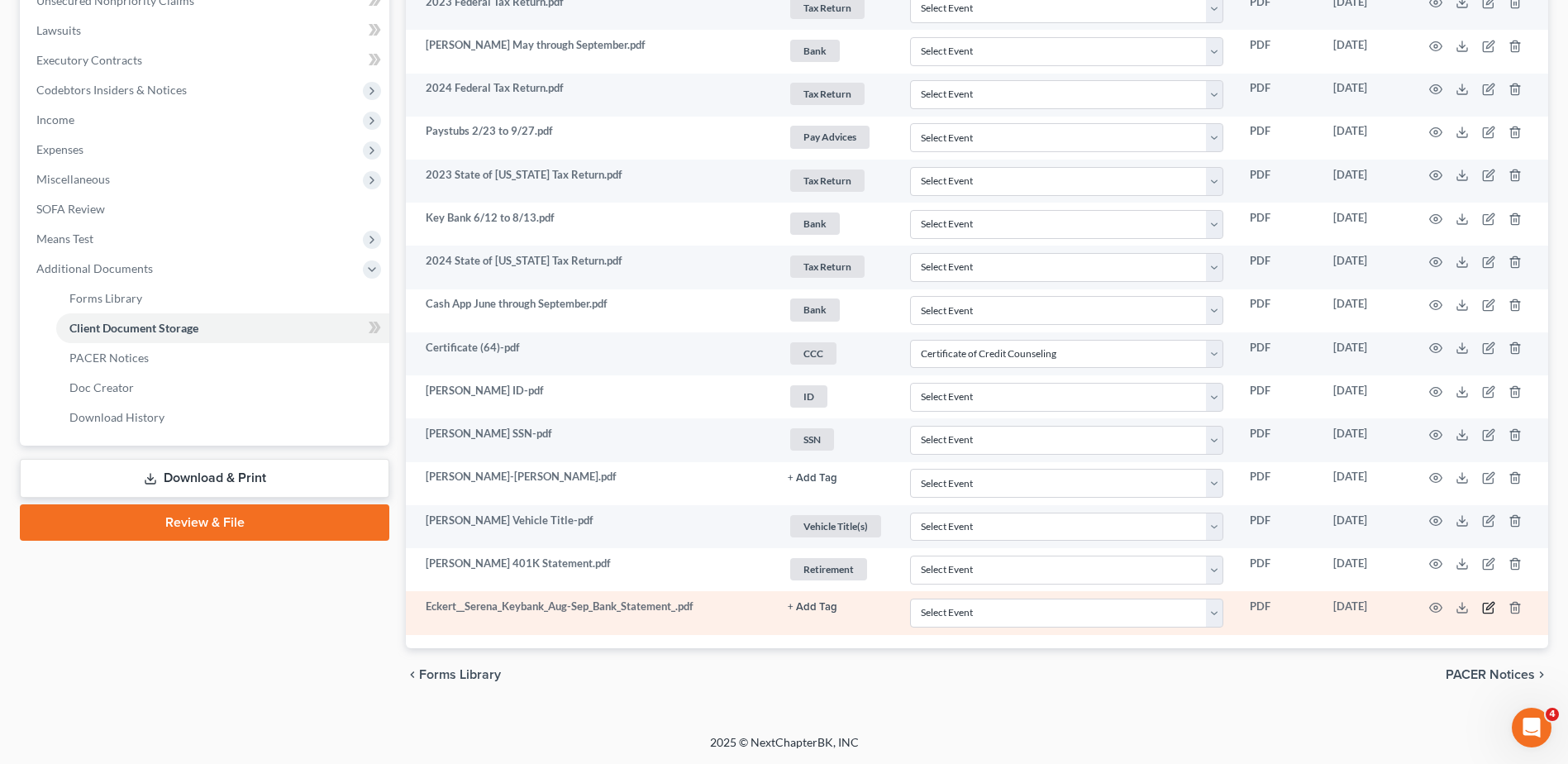
click at [1487, 608] on icon "button" at bounding box center [1490, 605] width 7 height 7
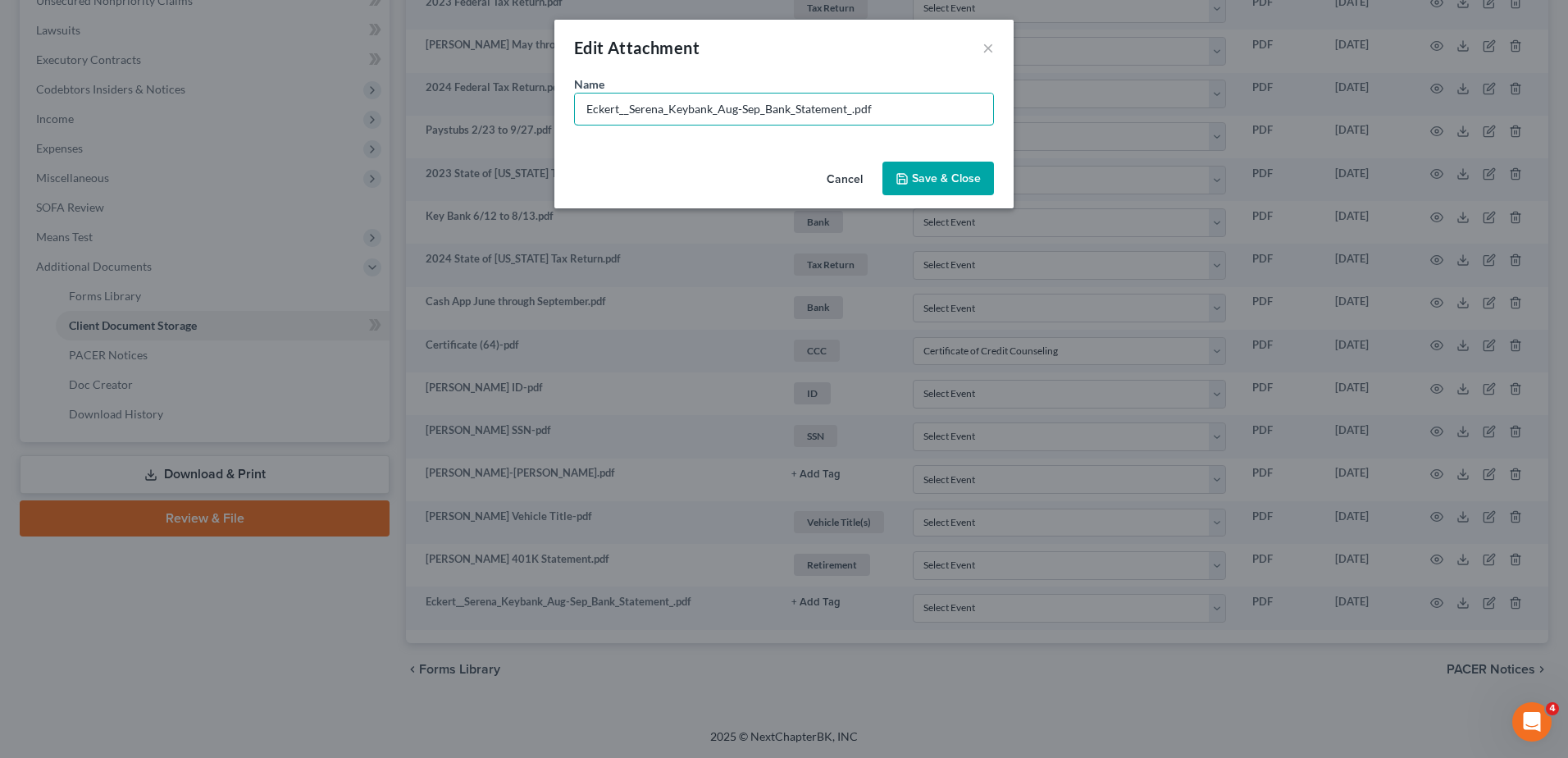
drag, startPoint x: 852, startPoint y: 108, endPoint x: 551, endPoint y: 114, distance: 301.1
click at [551, 114] on div "Edit Attachment × Name * Eckert__Serena_Keybank_Aug-Sep_Bank_Statement_.pdf Can…" at bounding box center [784, 379] width 1568 height 758
type input "Key Bank 8/13 to 9/12pdf"
click at [940, 170] on button "Save & Close" at bounding box center [938, 178] width 112 height 34
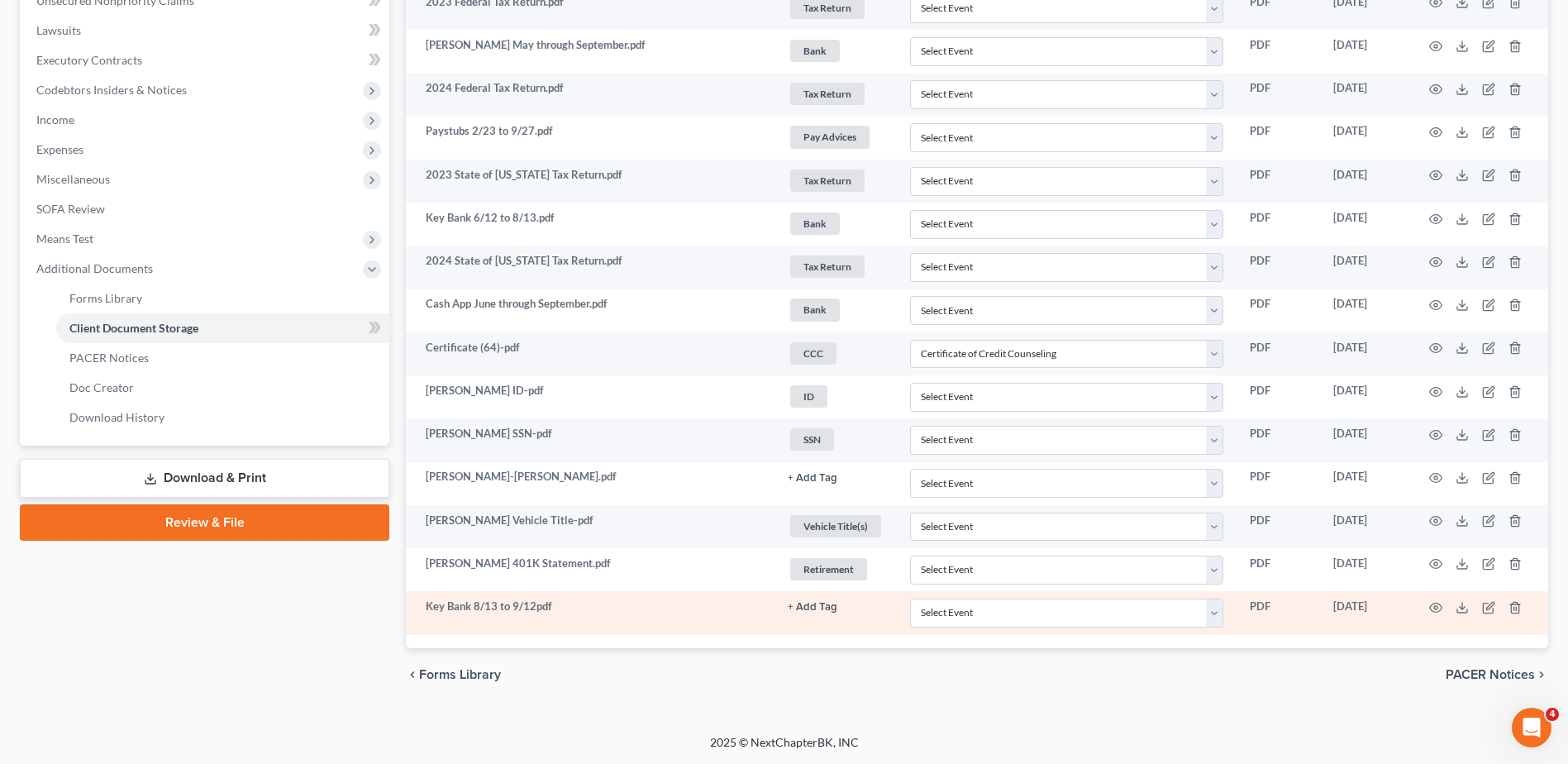
click at [815, 606] on button "+ Add Tag" at bounding box center [812, 607] width 49 height 11
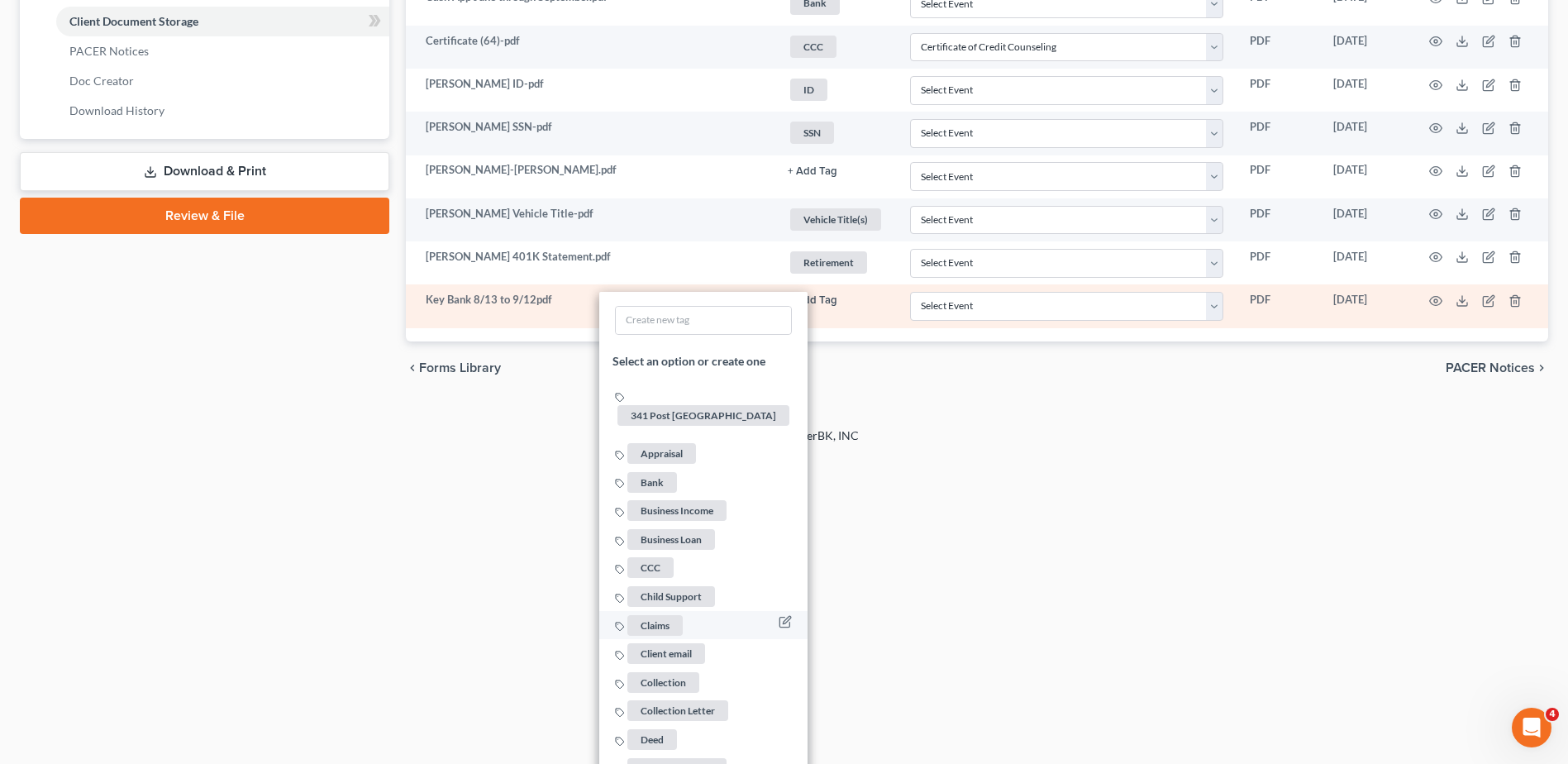
scroll to position [784, 0]
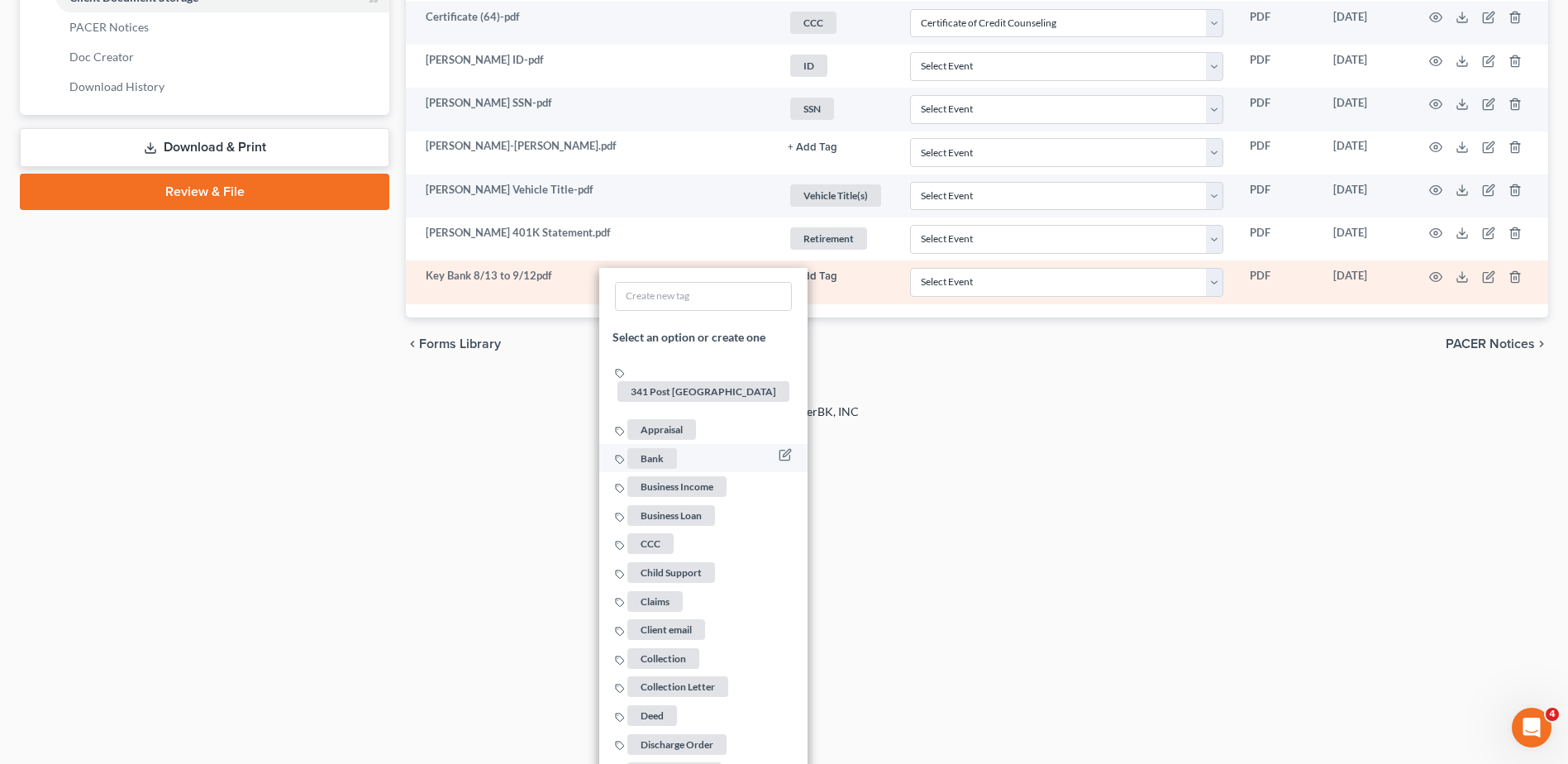
click at [664, 448] on span "Bank" at bounding box center [652, 457] width 49 height 20
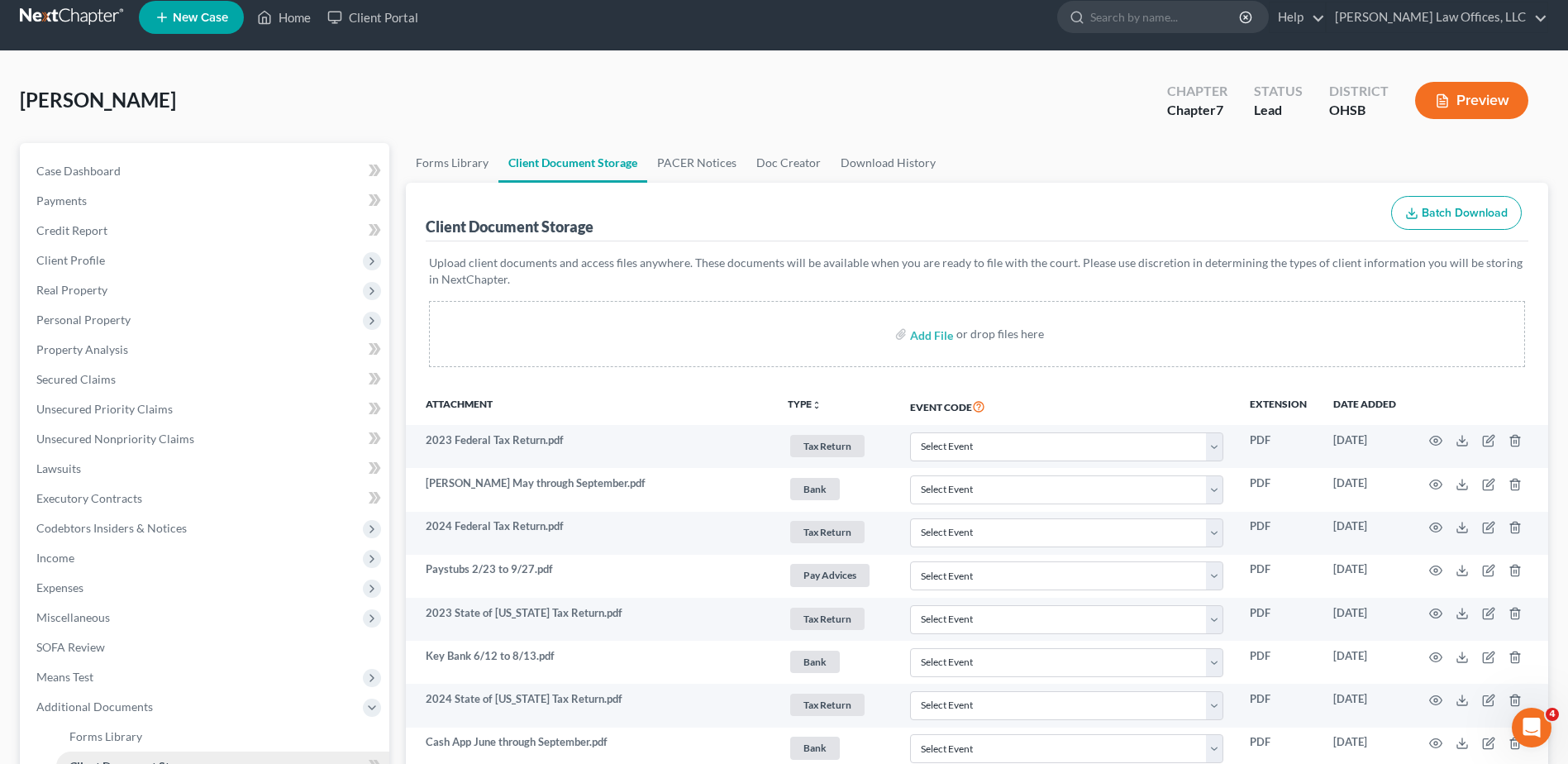
scroll to position [0, 0]
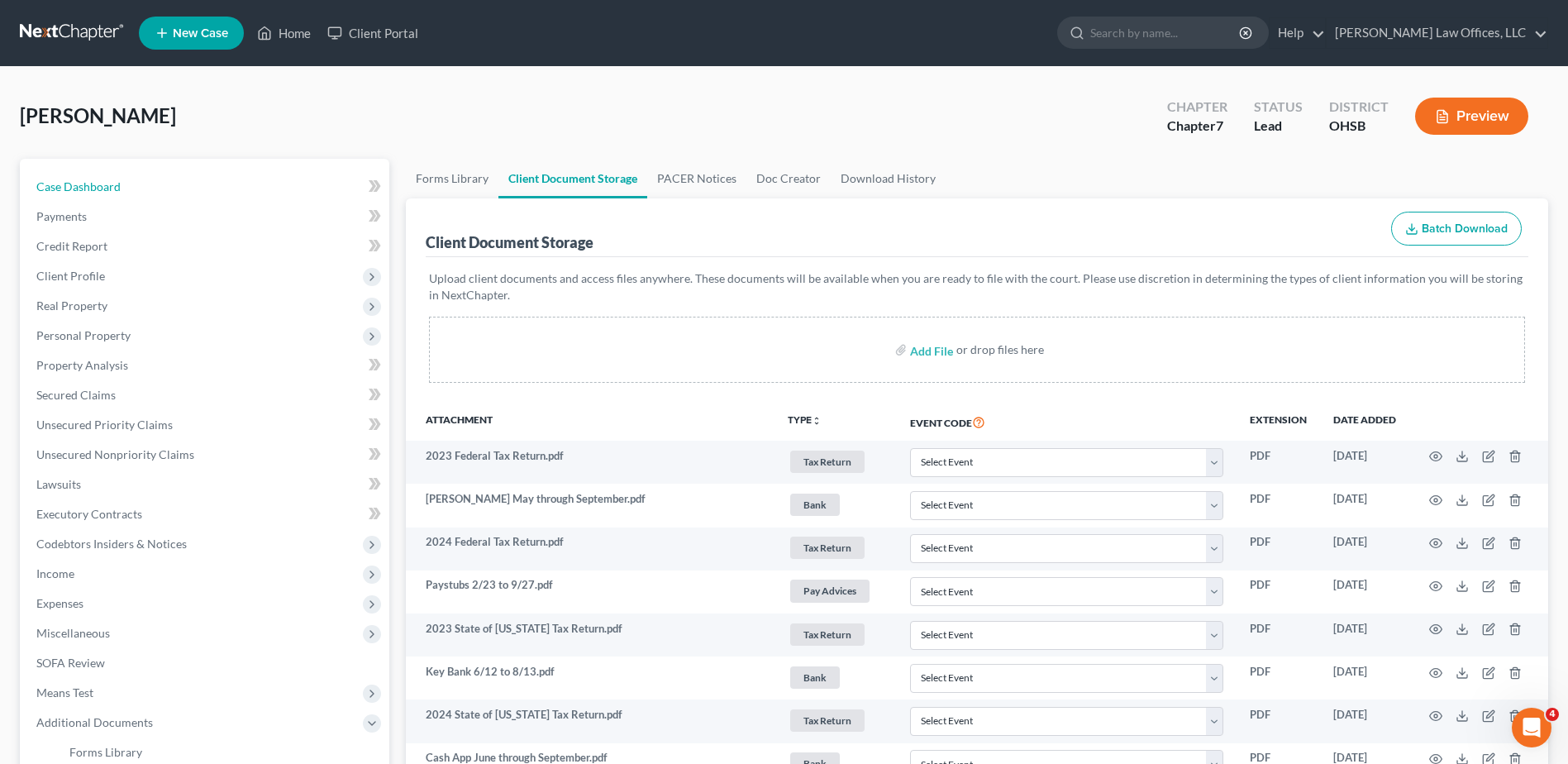
click at [109, 180] on span "Case Dashboard" at bounding box center [78, 187] width 85 height 14
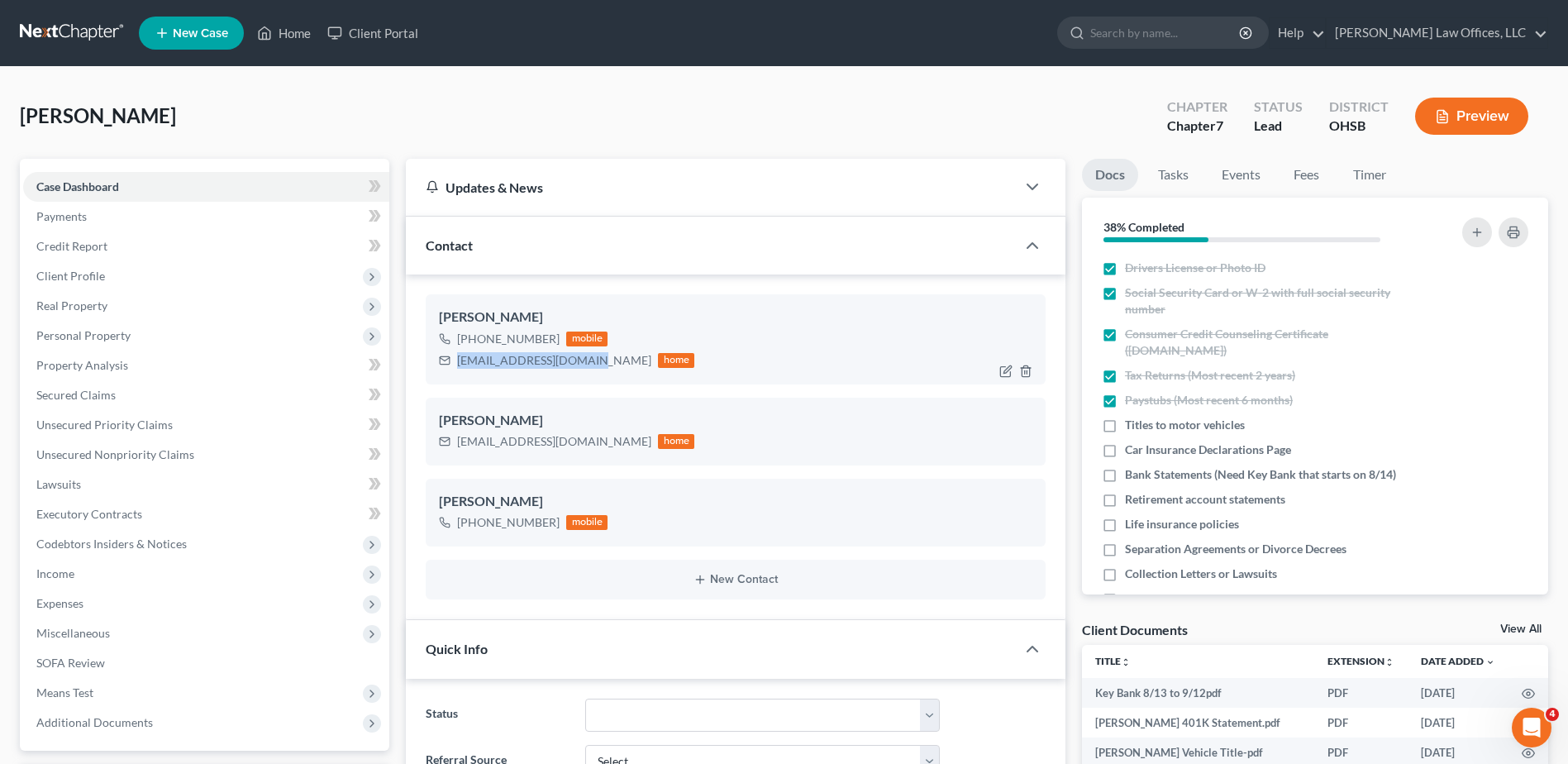
drag, startPoint x: 588, startPoint y: 362, endPoint x: 458, endPoint y: 367, distance: 130.1
click at [458, 367] on div "[EMAIL_ADDRESS][DOMAIN_NAME]" at bounding box center [554, 360] width 194 height 17
drag, startPoint x: 458, startPoint y: 367, endPoint x: 472, endPoint y: 360, distance: 15.7
copy div "[EMAIL_ADDRESS][DOMAIN_NAME]"
